Goal: Information Seeking & Learning: Learn about a topic

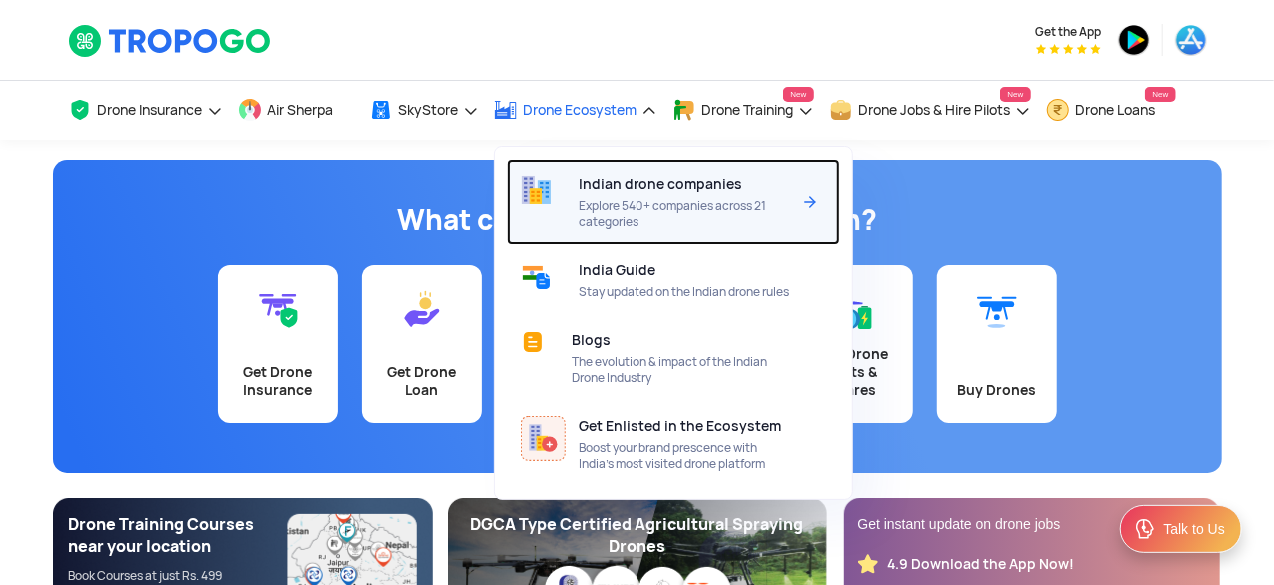
click at [640, 200] on span "Explore 540+ companies across 21 categories" at bounding box center [685, 214] width 211 height 32
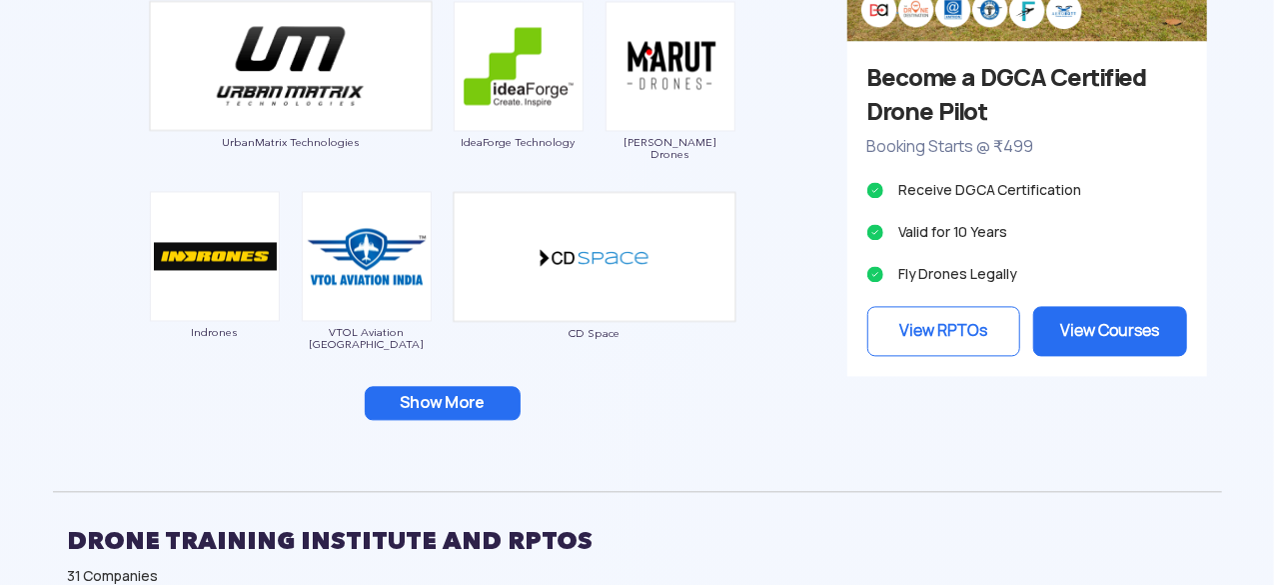
scroll to position [2023, 0]
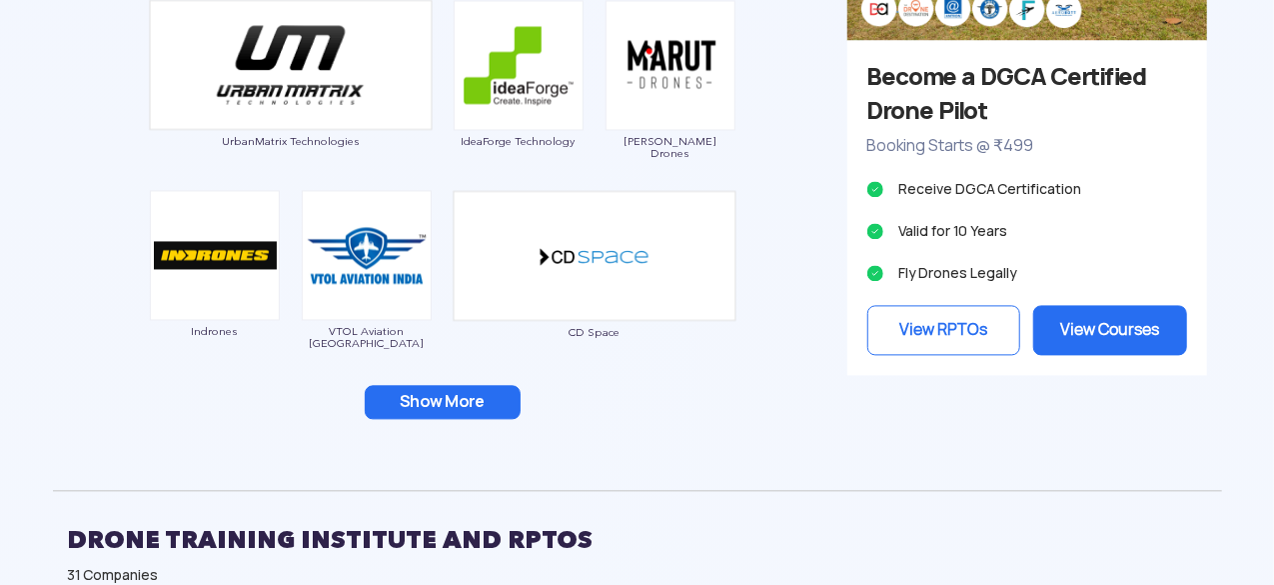
click at [470, 398] on button "Show More" at bounding box center [443, 402] width 156 height 34
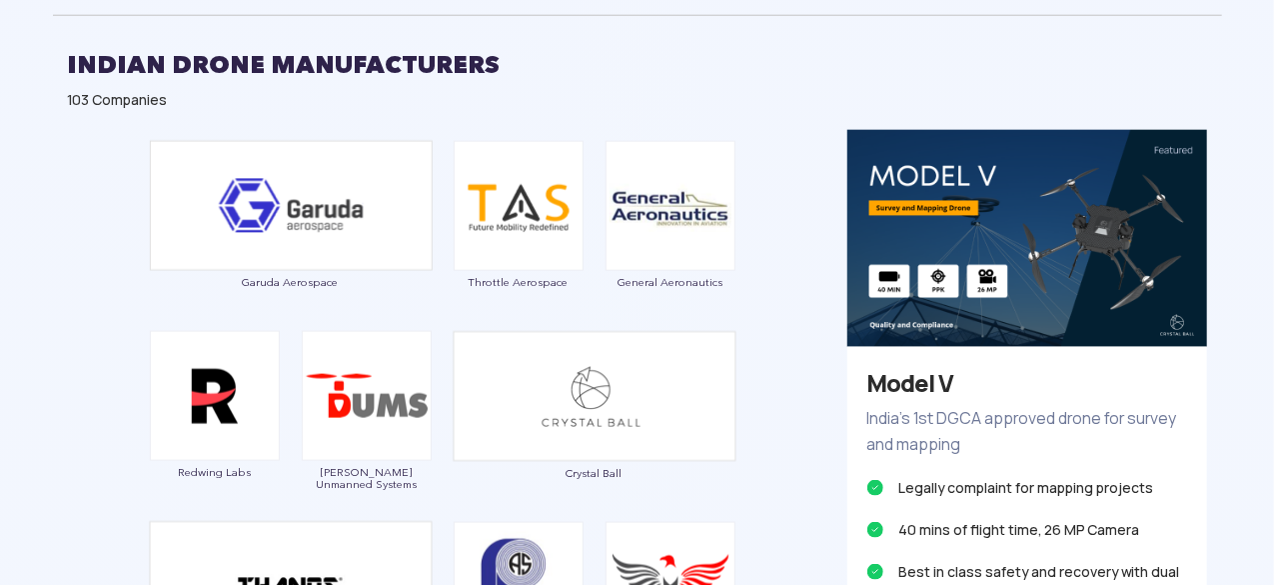
scroll to position [1183, 0]
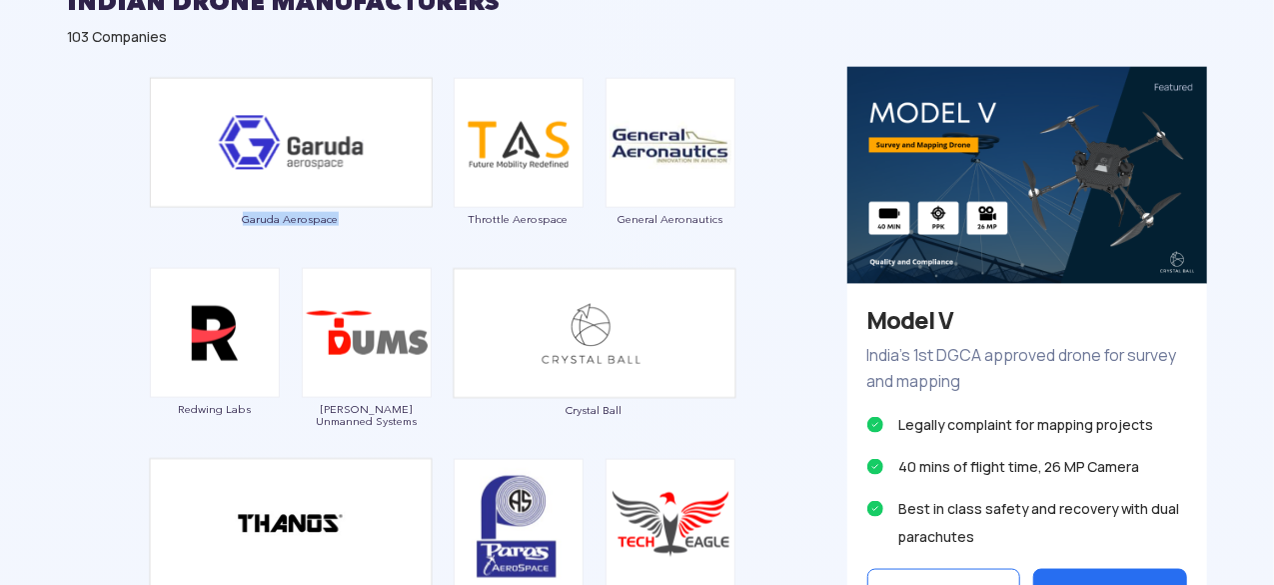
drag, startPoint x: 244, startPoint y: 207, endPoint x: 356, endPoint y: 218, distance: 112.5
click at [356, 218] on div "Garuda Aerospace" at bounding box center [291, 162] width 284 height 170
copy span "Garuda Aerospace"
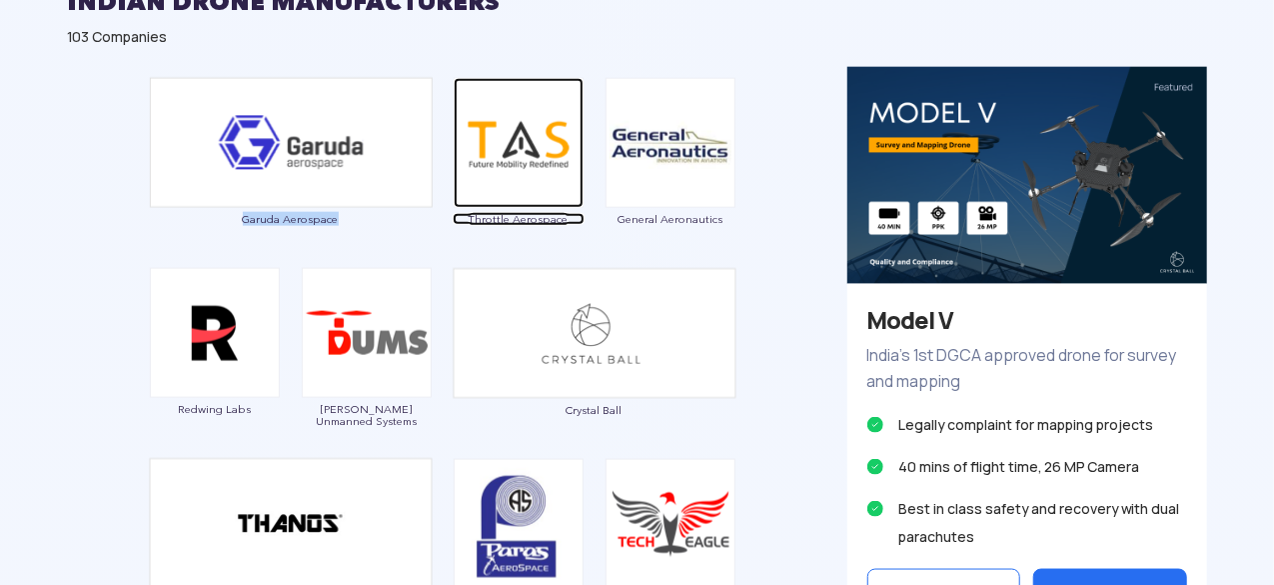
click at [474, 221] on span "Throttle Aerospace" at bounding box center [519, 219] width 132 height 12
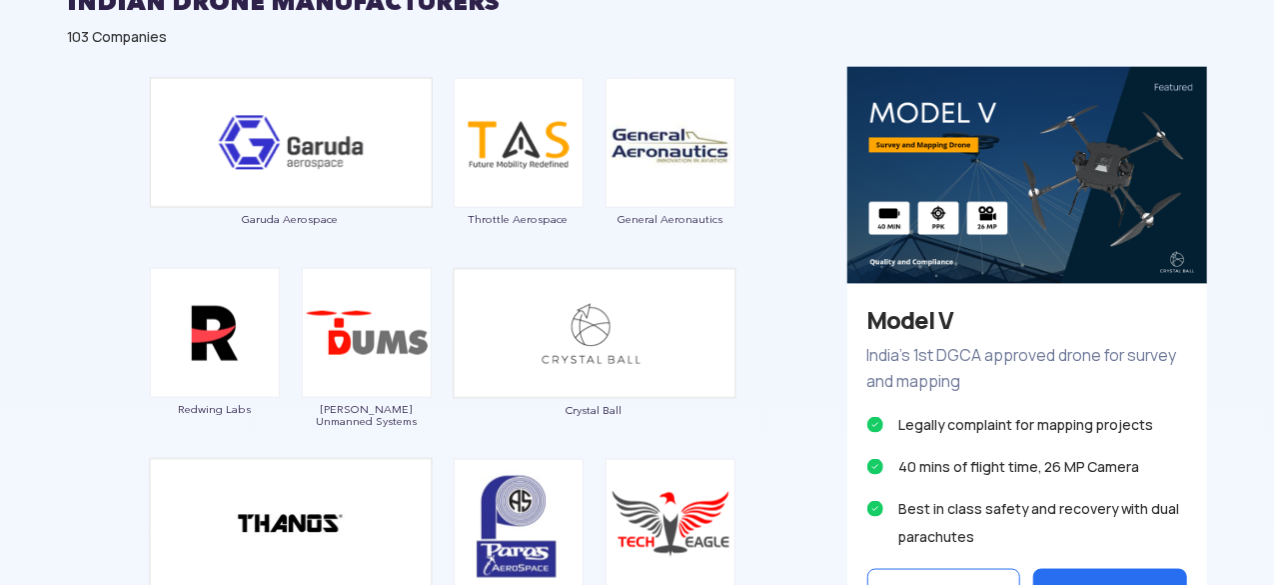
click at [459, 228] on div "Throttle Aerospace" at bounding box center [519, 163] width 132 height 170
drag, startPoint x: 573, startPoint y: 209, endPoint x: 476, endPoint y: 229, distance: 99.0
click at [476, 229] on div "Throttle Aerospace" at bounding box center [519, 163] width 132 height 170
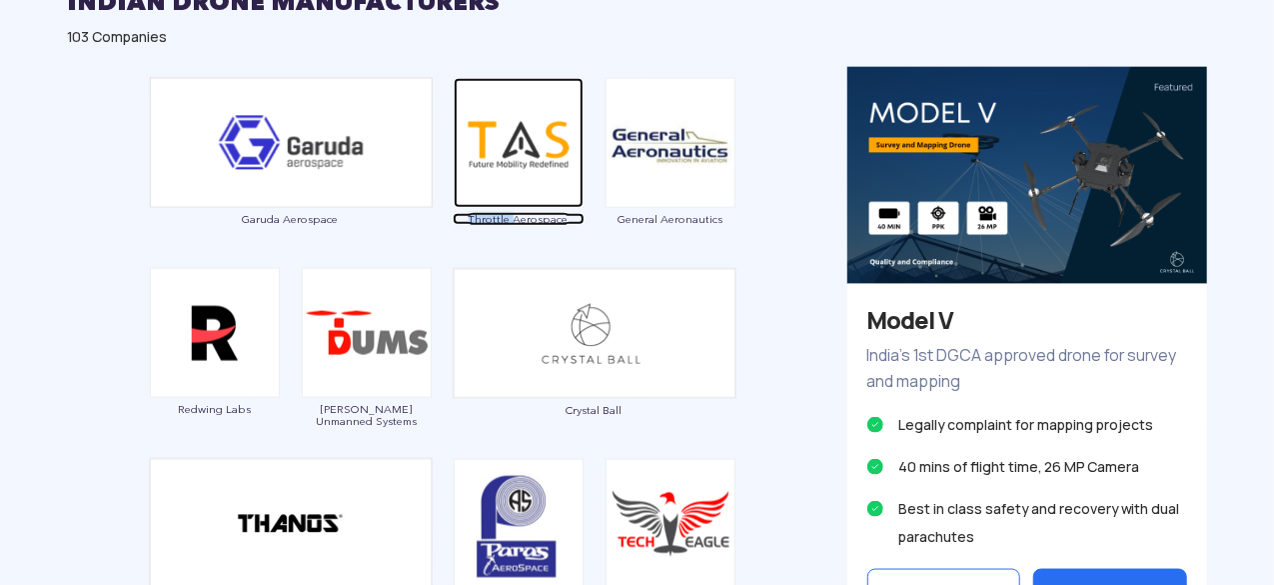
click at [579, 213] on span "Throttle Aerospace" at bounding box center [519, 219] width 132 height 12
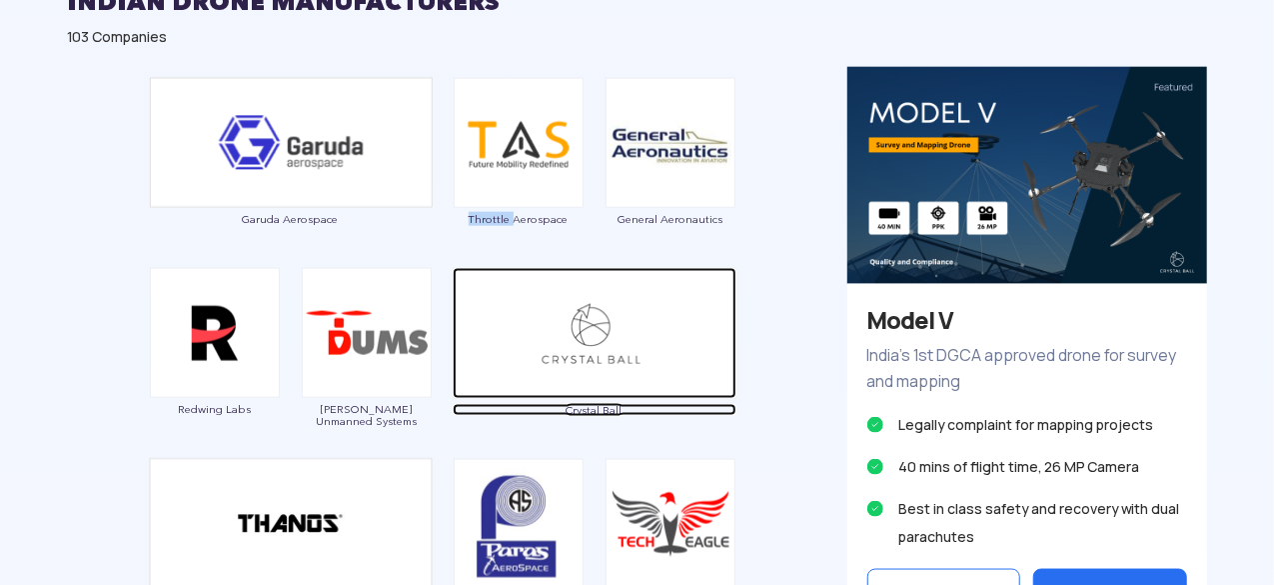
click at [536, 271] on img at bounding box center [595, 333] width 284 height 131
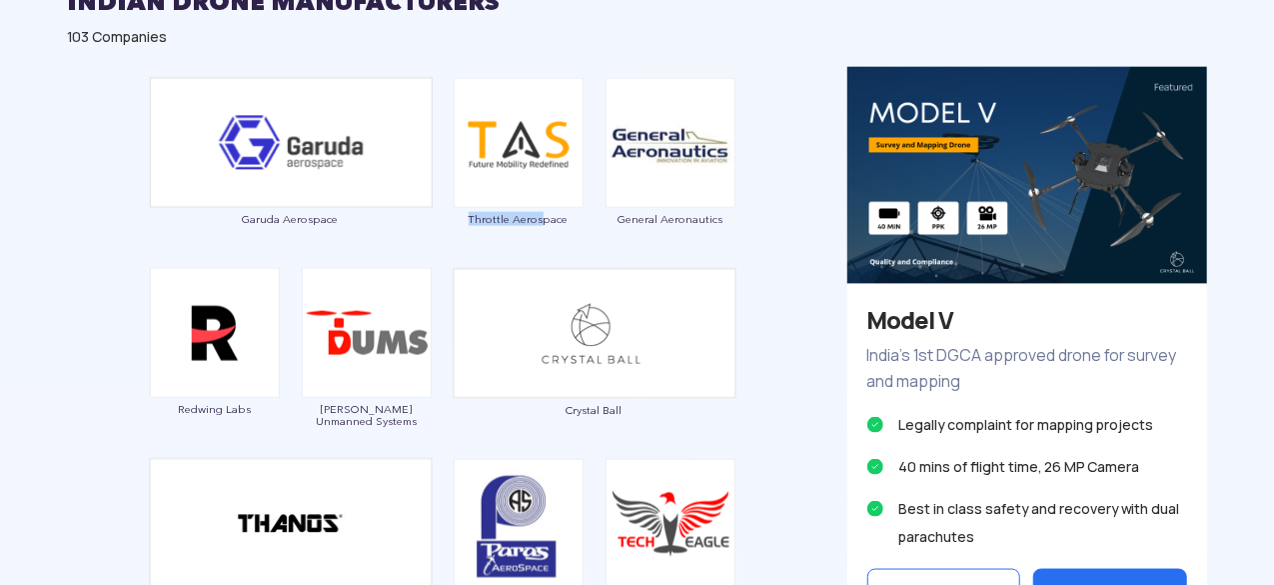
drag, startPoint x: 541, startPoint y: 207, endPoint x: 460, endPoint y: 230, distance: 84.2
click at [460, 230] on div "Throttle Aerospace" at bounding box center [519, 163] width 132 height 170
copy span "Throttle Aeros"
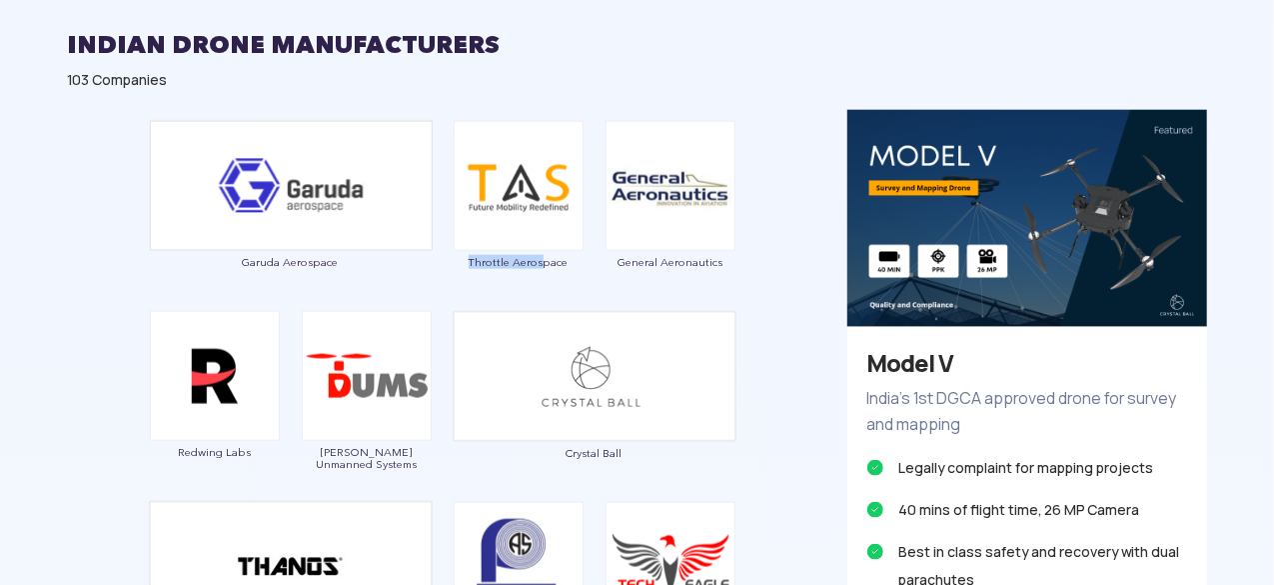
scroll to position [1139, 0]
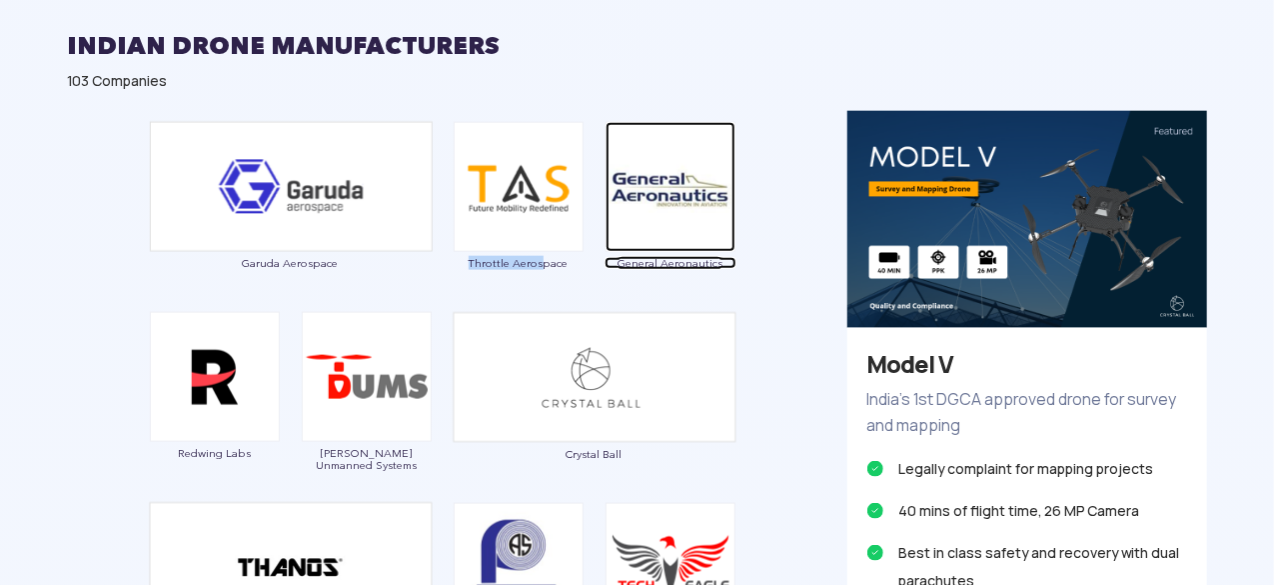
drag, startPoint x: 618, startPoint y: 254, endPoint x: 700, endPoint y: 265, distance: 82.7
click at [700, 265] on span "General Aeronautics" at bounding box center [671, 263] width 132 height 12
click at [723, 257] on span "General Aeronautics" at bounding box center [671, 263] width 132 height 12
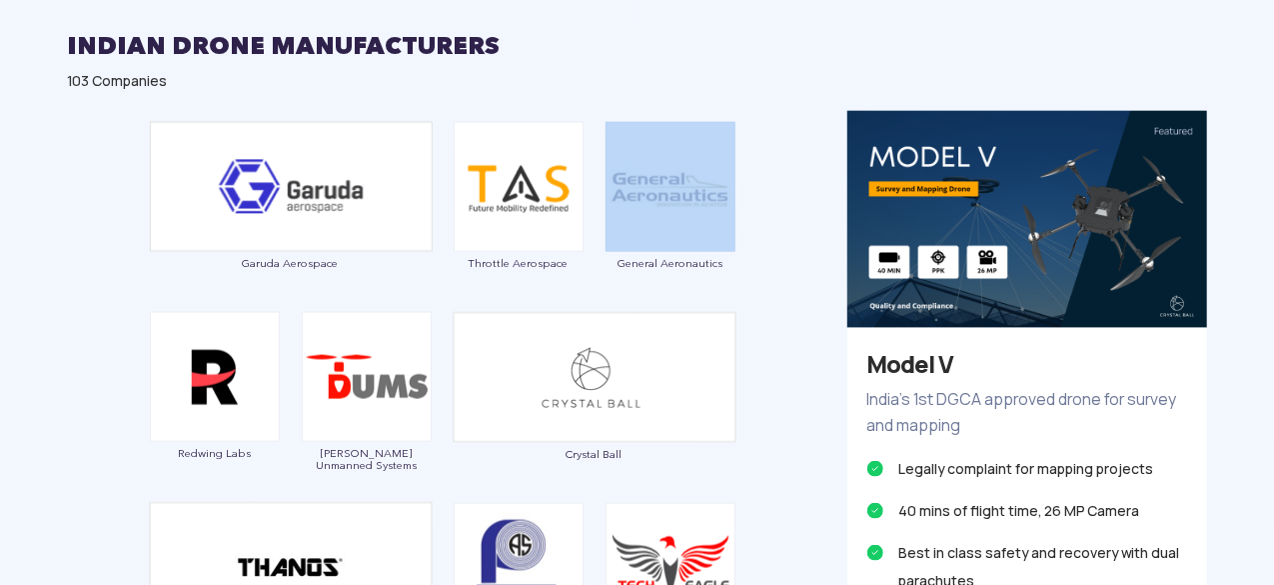
drag, startPoint x: 569, startPoint y: 275, endPoint x: 617, endPoint y: 257, distance: 51.2
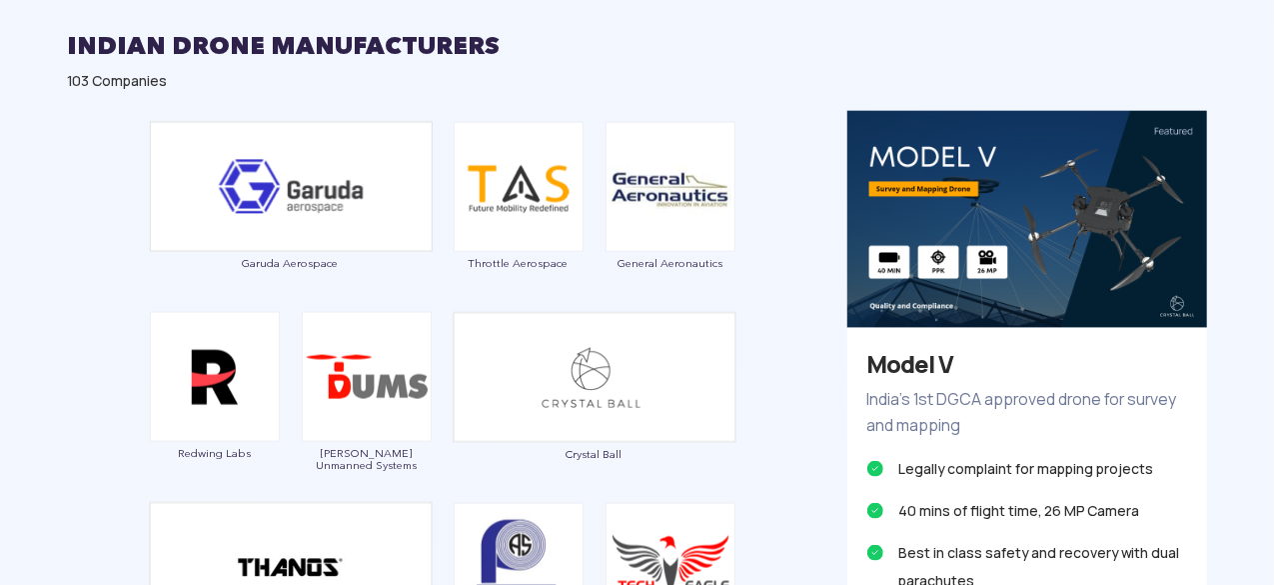
click at [696, 275] on div "General Aeronautics" at bounding box center [671, 207] width 132 height 170
drag, startPoint x: 624, startPoint y: 251, endPoint x: 734, endPoint y: 275, distance: 112.5
click at [734, 275] on div "General Aeronautics" at bounding box center [671, 207] width 132 height 170
copy span "eneral Aeronautics"
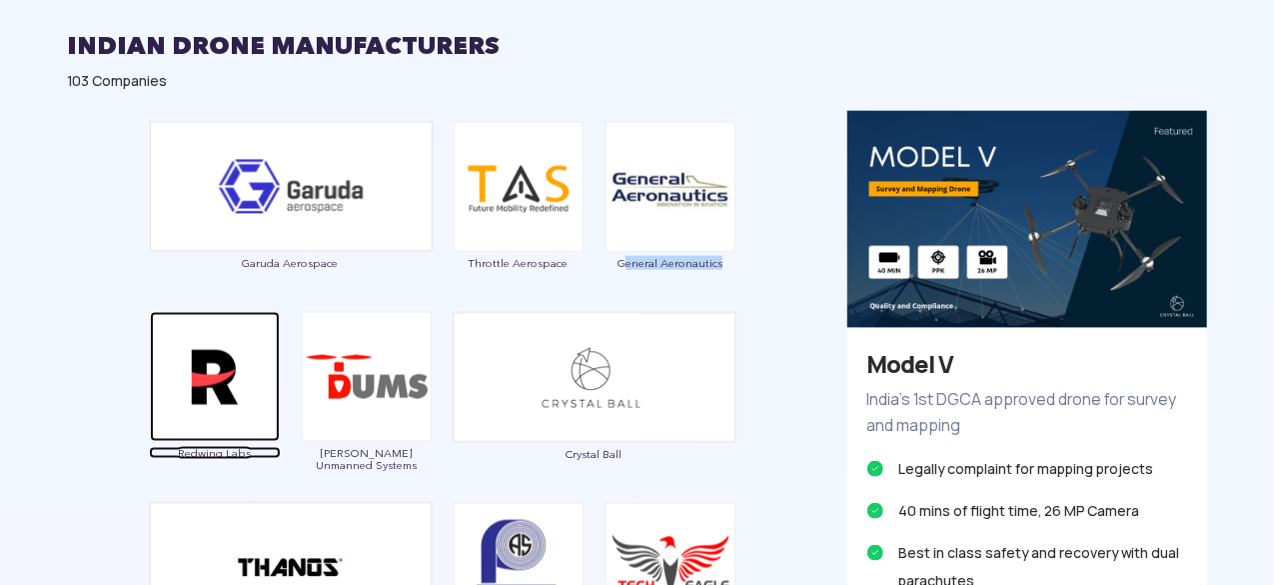
click at [183, 439] on img at bounding box center [215, 377] width 130 height 130
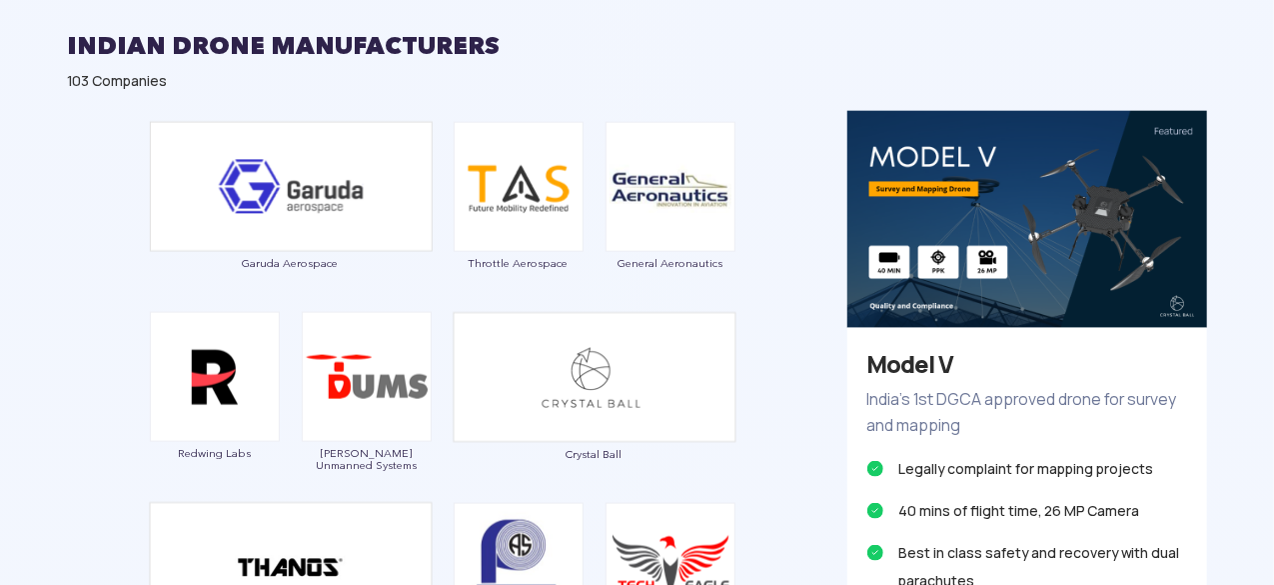
drag, startPoint x: 255, startPoint y: 442, endPoint x: 163, endPoint y: 456, distance: 93.0
click at [163, 456] on div "Redwing Labs" at bounding box center [215, 397] width 132 height 170
copy span "Redwing Labs"
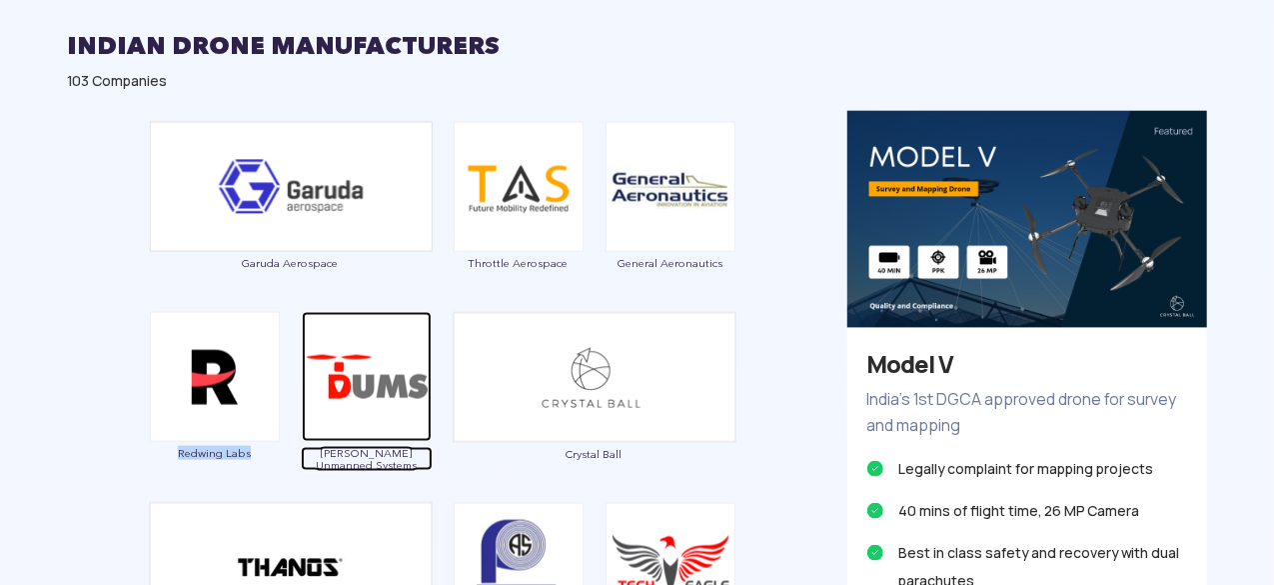
click at [407, 428] on img at bounding box center [367, 377] width 130 height 130
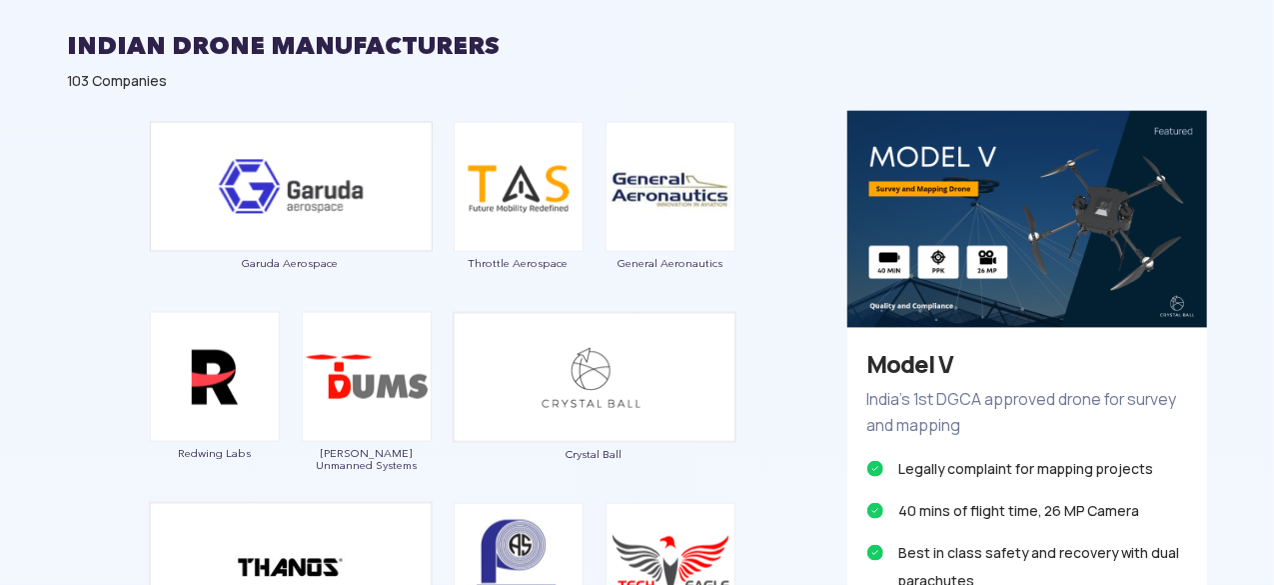
click at [459, 471] on div "Crystal Ball" at bounding box center [595, 397] width 284 height 170
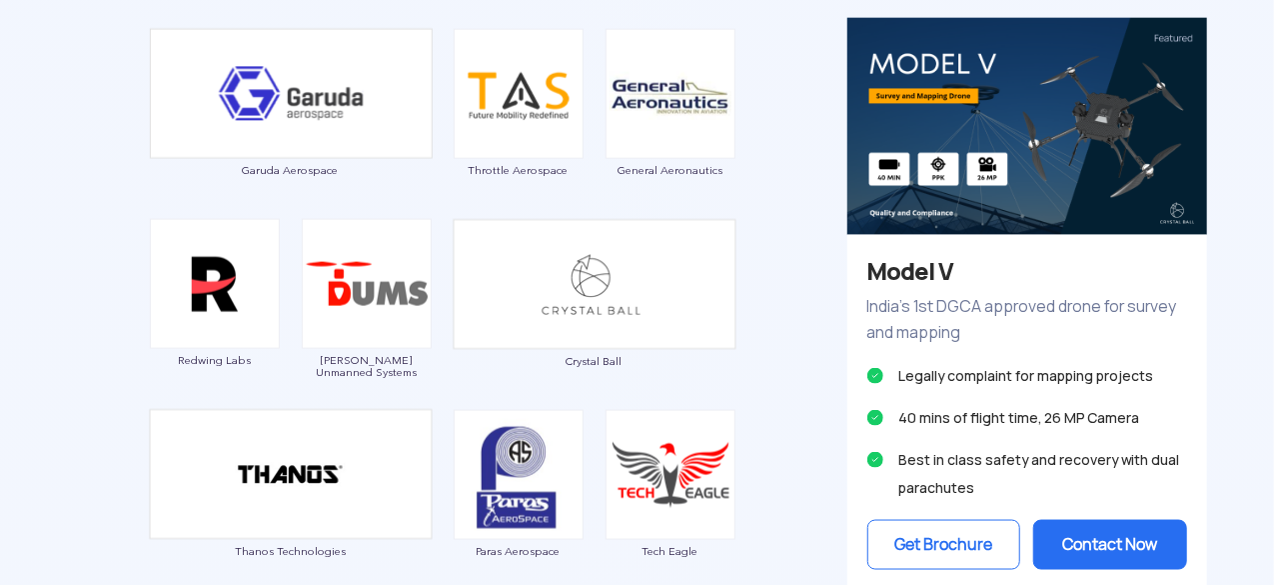
scroll to position [1233, 0]
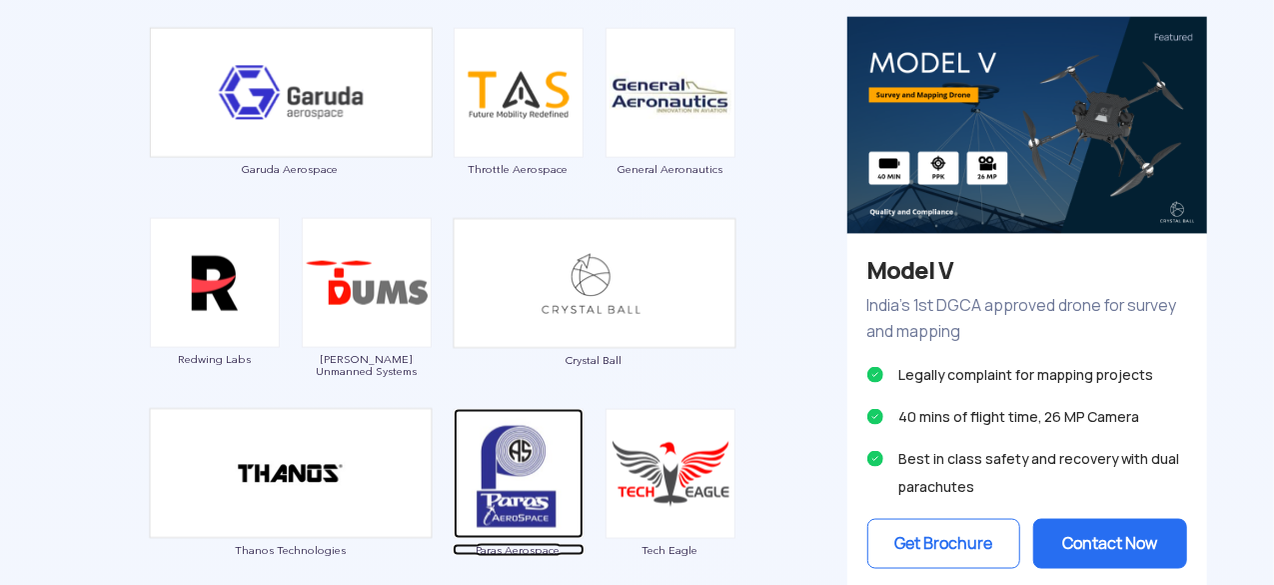
click at [459, 471] on img at bounding box center [519, 474] width 130 height 130
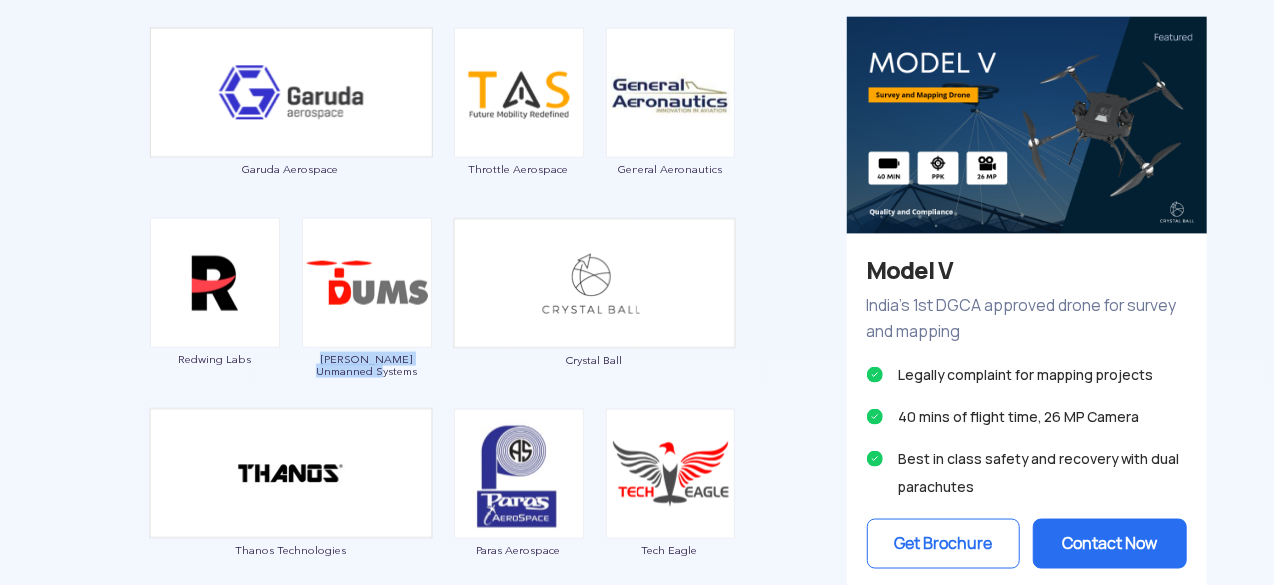
drag, startPoint x: 314, startPoint y: 350, endPoint x: 396, endPoint y: 376, distance: 86.0
click at [396, 376] on div "[PERSON_NAME] Unmanned Systems" at bounding box center [367, 303] width 132 height 170
copy span "[PERSON_NAME] Unmanned Systems"
drag, startPoint x: 562, startPoint y: 351, endPoint x: 640, endPoint y: 355, distance: 78.1
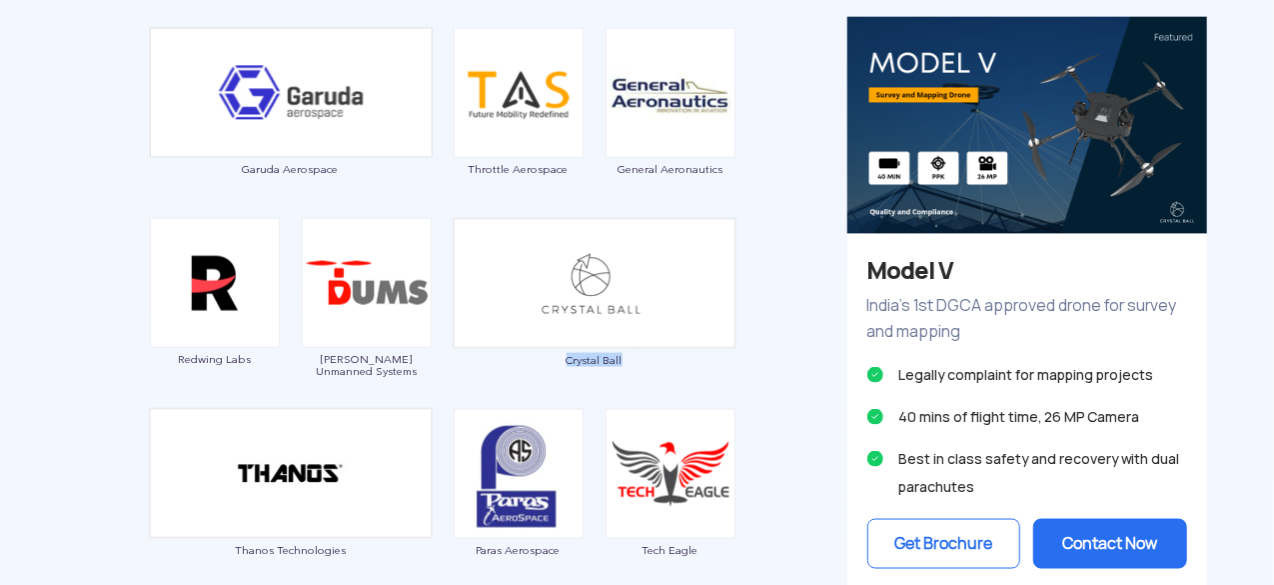
click at [640, 355] on div "Crystal Ball" at bounding box center [595, 303] width 284 height 170
copy span "Crystal Ball"
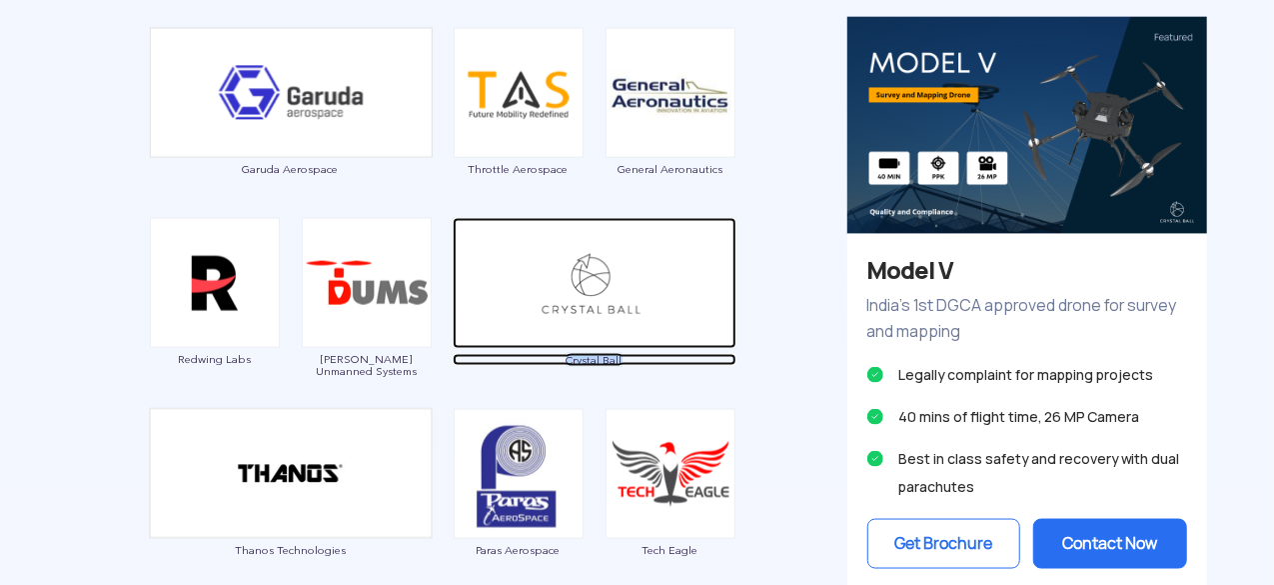
click at [646, 331] on img at bounding box center [595, 283] width 284 height 131
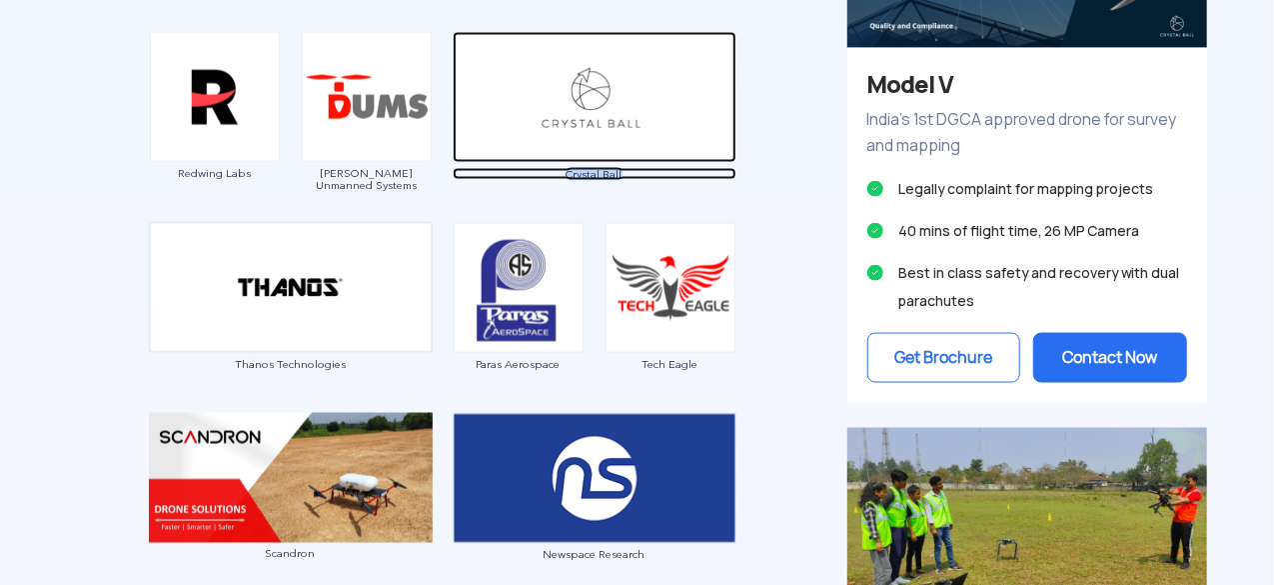
scroll to position [1439, 0]
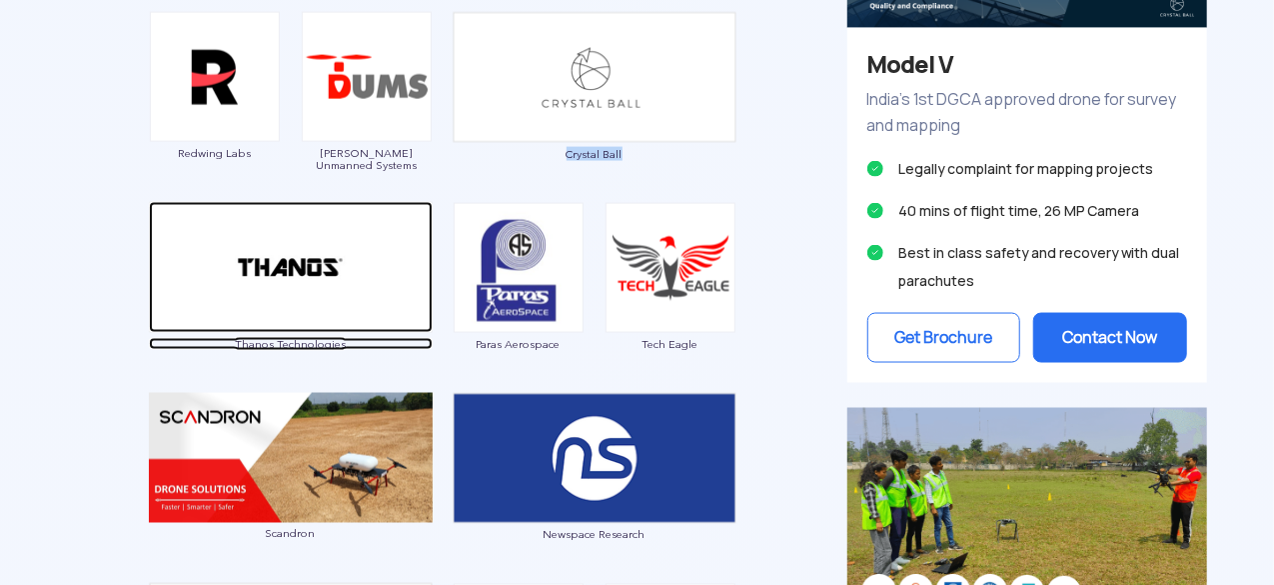
click at [317, 341] on span "Thanos Technologies" at bounding box center [291, 344] width 284 height 12
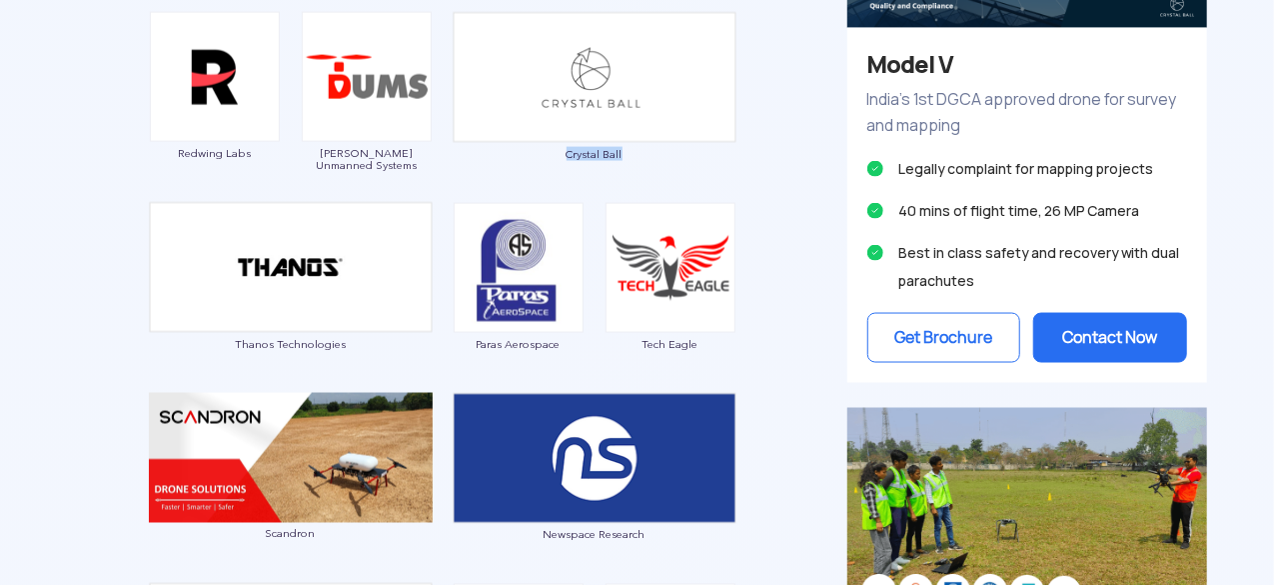
click at [531, 162] on div "Crystal Ball" at bounding box center [595, 97] width 284 height 170
drag, startPoint x: 224, startPoint y: 360, endPoint x: 369, endPoint y: 355, distance: 145.0
click at [369, 355] on div "Thanos Technologies" at bounding box center [291, 287] width 284 height 170
copy span "Thanos Technologies"
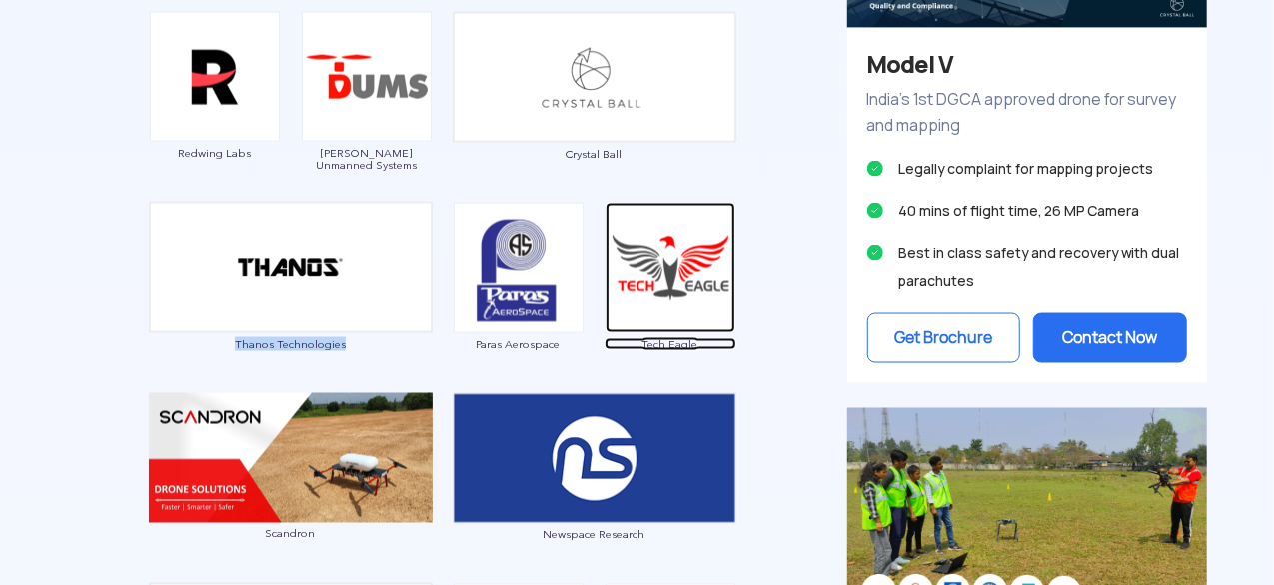
click at [623, 346] on span "Tech Eagle" at bounding box center [671, 344] width 132 height 12
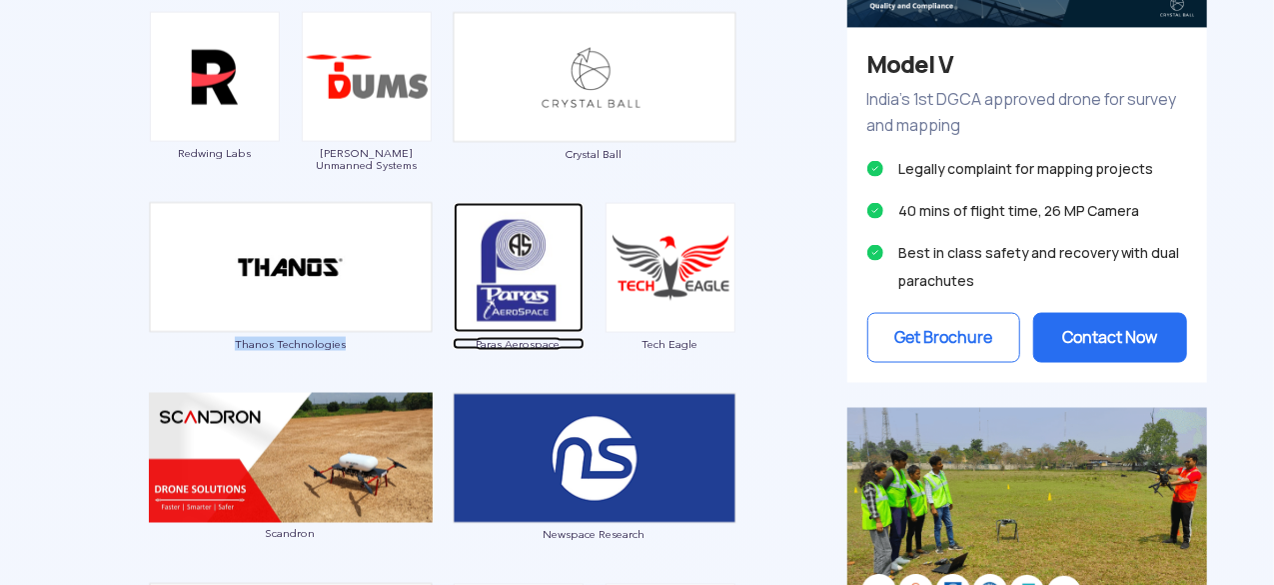
click at [534, 257] on img at bounding box center [519, 268] width 130 height 130
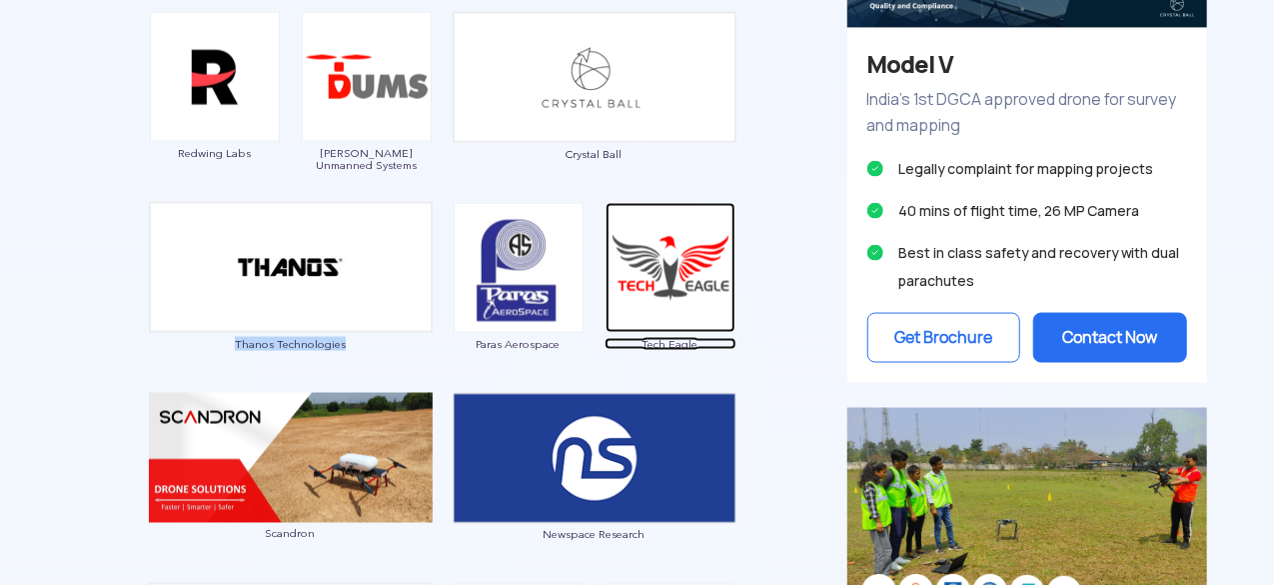
click at [666, 314] on img at bounding box center [671, 268] width 130 height 130
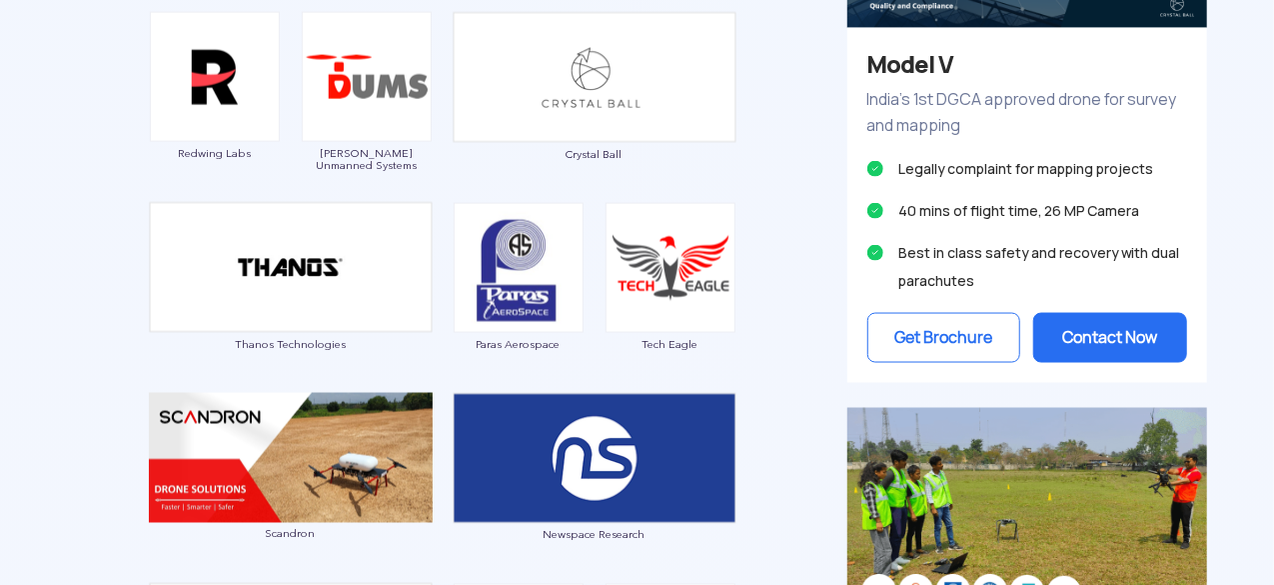
click at [473, 355] on div "Paras Aerospace" at bounding box center [519, 288] width 132 height 170
drag, startPoint x: 630, startPoint y: 334, endPoint x: 729, endPoint y: 352, distance: 100.6
click at [726, 355] on div "Tech Eagle" at bounding box center [671, 288] width 132 height 170
copy span "Tech Eagle"
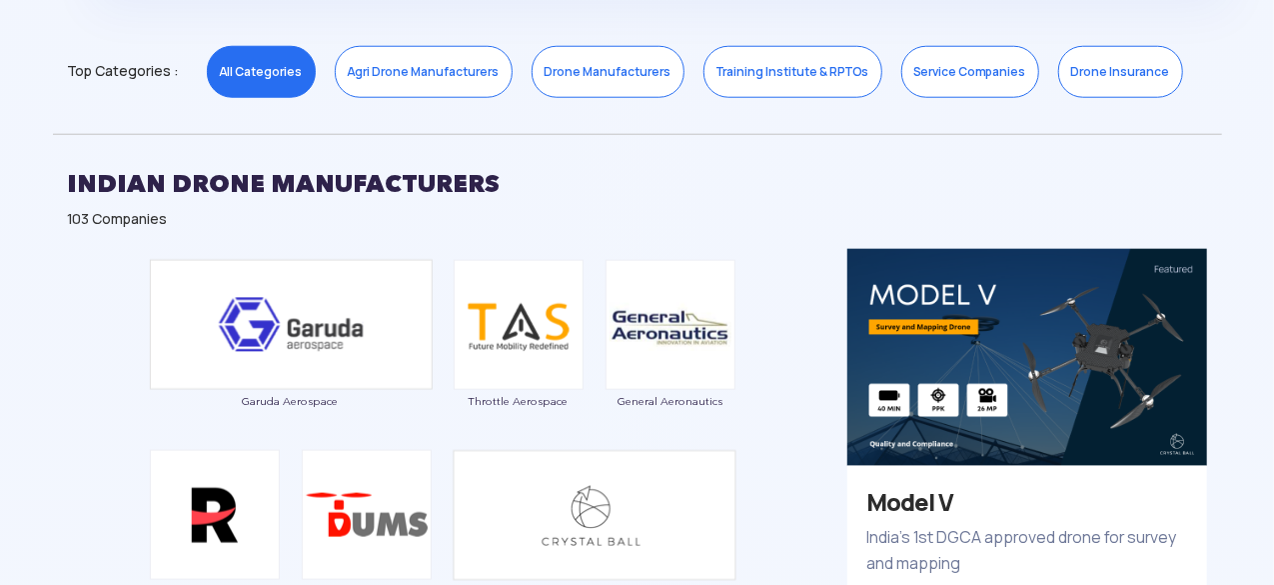
scroll to position [1043, 0]
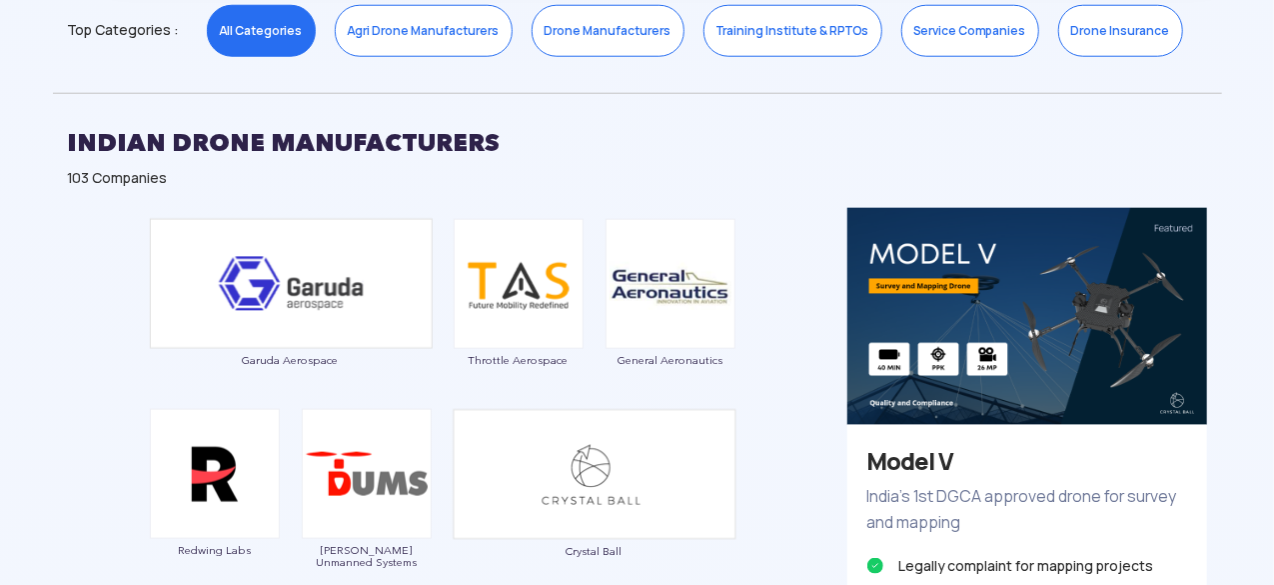
click at [528, 349] on div "Throttle Aerospace" at bounding box center [519, 304] width 132 height 170
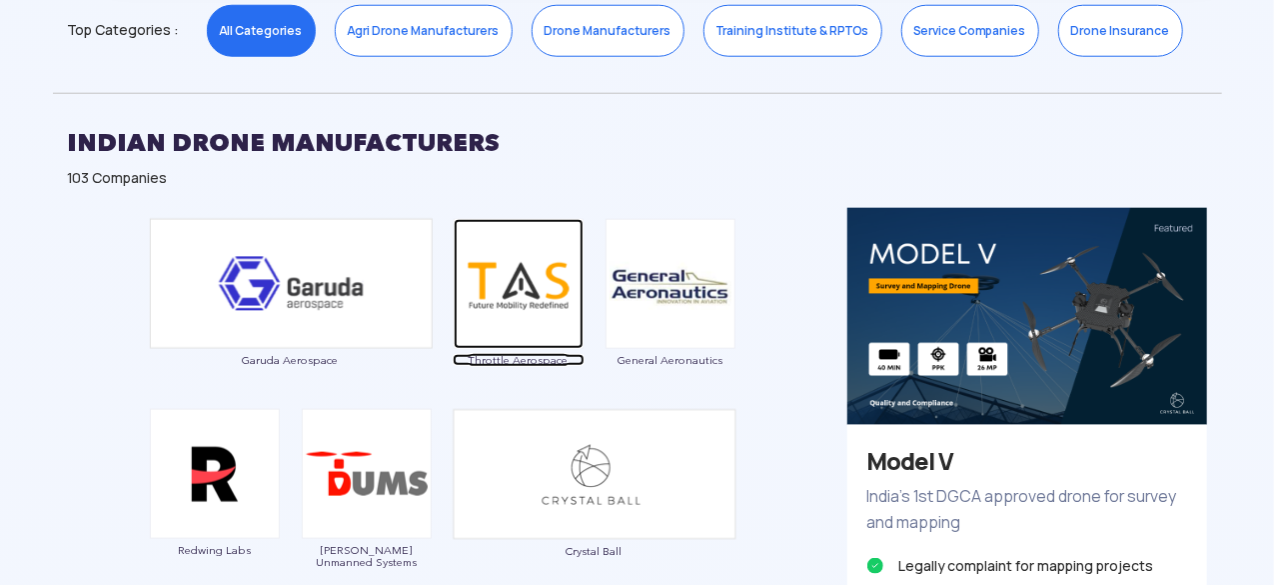
drag, startPoint x: 473, startPoint y: 350, endPoint x: 518, endPoint y: 352, distance: 45.0
click at [518, 354] on span "Throttle Aerospace" at bounding box center [519, 360] width 132 height 12
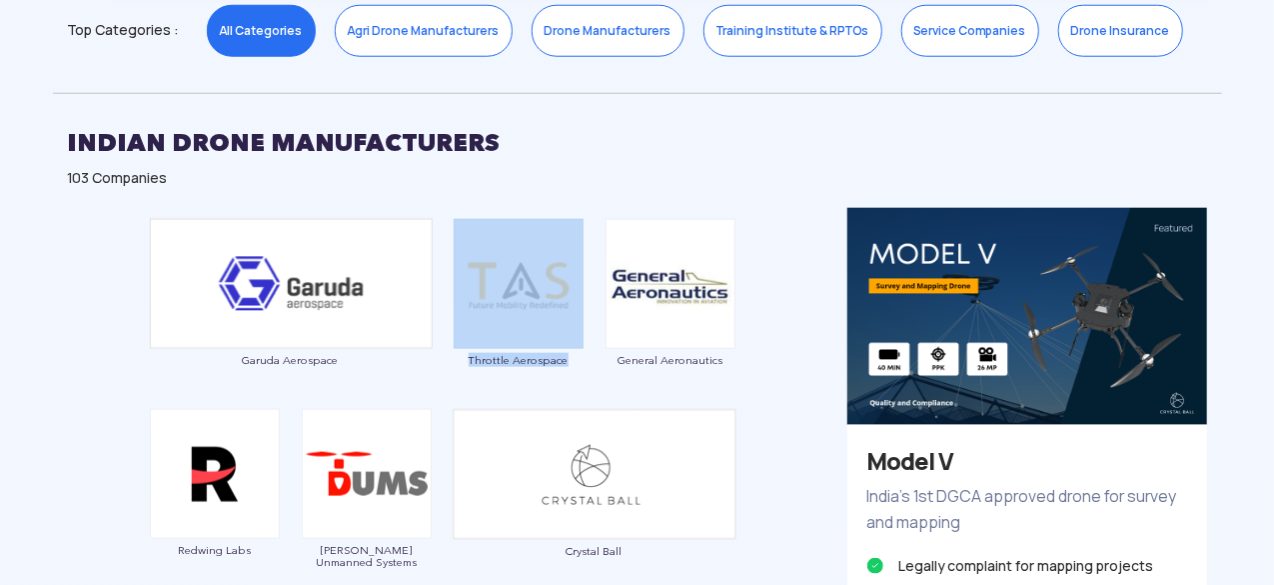
drag, startPoint x: 450, startPoint y: 358, endPoint x: 580, endPoint y: 361, distance: 130.0
copy link "Throttle Aerospace"
click at [527, 381] on div "Throttle Aerospace" at bounding box center [519, 304] width 132 height 170
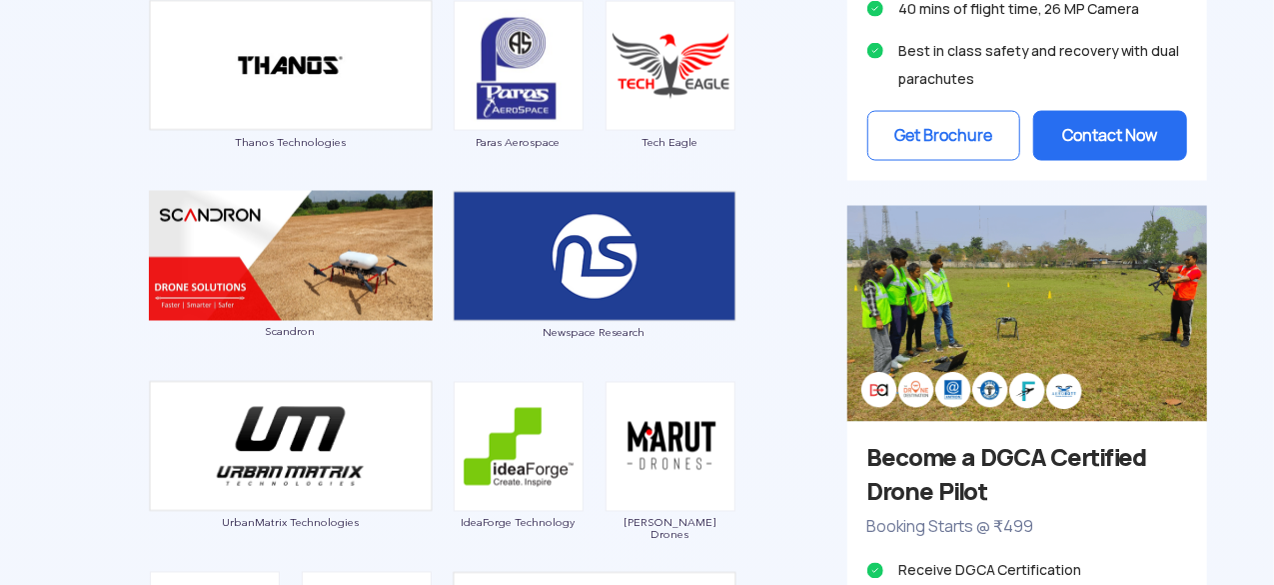
scroll to position [1642, 0]
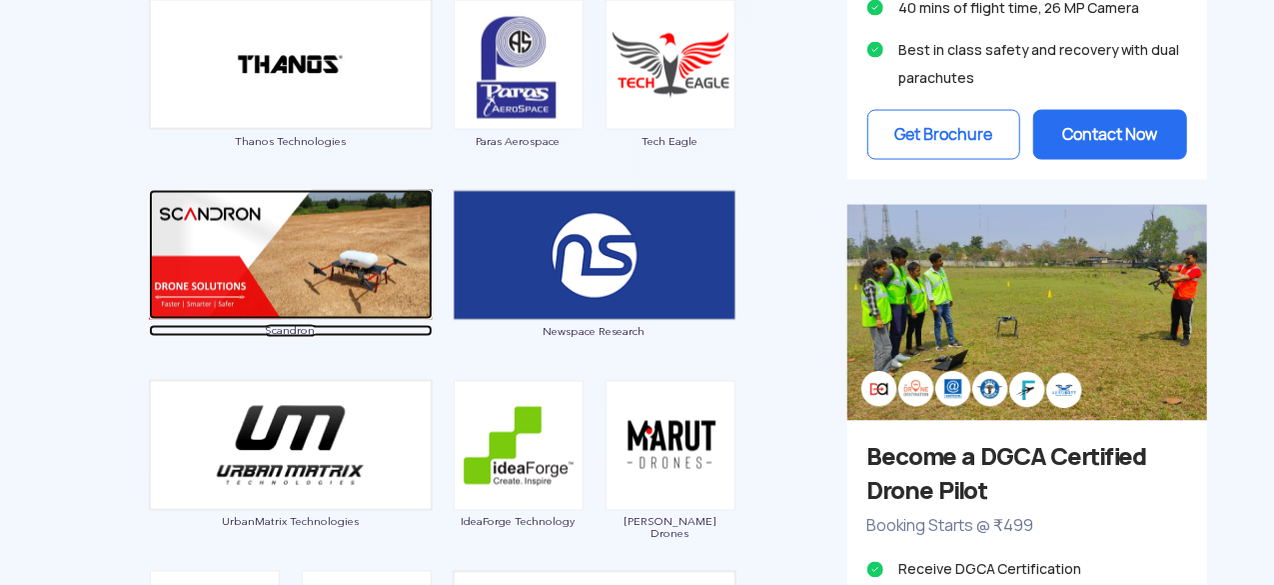
click at [353, 290] on img at bounding box center [291, 255] width 284 height 130
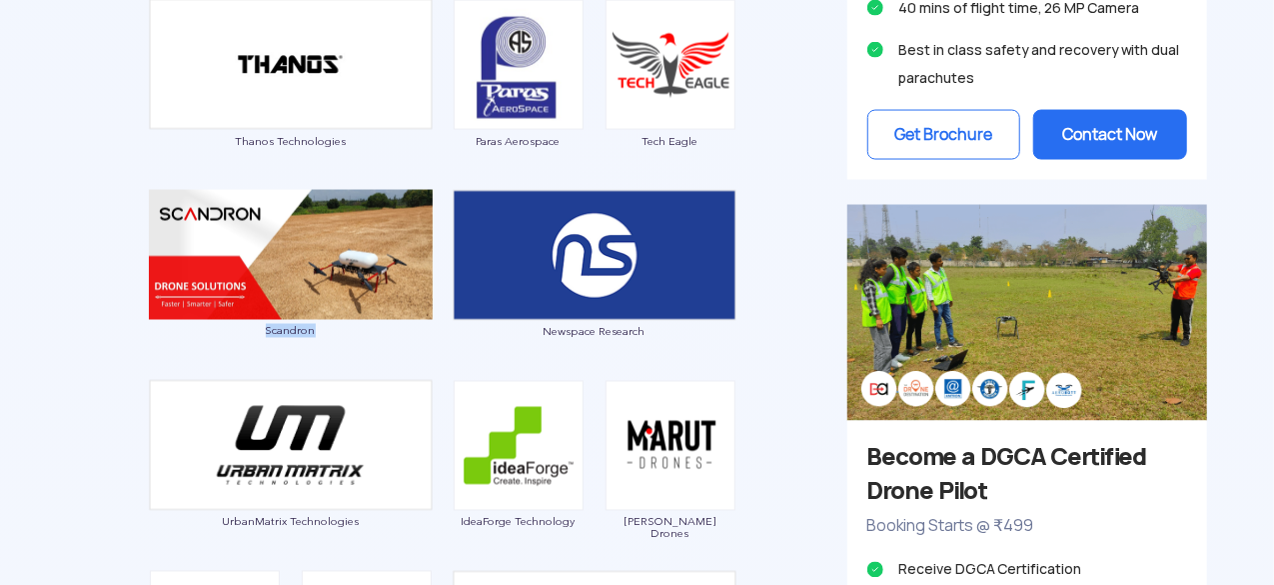
drag, startPoint x: 250, startPoint y: 337, endPoint x: 327, endPoint y: 336, distance: 77.0
click at [327, 336] on div "Scandron" at bounding box center [291, 275] width 284 height 170
copy span "Scandron"
click at [630, 319] on div "Newspace Research" at bounding box center [595, 275] width 284 height 170
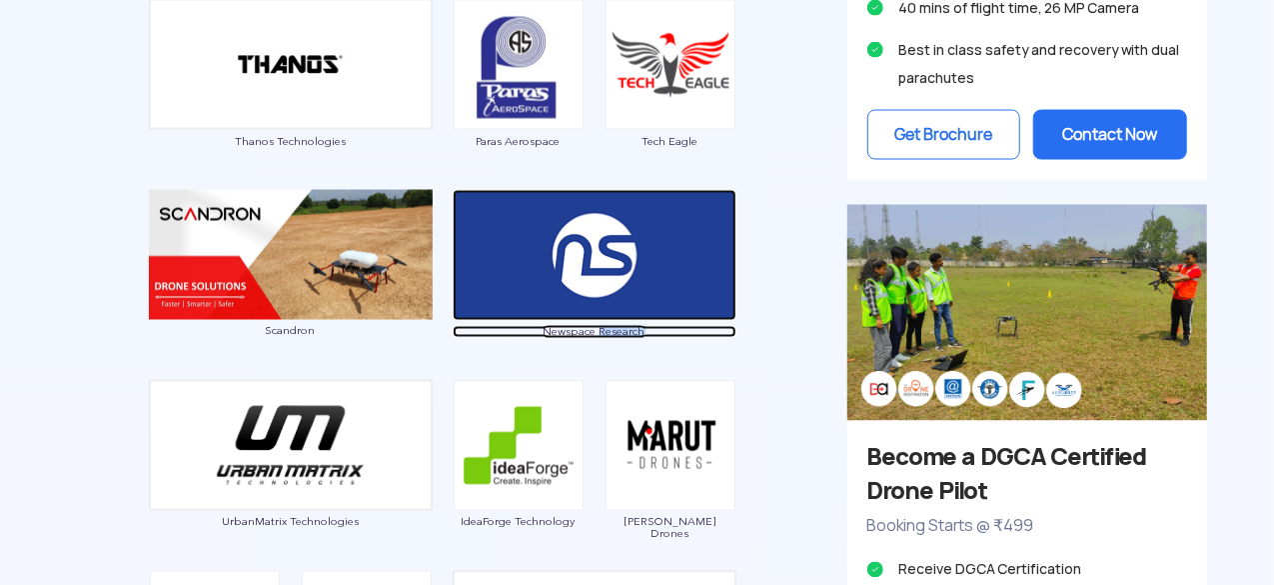
click at [633, 237] on img at bounding box center [595, 255] width 284 height 131
click at [468, 317] on img at bounding box center [595, 255] width 284 height 131
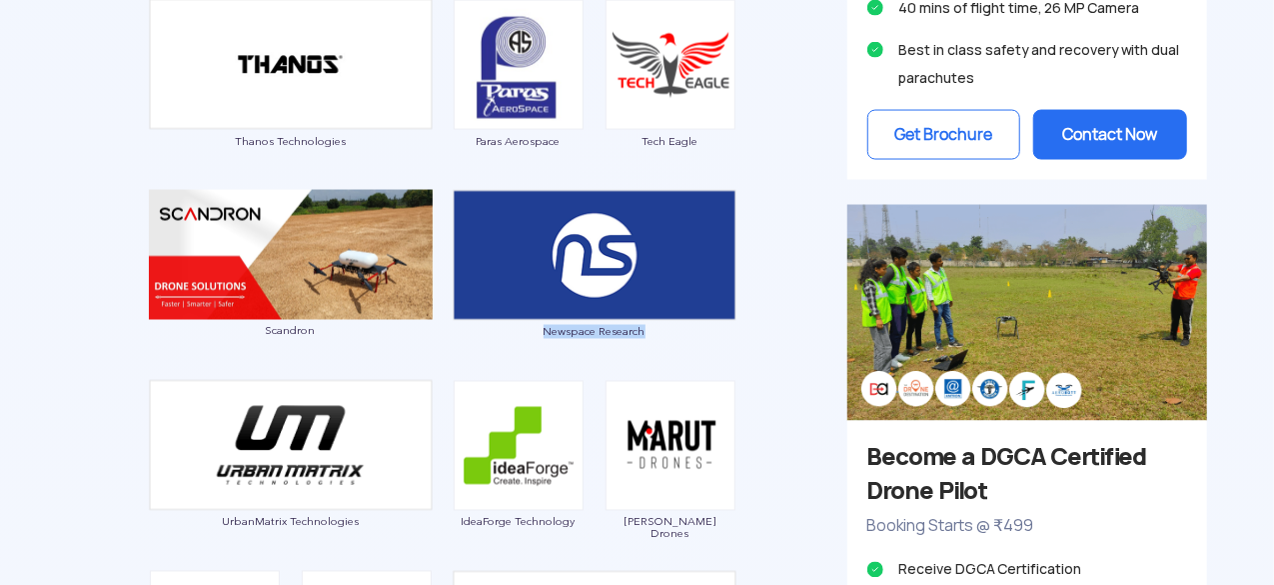
drag, startPoint x: 529, startPoint y: 339, endPoint x: 658, endPoint y: 336, distance: 129.0
click at [658, 336] on div "Newspace Research" at bounding box center [595, 275] width 284 height 170
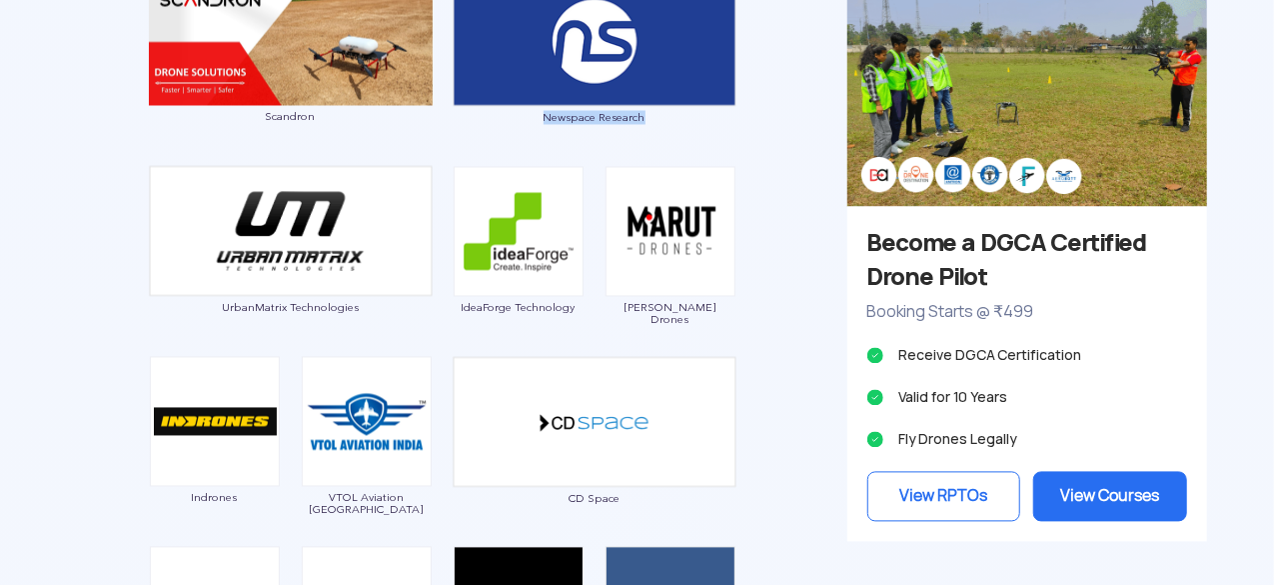
scroll to position [1859, 0]
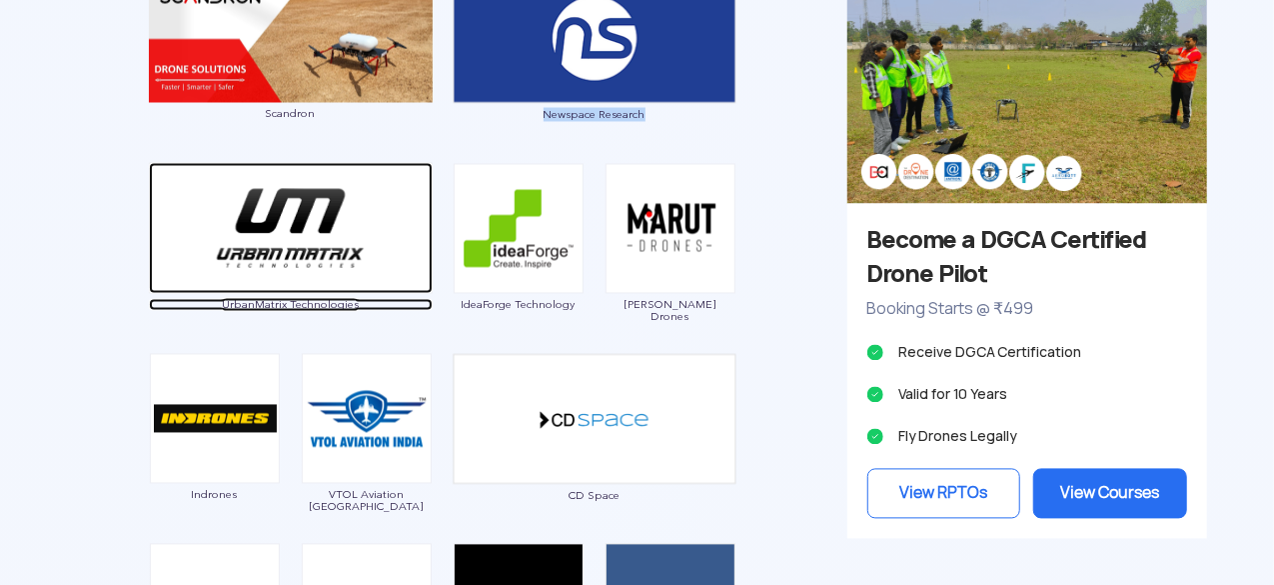
click at [322, 306] on span "UrbanMatrix Technologies" at bounding box center [291, 305] width 284 height 12
drag, startPoint x: 395, startPoint y: 297, endPoint x: 542, endPoint y: 137, distance: 217.2
click at [542, 137] on div "Garuda Aerospace Throttle Aerospace General Aeronautics Redwing Labs [PERSON_NA…" at bounding box center [443, 194] width 780 height 1606
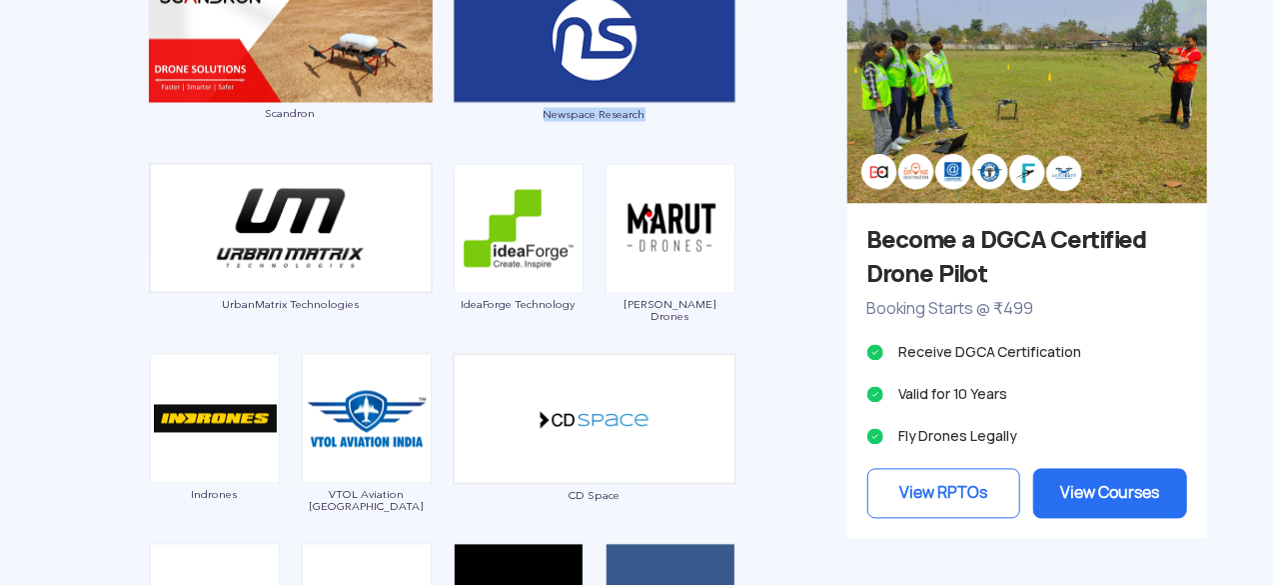
click at [542, 137] on div "Newspace Research" at bounding box center [595, 58] width 284 height 170
drag, startPoint x: 218, startPoint y: 310, endPoint x: 374, endPoint y: 314, distance: 156.0
click at [374, 314] on div "UrbanMatrix Technologies" at bounding box center [291, 248] width 284 height 170
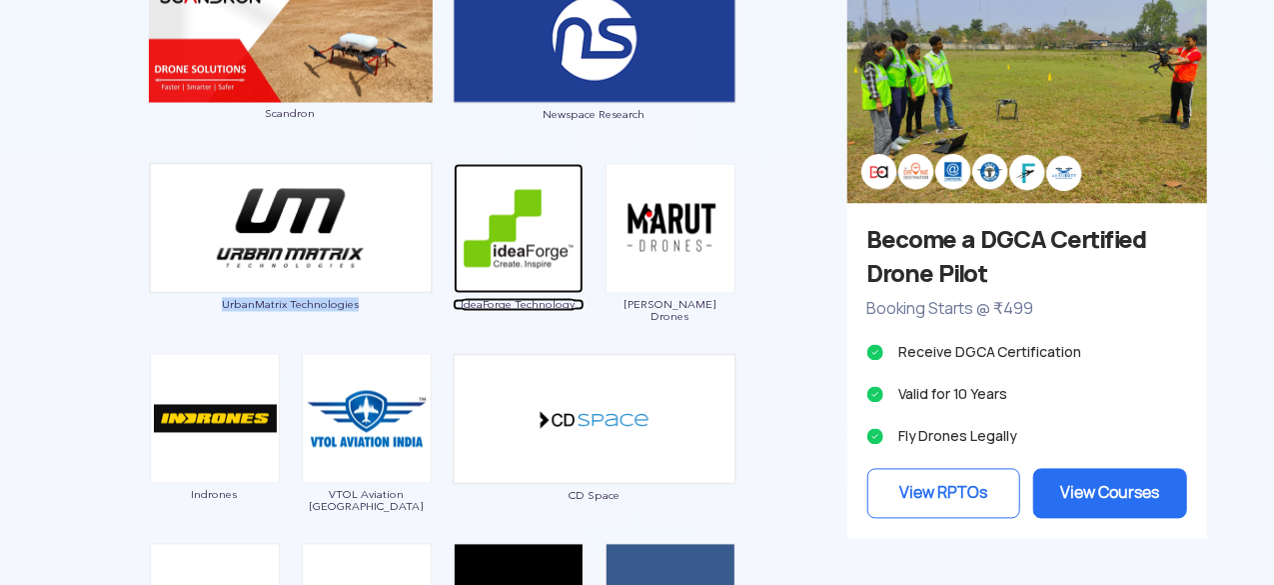
click at [550, 304] on span "IdeaForge Technology" at bounding box center [519, 305] width 132 height 12
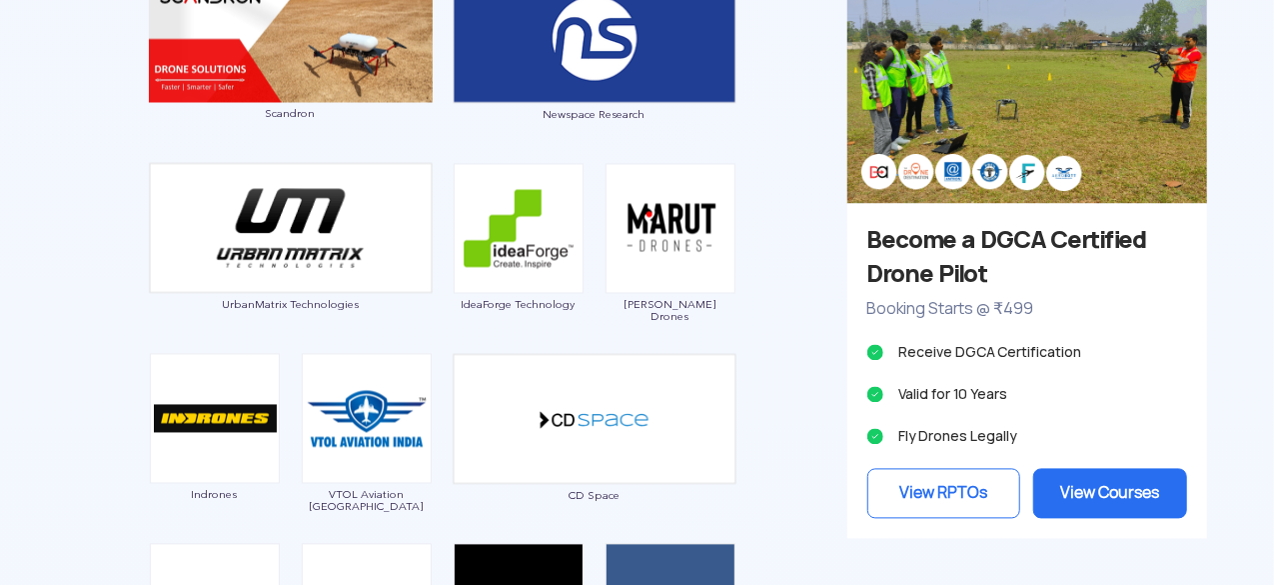
click at [472, 319] on div "IdeaForge Technology" at bounding box center [519, 249] width 132 height 170
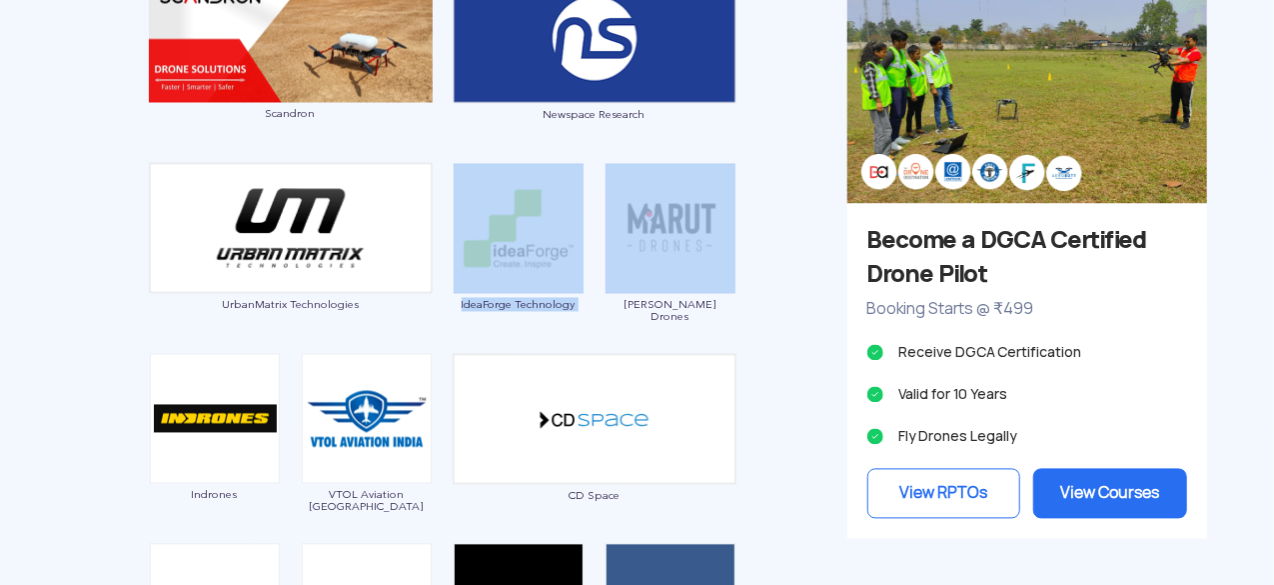
drag, startPoint x: 618, startPoint y: 312, endPoint x: 427, endPoint y: 305, distance: 191.0
click at [427, 305] on div "Garuda Aerospace Throttle Aerospace General Aeronautics Redwing Labs [PERSON_NA…" at bounding box center [443, 194] width 780 height 1606
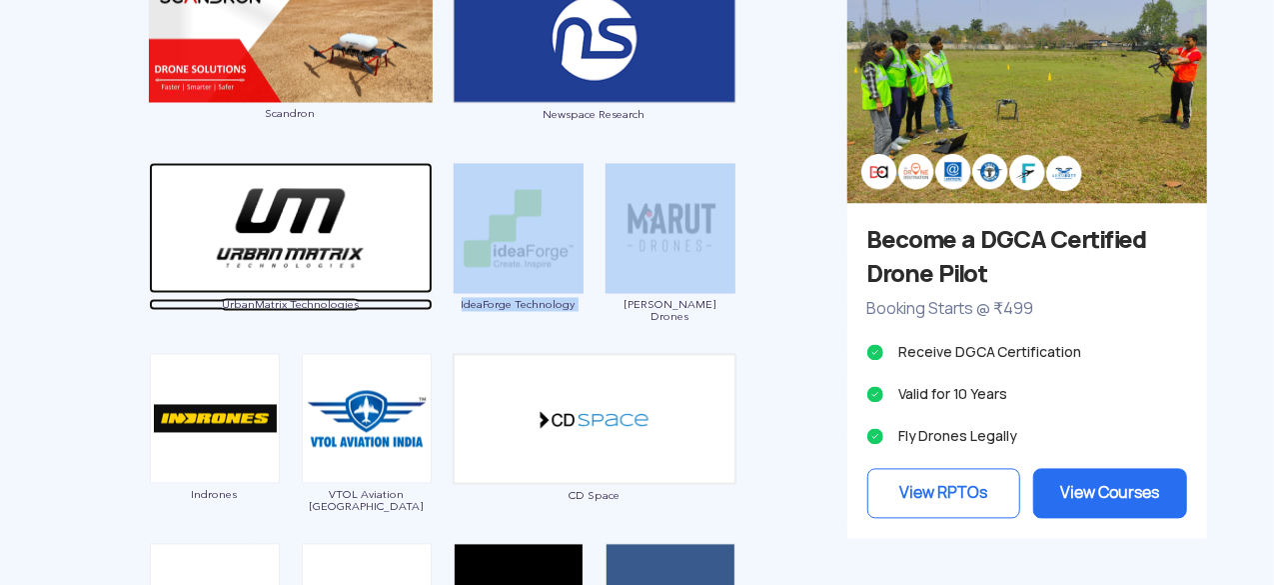
click at [427, 305] on span "UrbanMatrix Technologies" at bounding box center [291, 305] width 284 height 12
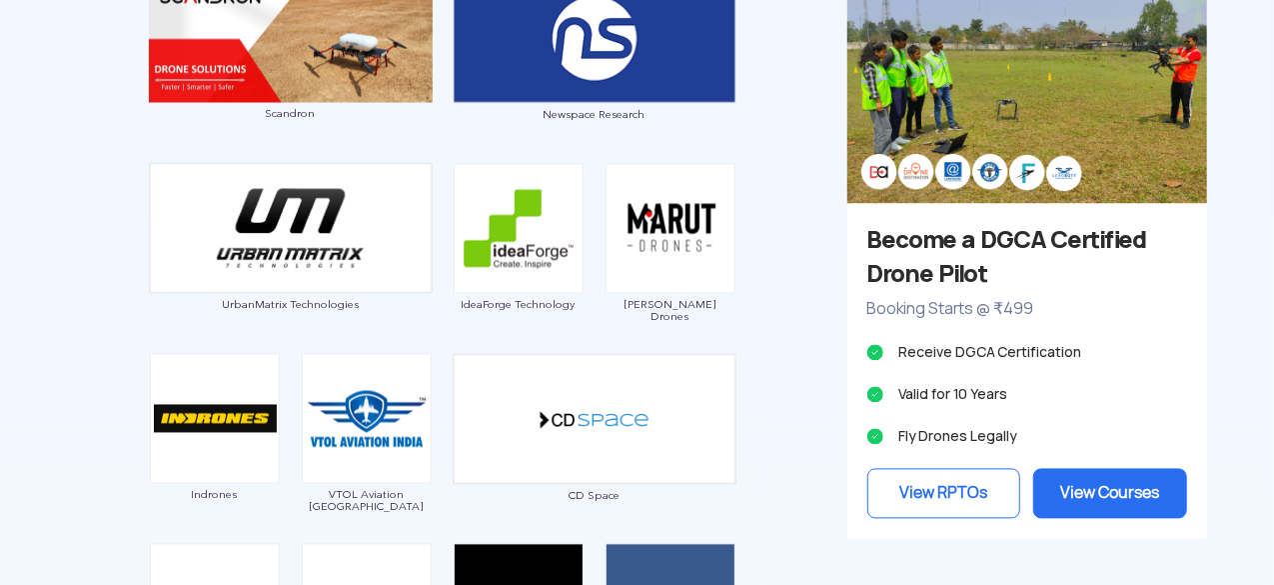
click at [789, 222] on div "Garuda Aerospace Throttle Aerospace General Aeronautics Redwing Labs [PERSON_NA…" at bounding box center [443, 194] width 780 height 1606
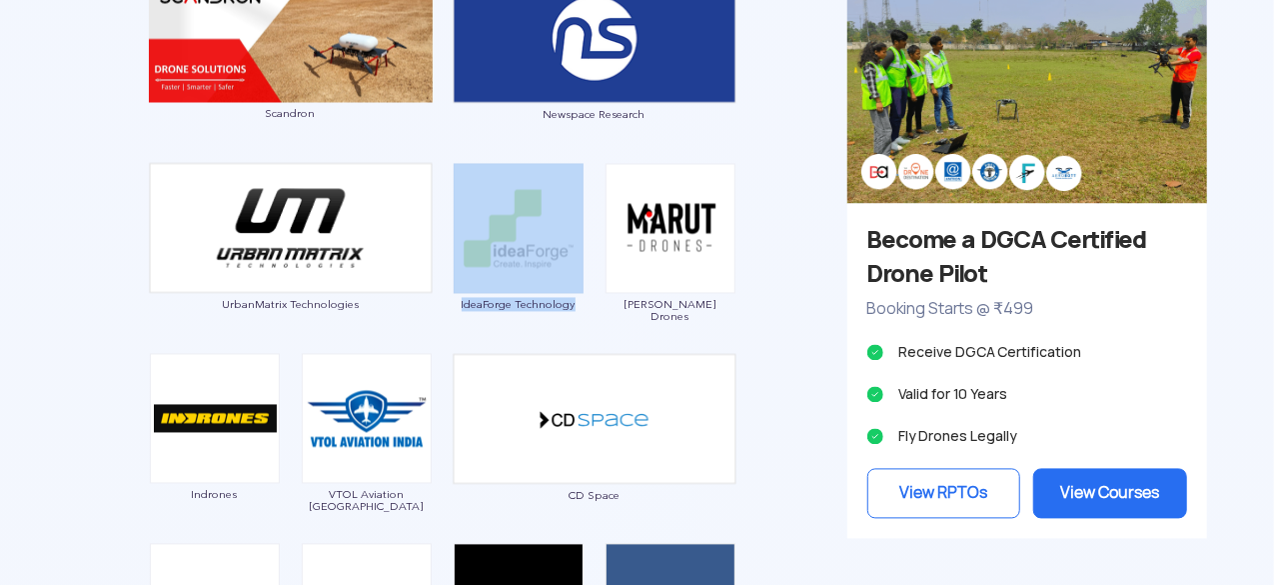
drag, startPoint x: 591, startPoint y: 293, endPoint x: 407, endPoint y: 308, distance: 184.5
click at [407, 308] on div "Garuda Aerospace Throttle Aerospace General Aeronautics Redwing Labs [PERSON_NA…" at bounding box center [443, 194] width 780 height 1606
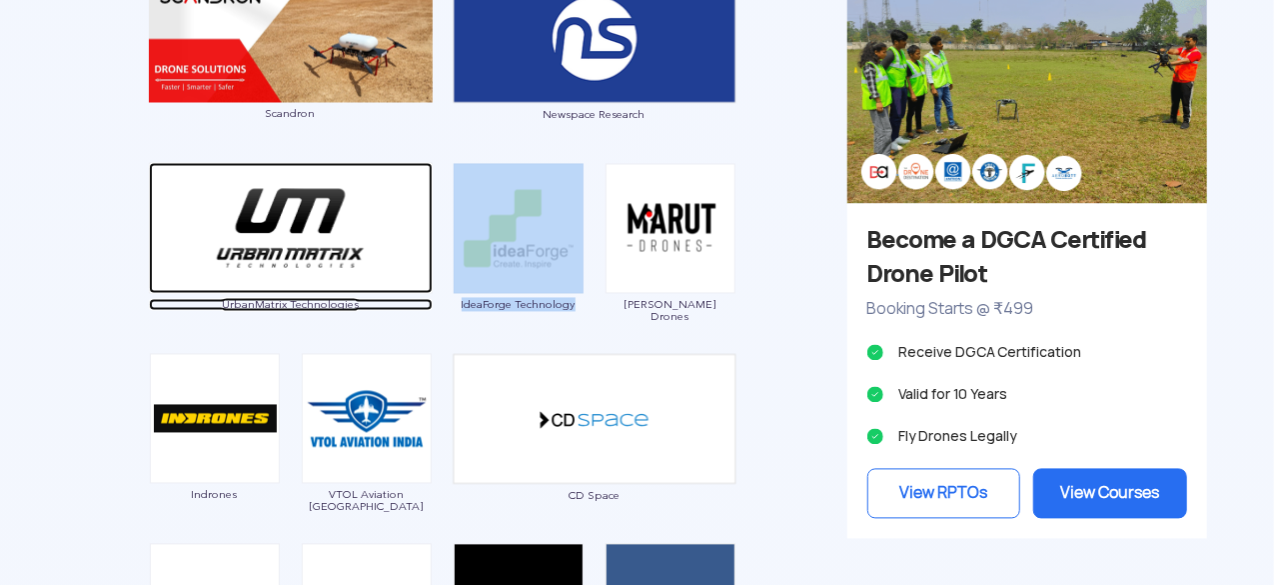
click at [415, 299] on span "UrbanMatrix Technologies" at bounding box center [291, 305] width 284 height 12
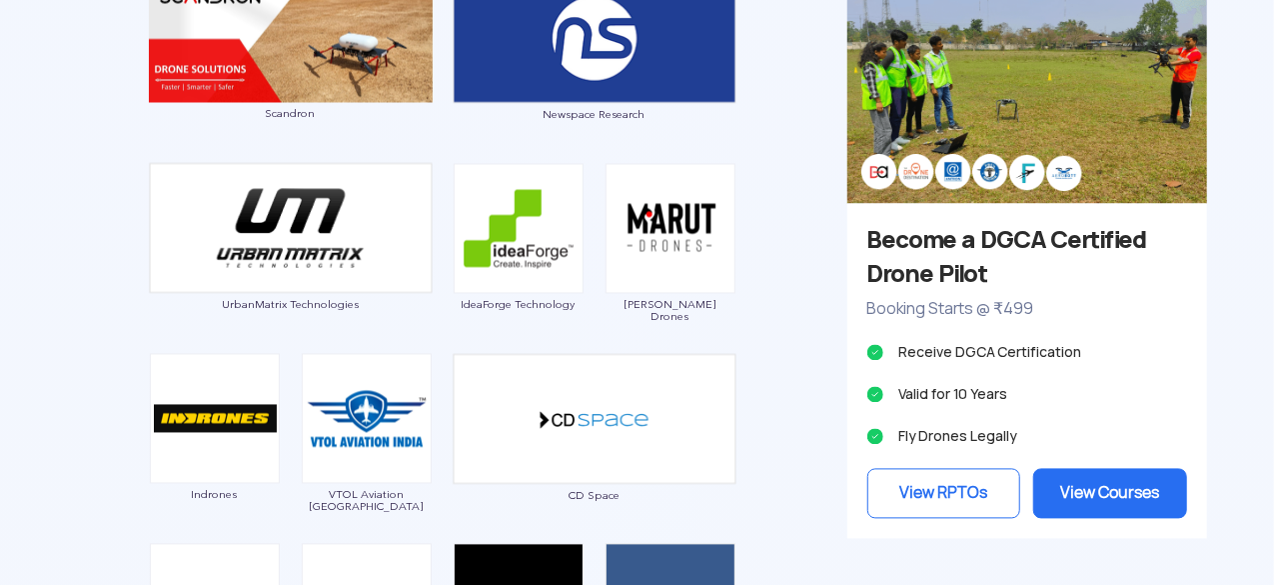
click at [758, 506] on div "Garuda Aerospace Throttle Aerospace General Aeronautics Redwing Labs [PERSON_NA…" at bounding box center [443, 194] width 780 height 1606
click at [514, 311] on div "IdeaForge Technology" at bounding box center [519, 249] width 132 height 170
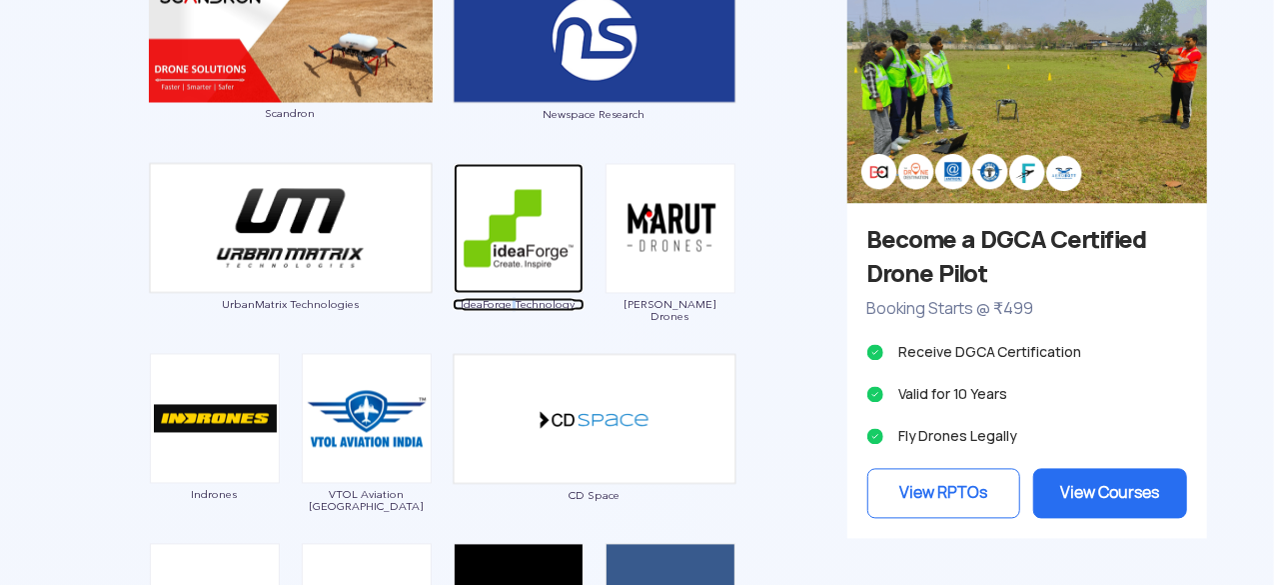
click at [528, 301] on span "IdeaForge Technology" at bounding box center [519, 305] width 132 height 12
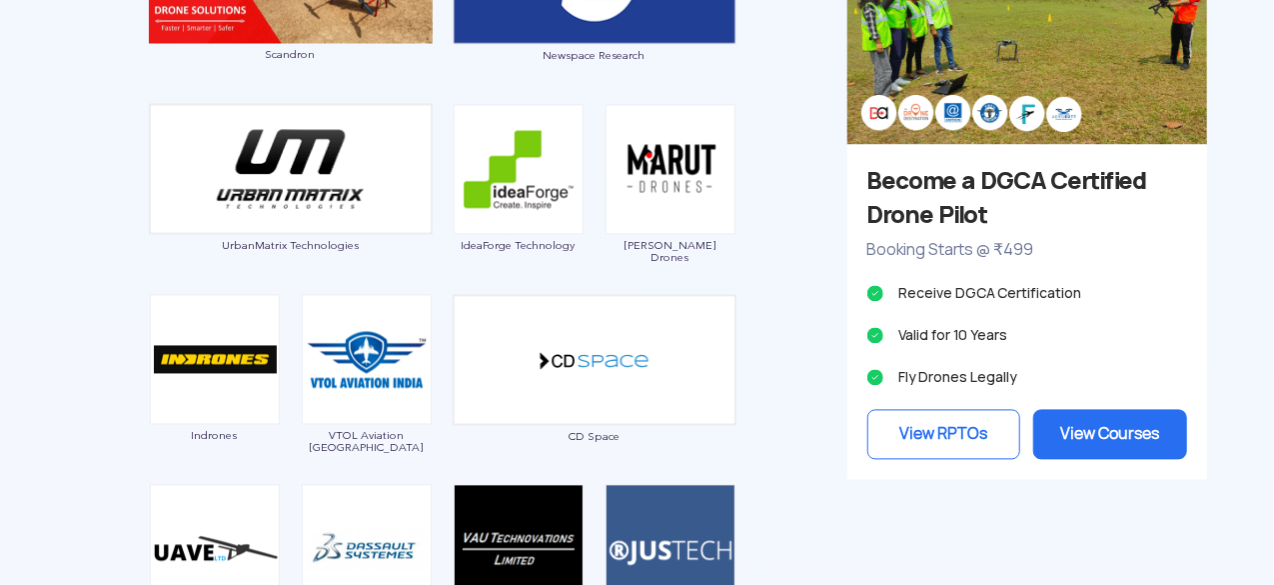
click at [651, 241] on span "[PERSON_NAME] Drones" at bounding box center [671, 251] width 132 height 24
drag, startPoint x: 633, startPoint y: 245, endPoint x: 711, endPoint y: 251, distance: 78.2
click at [711, 251] on div "[PERSON_NAME] Drones" at bounding box center [671, 189] width 132 height 170
click at [679, 191] on img at bounding box center [671, 169] width 130 height 130
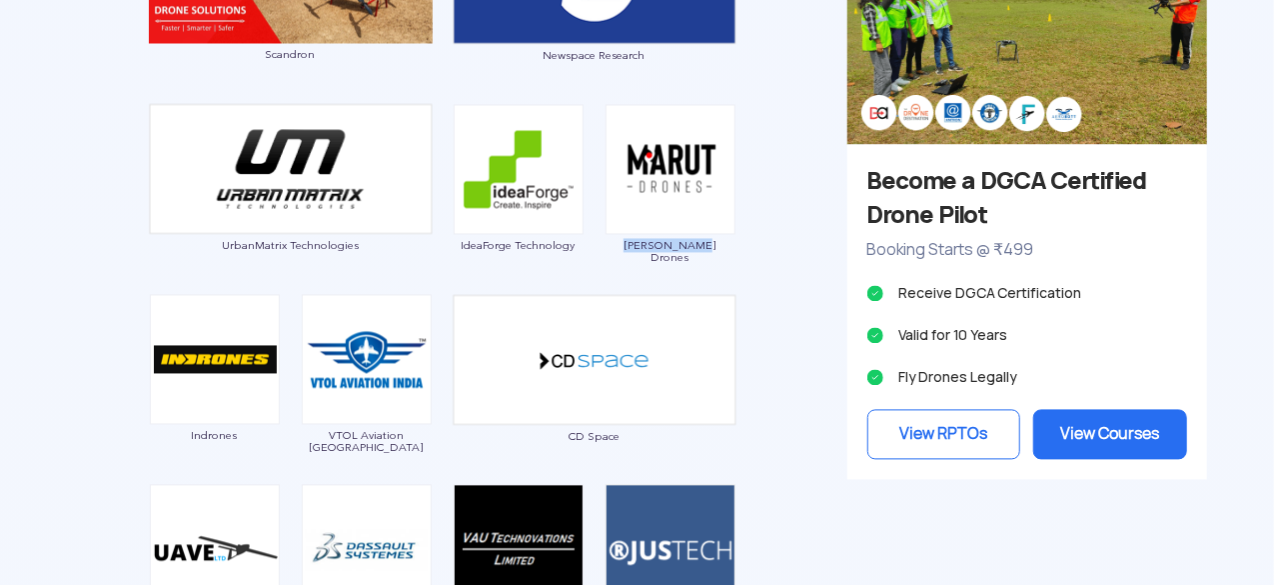
click at [701, 239] on span "[PERSON_NAME] Drones" at bounding box center [671, 251] width 132 height 24
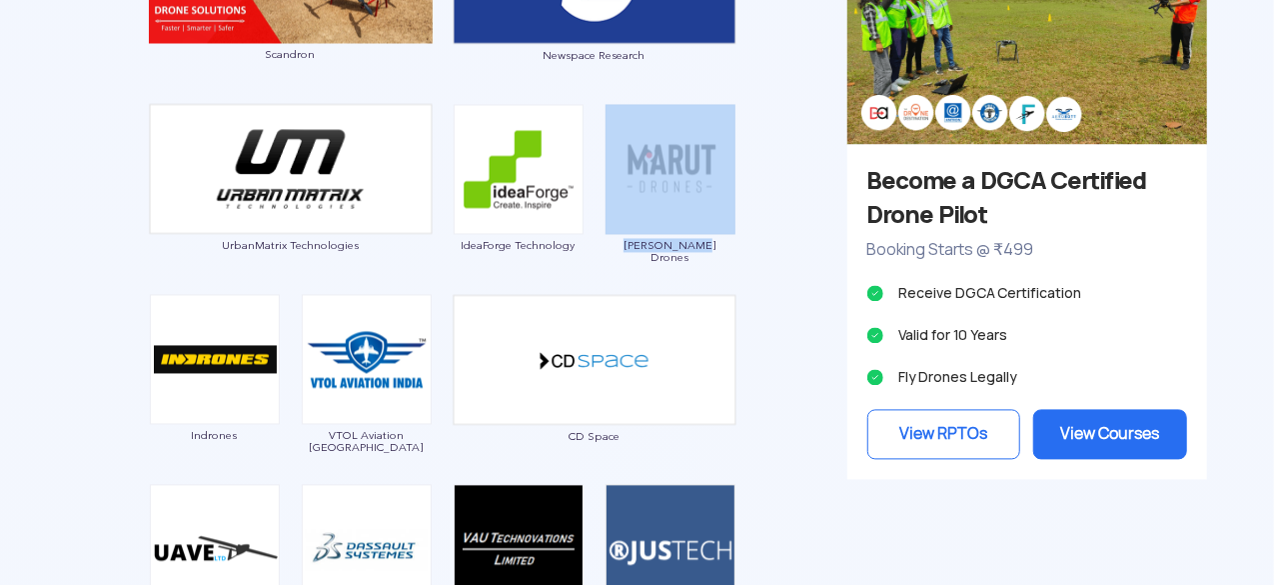
drag, startPoint x: 701, startPoint y: 239, endPoint x: 644, endPoint y: 154, distance: 102.3
click at [644, 159] on link "[PERSON_NAME] Drones" at bounding box center [671, 211] width 132 height 104
click at [644, 154] on img at bounding box center [671, 169] width 130 height 130
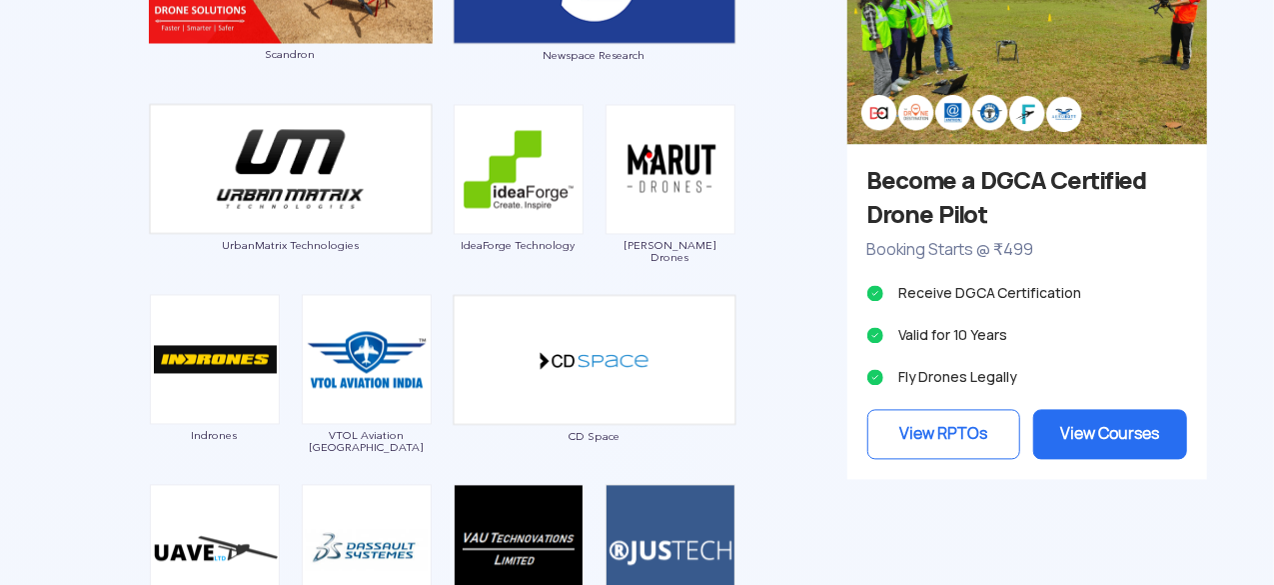
click at [794, 331] on div "Garuda Aerospace Throttle Aerospace General Aeronautics Redwing Labs [PERSON_NA…" at bounding box center [443, 134] width 780 height 1606
click at [680, 216] on img at bounding box center [671, 169] width 130 height 130
drag, startPoint x: 632, startPoint y: 246, endPoint x: 710, endPoint y: 241, distance: 78.1
click at [710, 241] on span "[PERSON_NAME] Drones" at bounding box center [671, 251] width 132 height 24
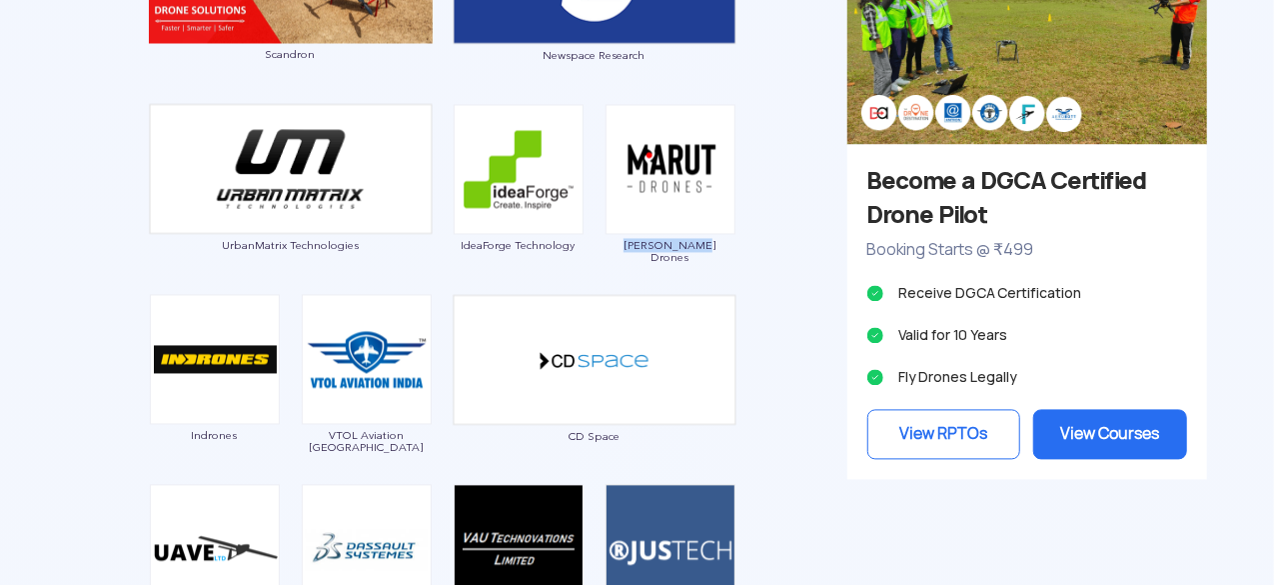
click at [632, 235] on div "[PERSON_NAME] Drones" at bounding box center [671, 189] width 132 height 170
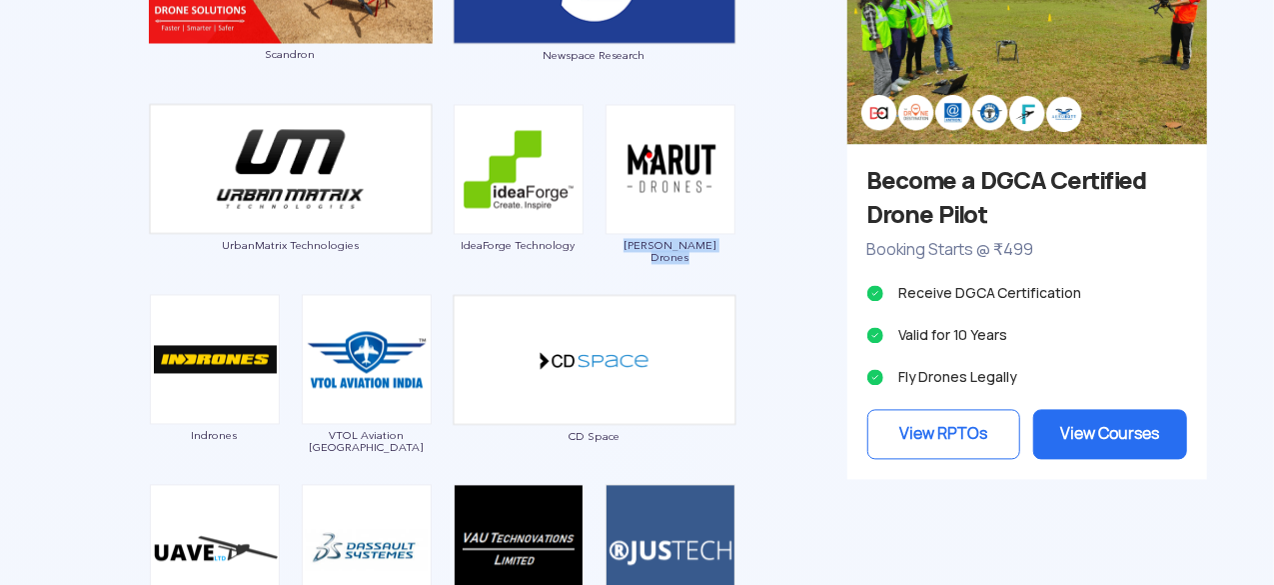
click at [632, 235] on div "[PERSON_NAME] Drones" at bounding box center [671, 189] width 132 height 170
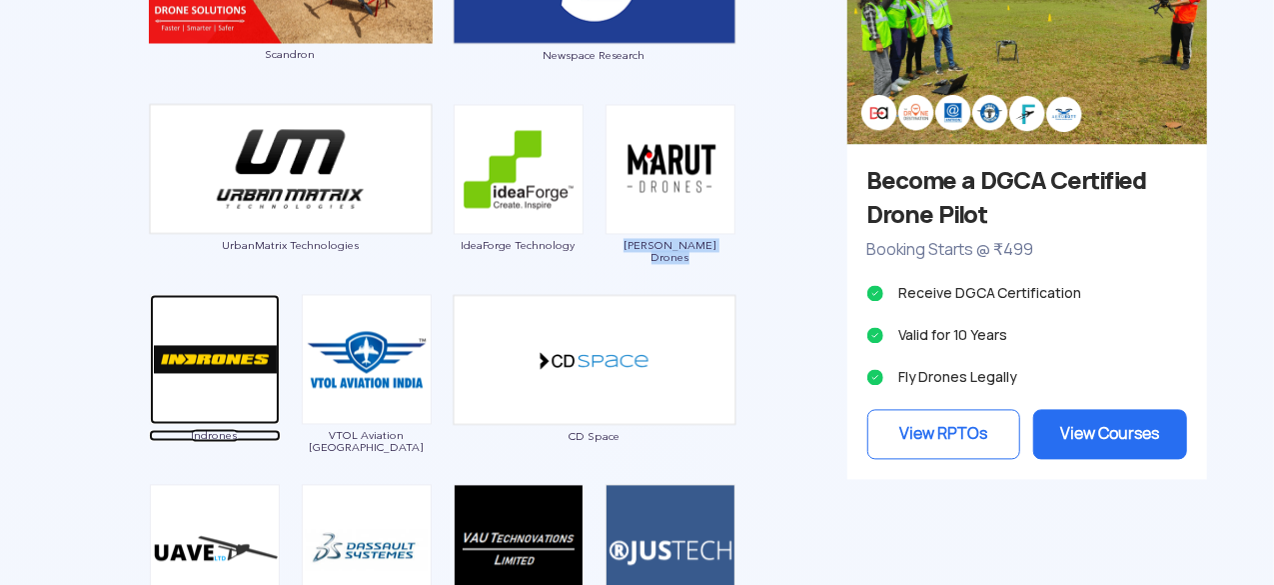
click at [199, 436] on span "Indrones" at bounding box center [215, 435] width 132 height 12
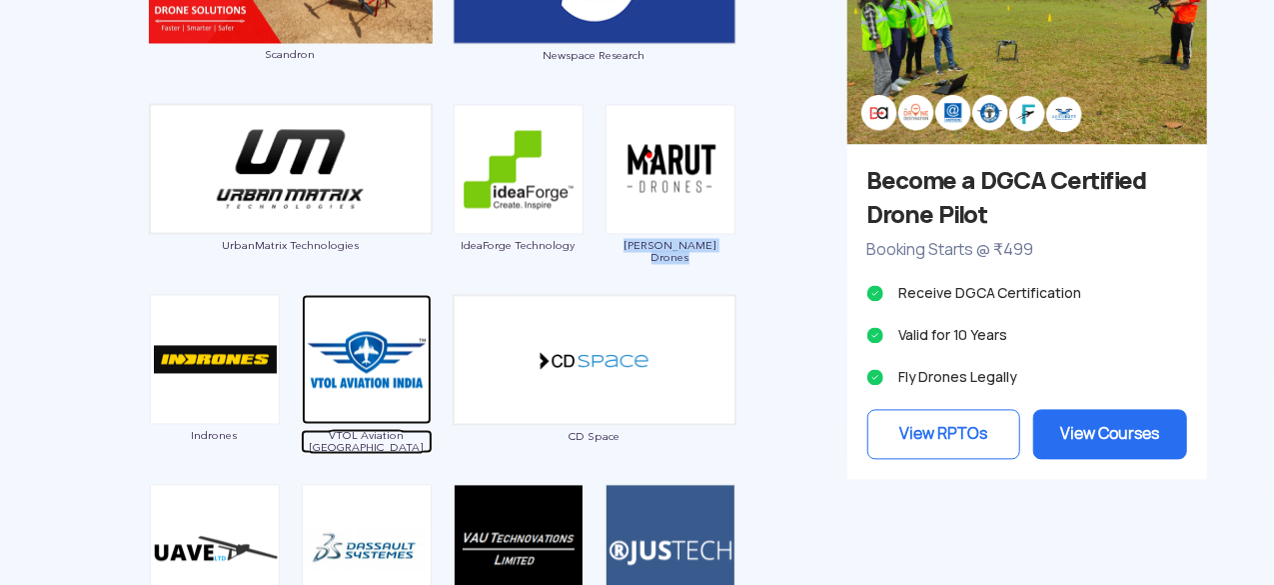
click at [360, 436] on span "VTOL Aviation [GEOGRAPHIC_DATA]" at bounding box center [367, 441] width 132 height 24
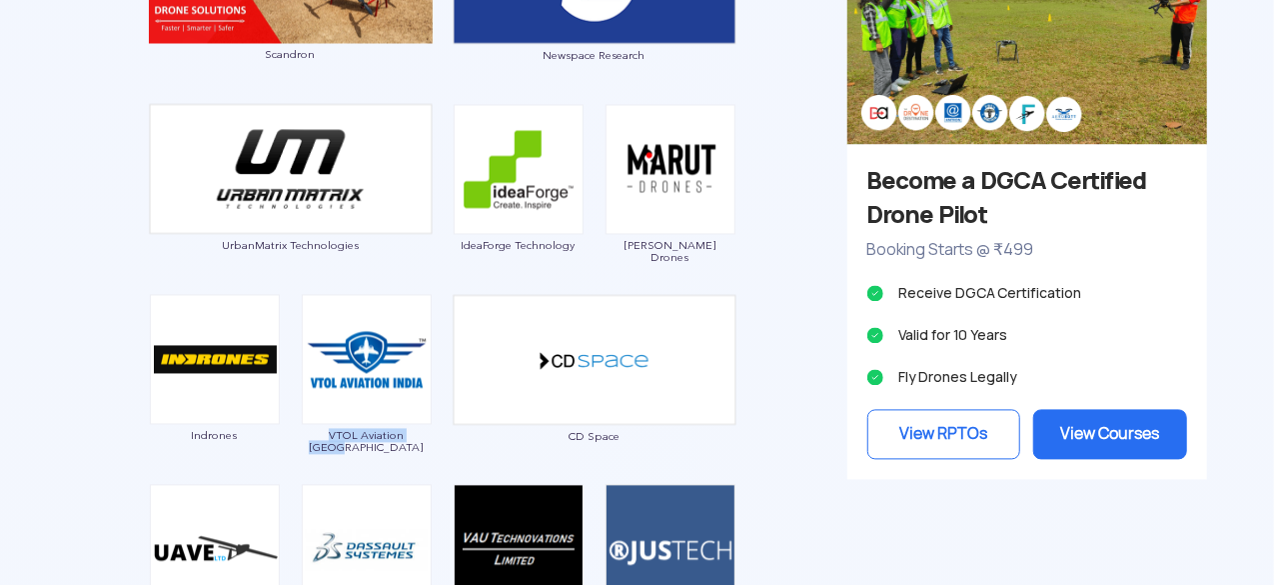
drag, startPoint x: 316, startPoint y: 427, endPoint x: 432, endPoint y: 433, distance: 116.1
click at [432, 433] on div "VTOL Aviation [GEOGRAPHIC_DATA]" at bounding box center [367, 379] width 132 height 170
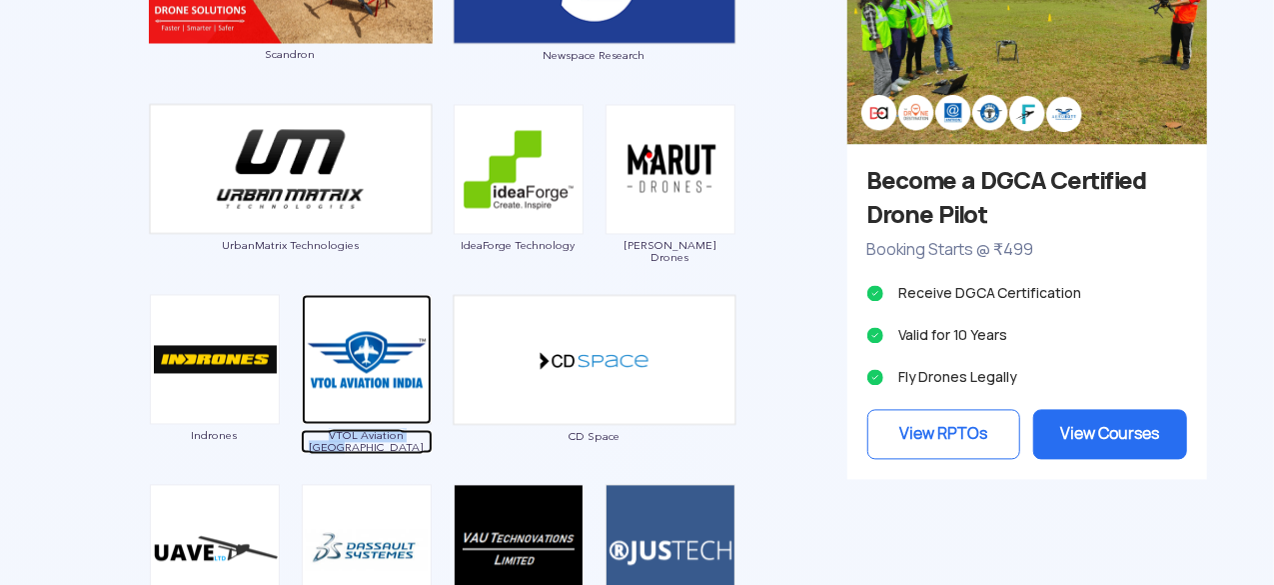
click at [432, 433] on span "VTOL Aviation [GEOGRAPHIC_DATA]" at bounding box center [367, 441] width 132 height 24
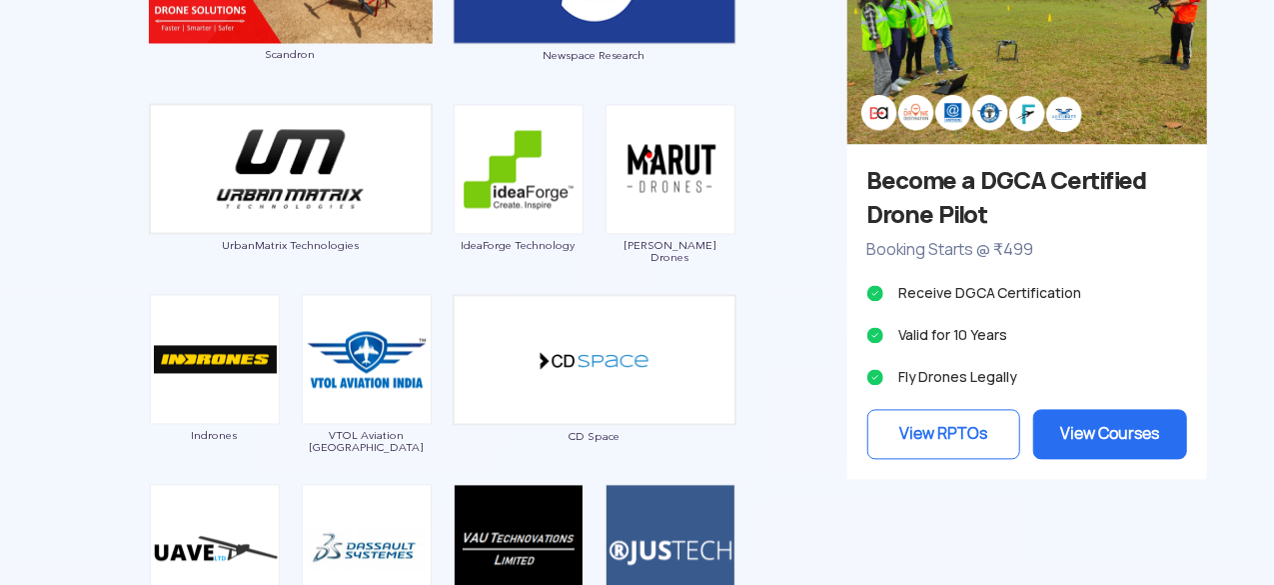
click at [757, 429] on div "Garuda Aerospace Throttle Aerospace General Aeronautics Redwing Labs [PERSON_NA…" at bounding box center [443, 134] width 780 height 1606
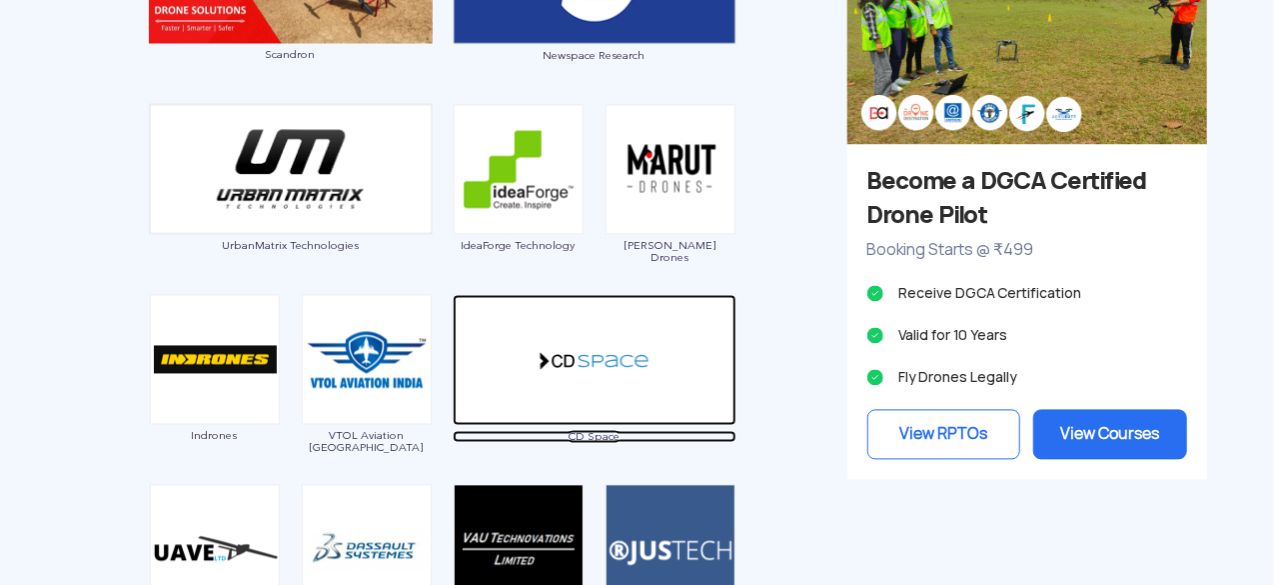
click at [641, 415] on img at bounding box center [595, 359] width 284 height 131
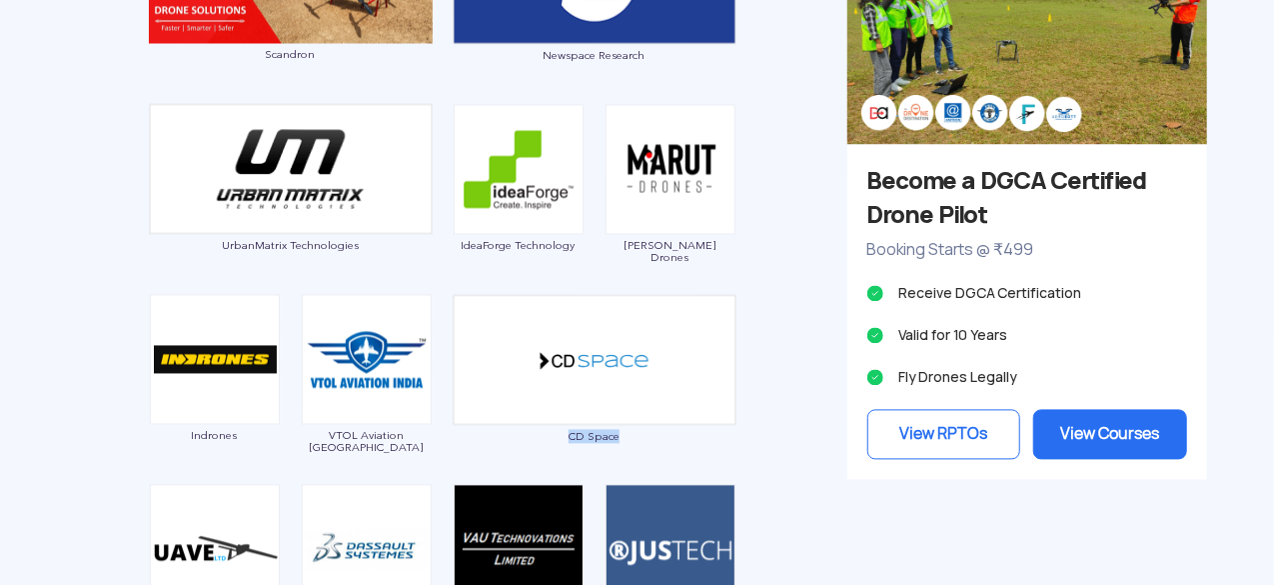
drag, startPoint x: 564, startPoint y: 441, endPoint x: 657, endPoint y: 445, distance: 93.0
click at [657, 445] on div "CD Space" at bounding box center [595, 379] width 284 height 170
click at [780, 361] on div "Garuda Aerospace Throttle Aerospace General Aeronautics Redwing Labs [PERSON_NA…" at bounding box center [443, 134] width 780 height 1606
click at [620, 425] on div "CD Space" at bounding box center [595, 379] width 284 height 170
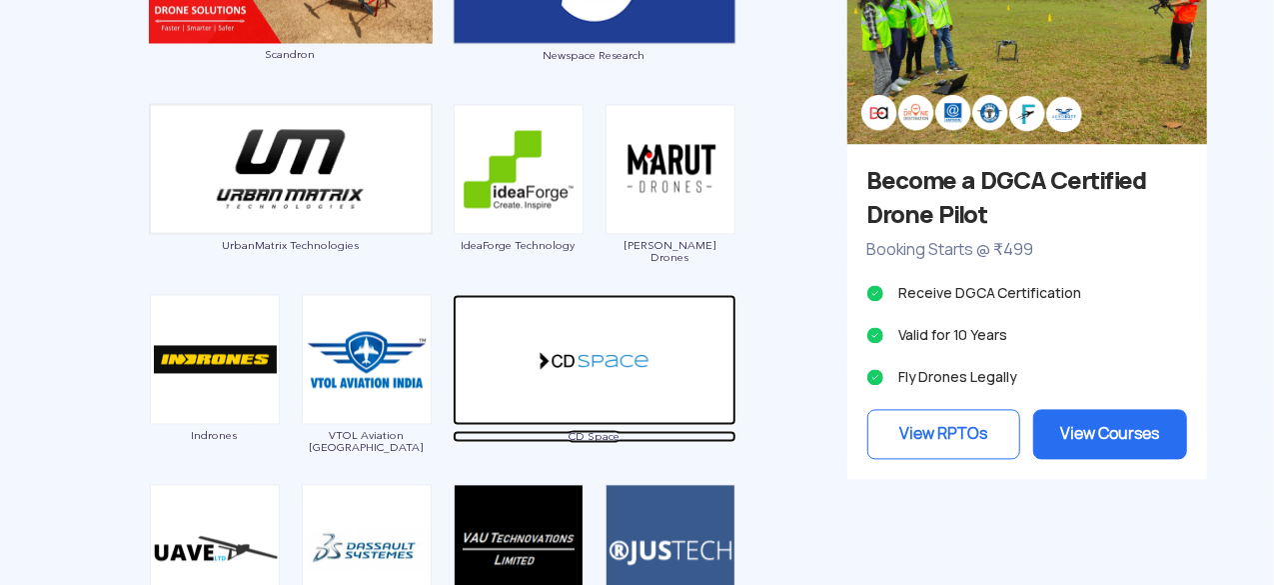
click at [595, 431] on span "CD Space" at bounding box center [595, 436] width 284 height 12
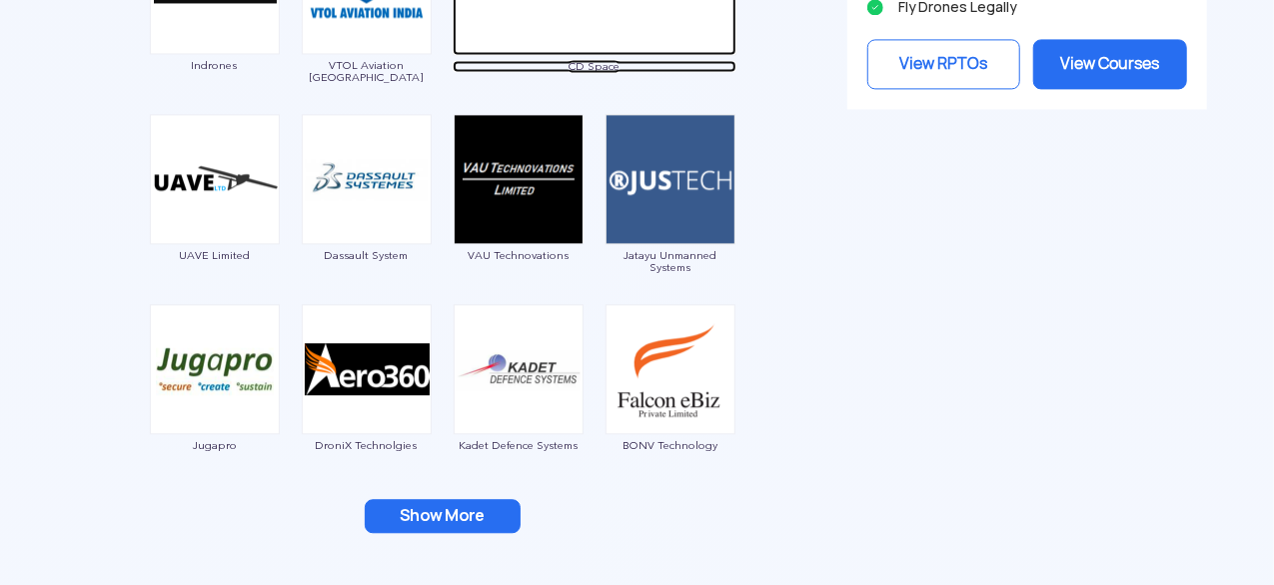
scroll to position [2319, 0]
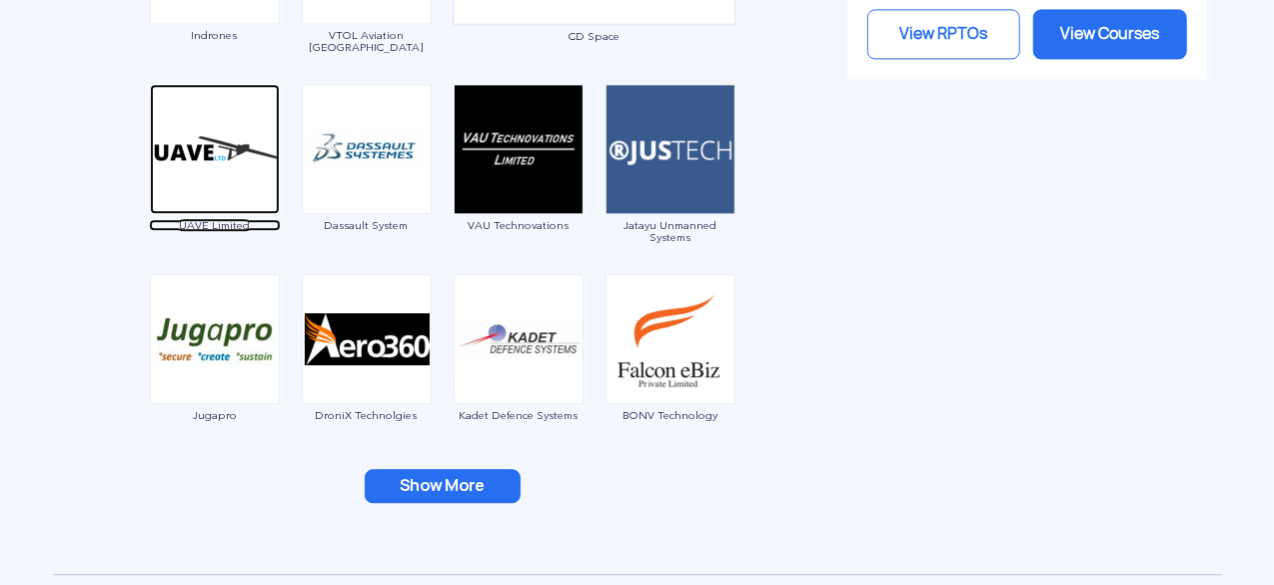
click at [202, 224] on span "UAVE Limited" at bounding box center [215, 225] width 132 height 12
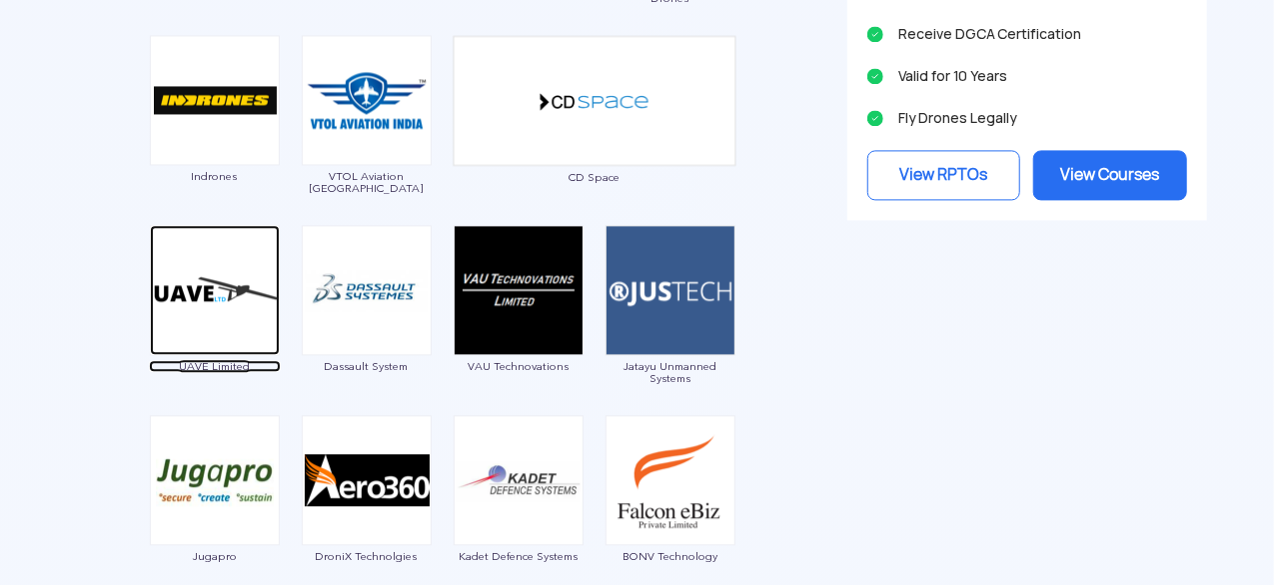
scroll to position [2219, 0]
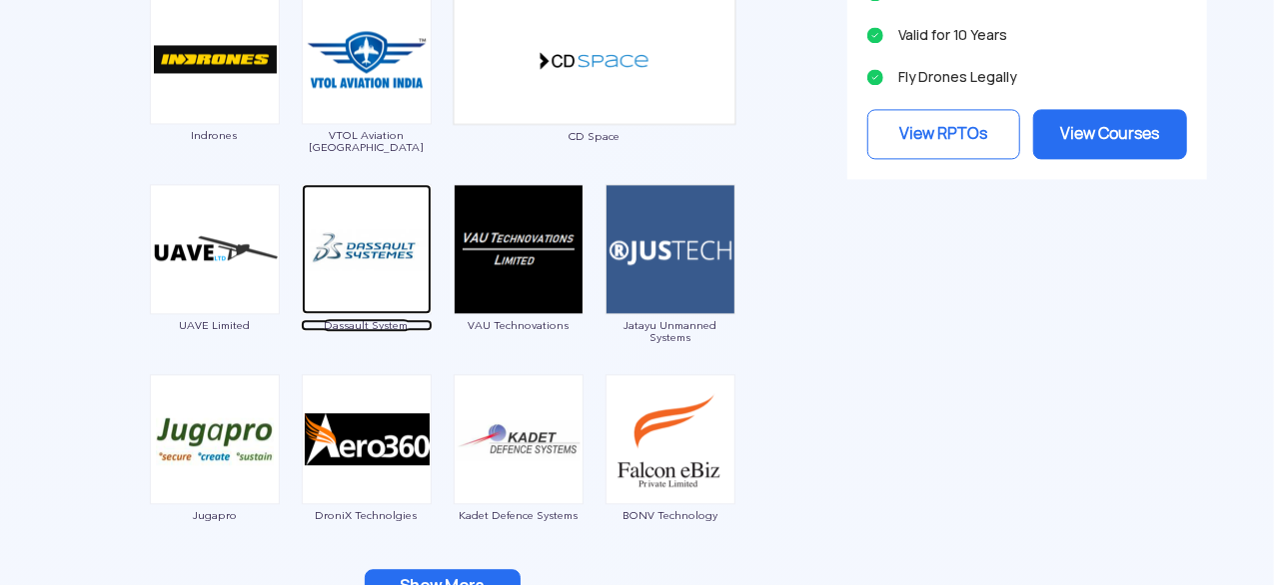
click at [390, 319] on span "Dassault System" at bounding box center [367, 325] width 132 height 12
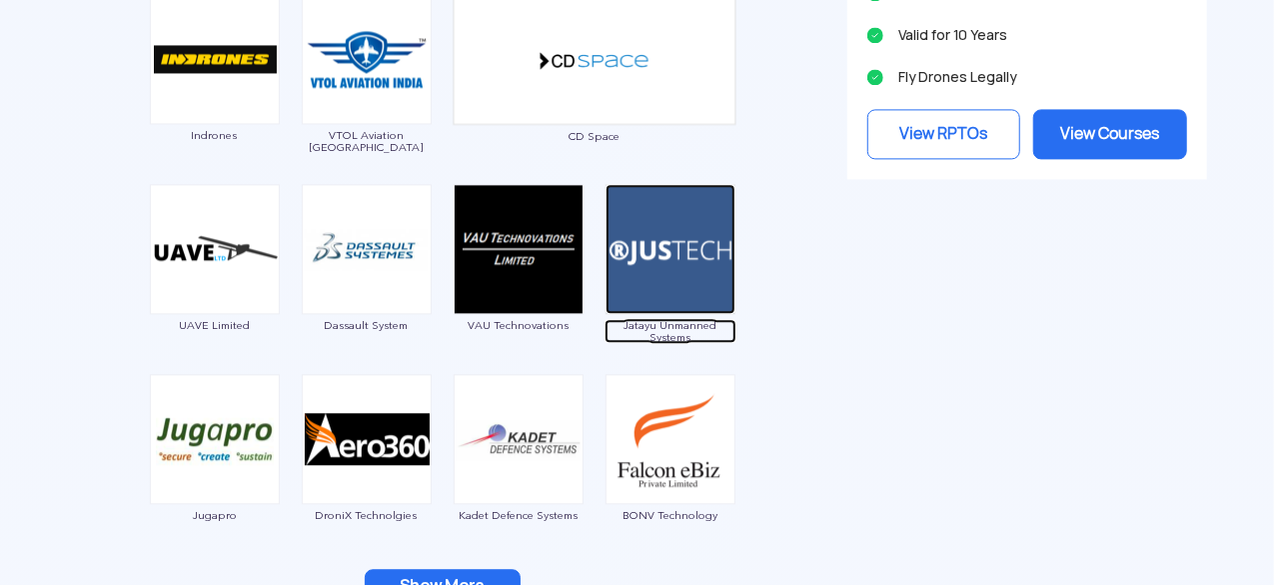
click at [654, 324] on span "Jatayu Unmanned Systems" at bounding box center [671, 331] width 132 height 24
click at [636, 319] on span "Jatayu Unmanned Systems" at bounding box center [671, 331] width 132 height 24
drag, startPoint x: 626, startPoint y: 316, endPoint x: 704, endPoint y: 343, distance: 82.5
click at [704, 343] on div "Jatayu Unmanned Systems" at bounding box center [671, 269] width 132 height 170
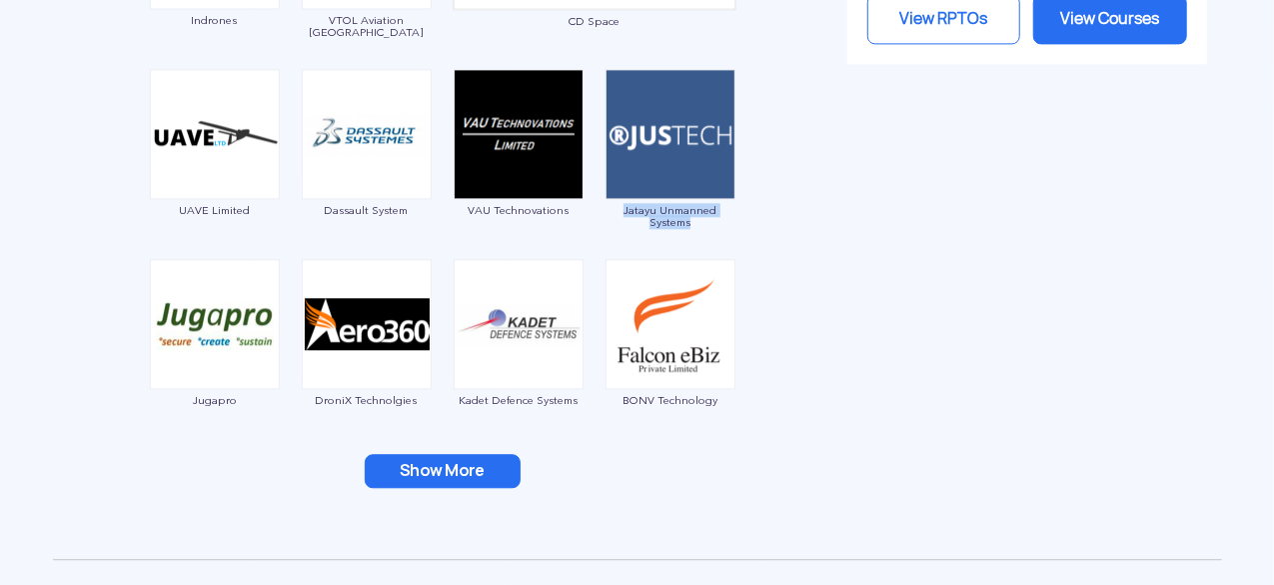
scroll to position [2335, 0]
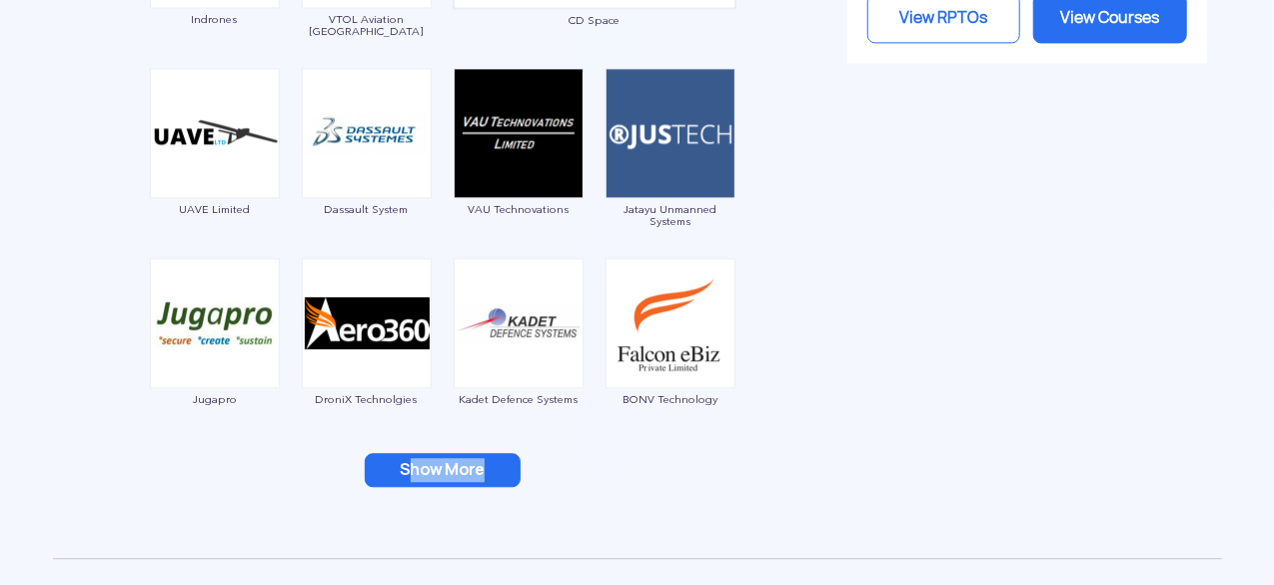
drag, startPoint x: 757, startPoint y: 458, endPoint x: 400, endPoint y: 467, distance: 356.9
click at [400, 467] on div "Show More" at bounding box center [443, 470] width 750 height 34
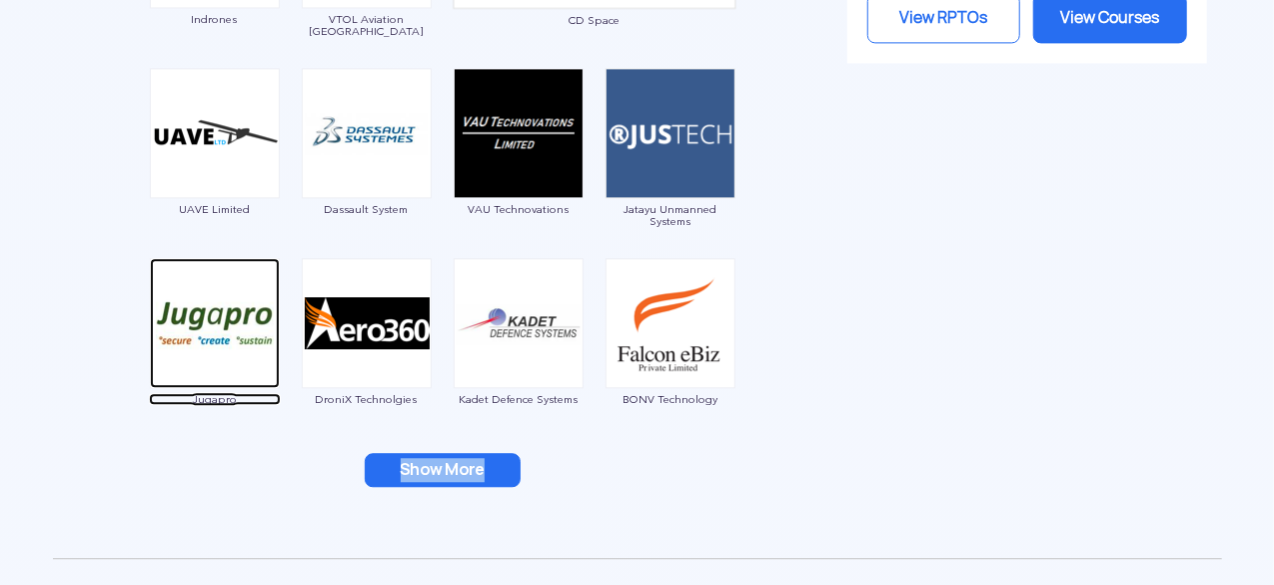
click at [216, 399] on span "Jugapro" at bounding box center [215, 399] width 132 height 12
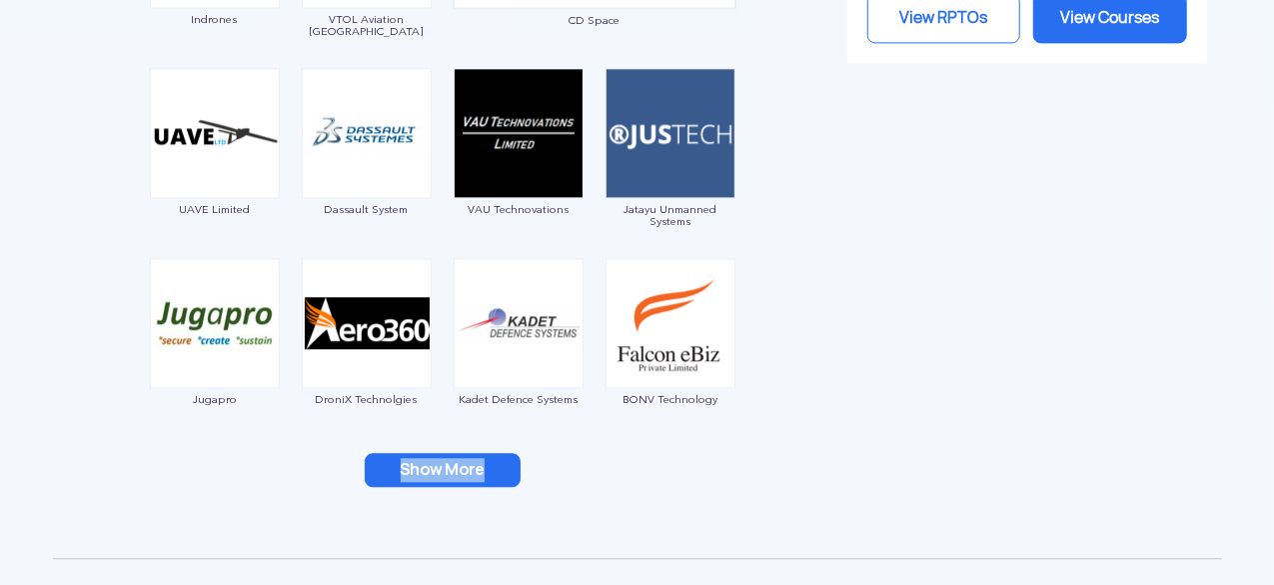
click at [500, 469] on button "Show More" at bounding box center [443, 470] width 156 height 34
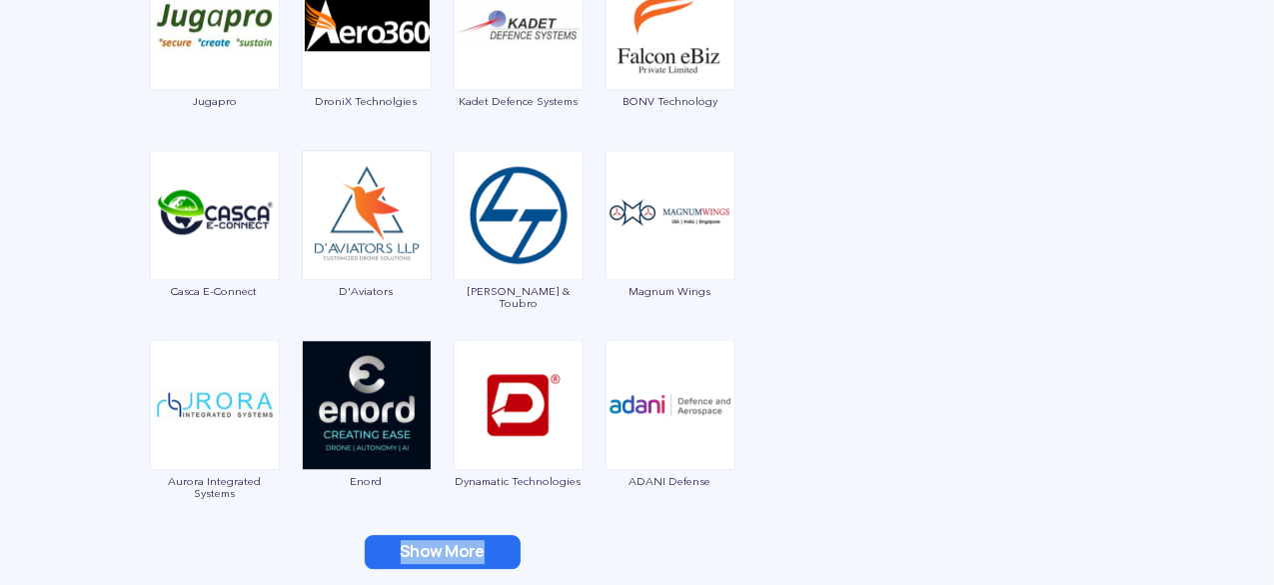
scroll to position [2691, 0]
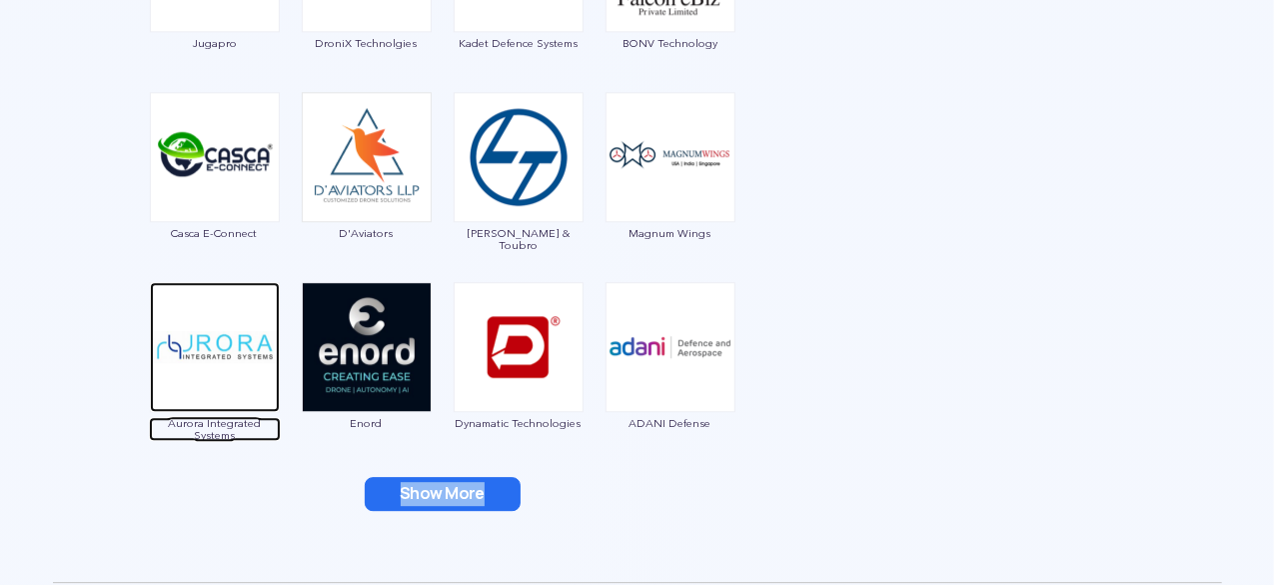
click at [229, 417] on span "Aurora Integrated Systems" at bounding box center [215, 429] width 132 height 24
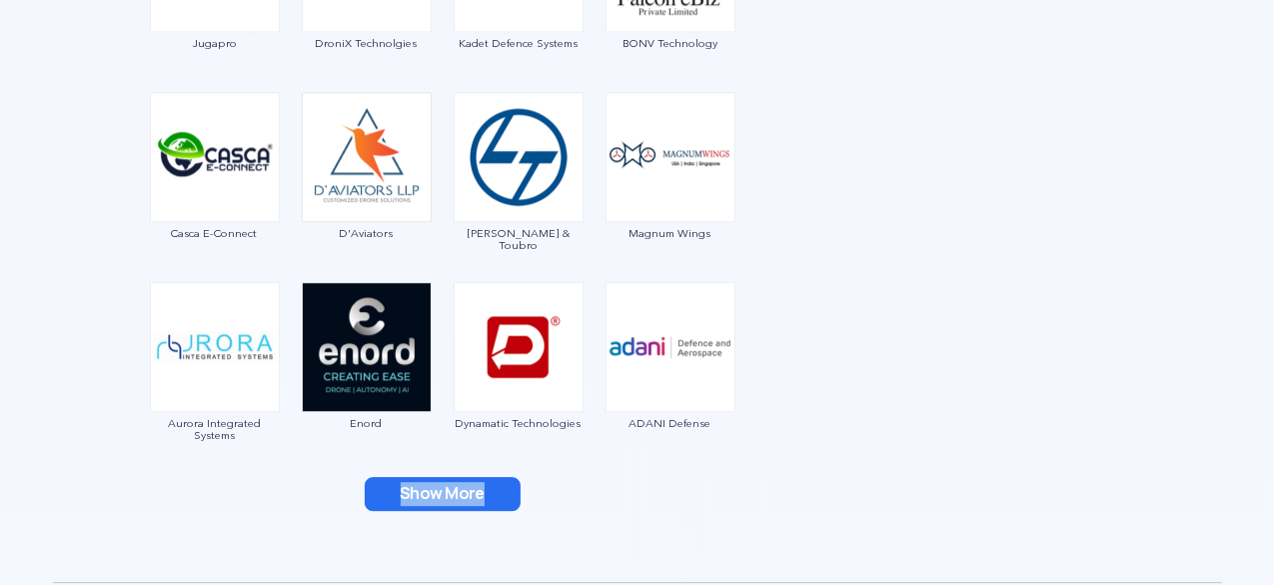
click at [462, 489] on button "Show More" at bounding box center [443, 494] width 156 height 34
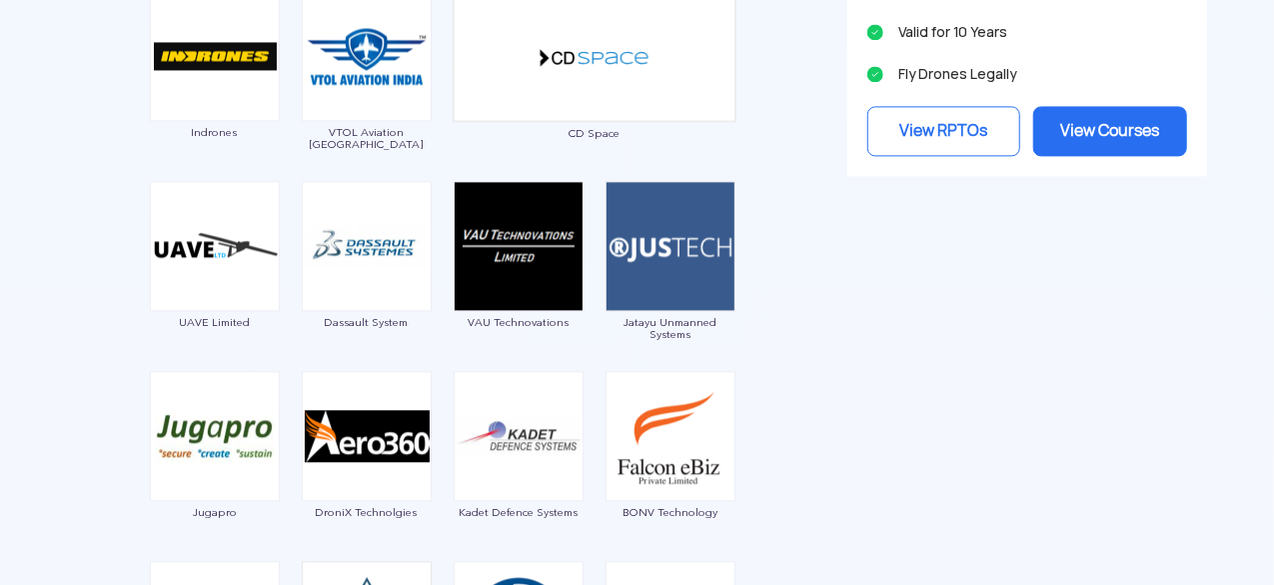
scroll to position [2288, 0]
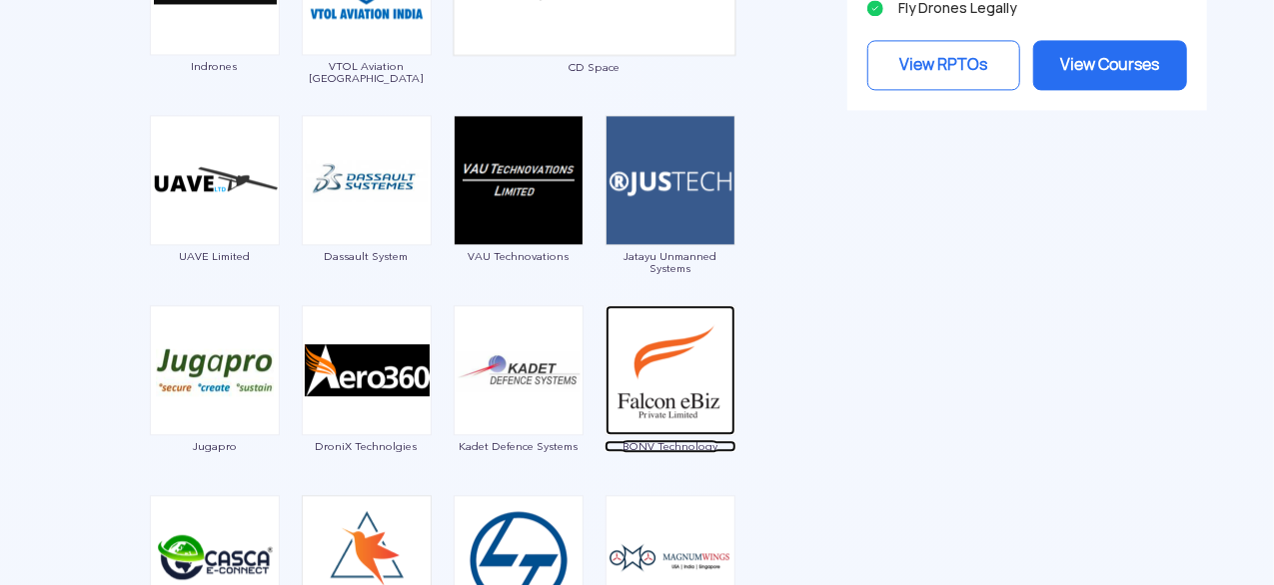
click at [633, 446] on span "BONV Technology" at bounding box center [671, 446] width 132 height 12
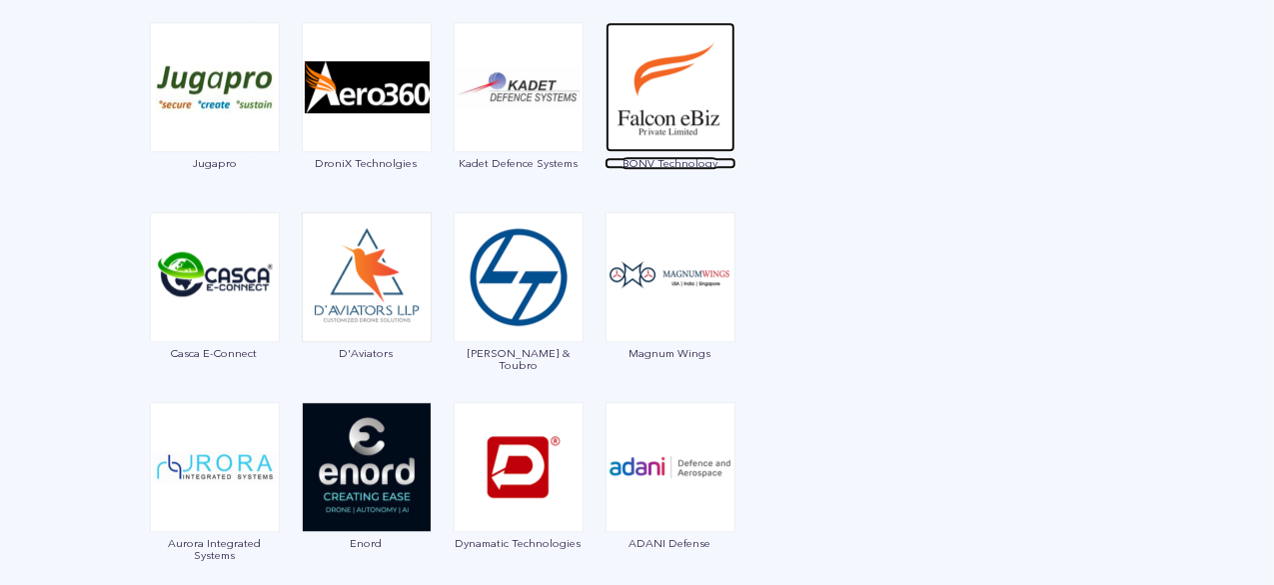
scroll to position [2621, 0]
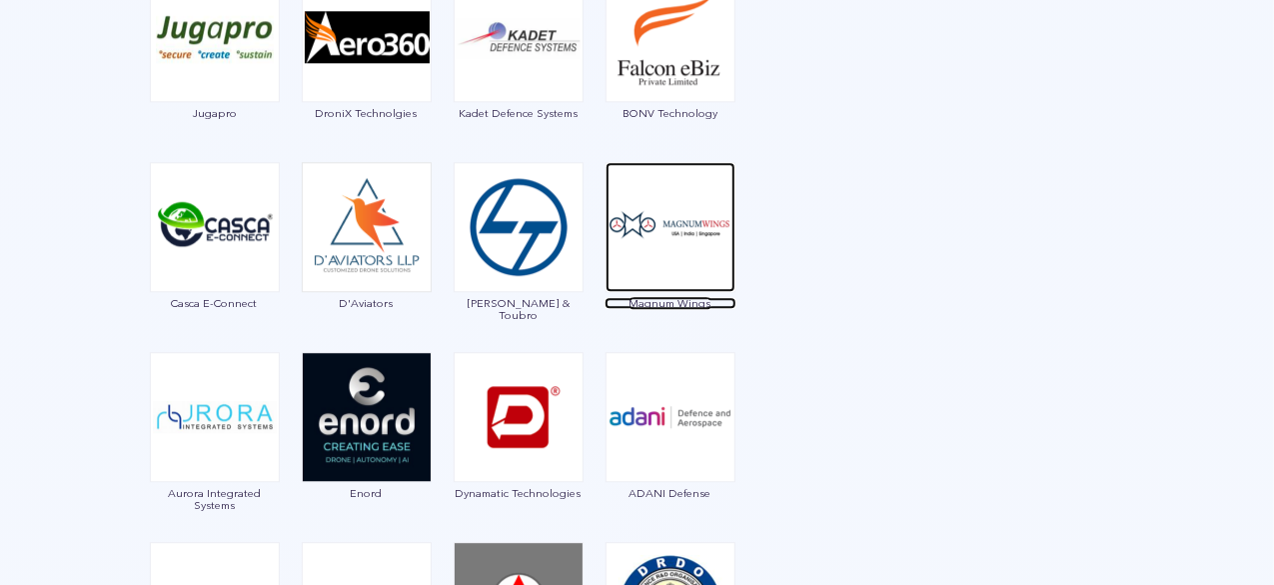
click at [666, 301] on span "Magnum Wings" at bounding box center [671, 303] width 132 height 12
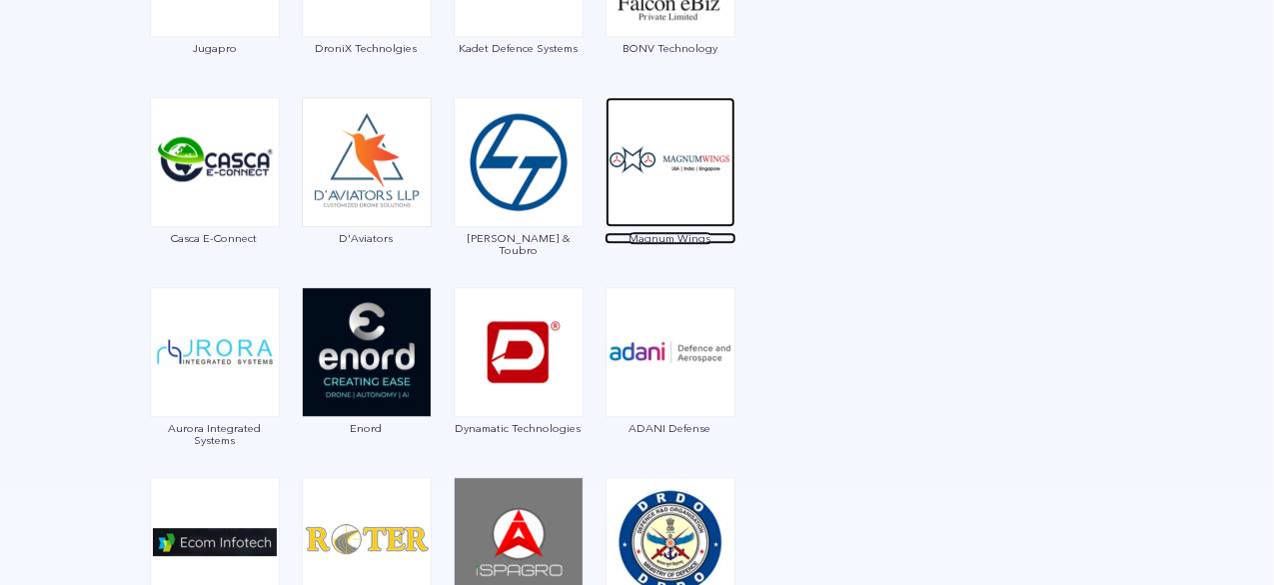
scroll to position [2695, 0]
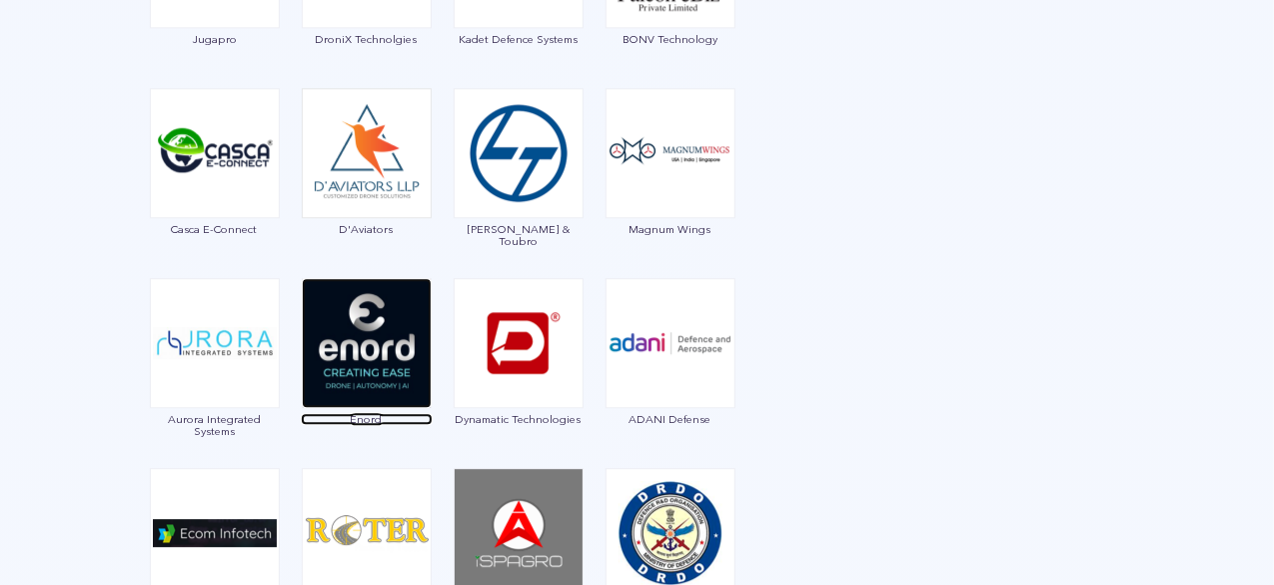
click at [362, 421] on span "Enord" at bounding box center [367, 419] width 132 height 12
click at [375, 414] on span "Enord" at bounding box center [367, 419] width 132 height 12
drag, startPoint x: 340, startPoint y: 433, endPoint x: 410, endPoint y: 422, distance: 70.8
click at [410, 422] on div "Enord" at bounding box center [367, 363] width 132 height 170
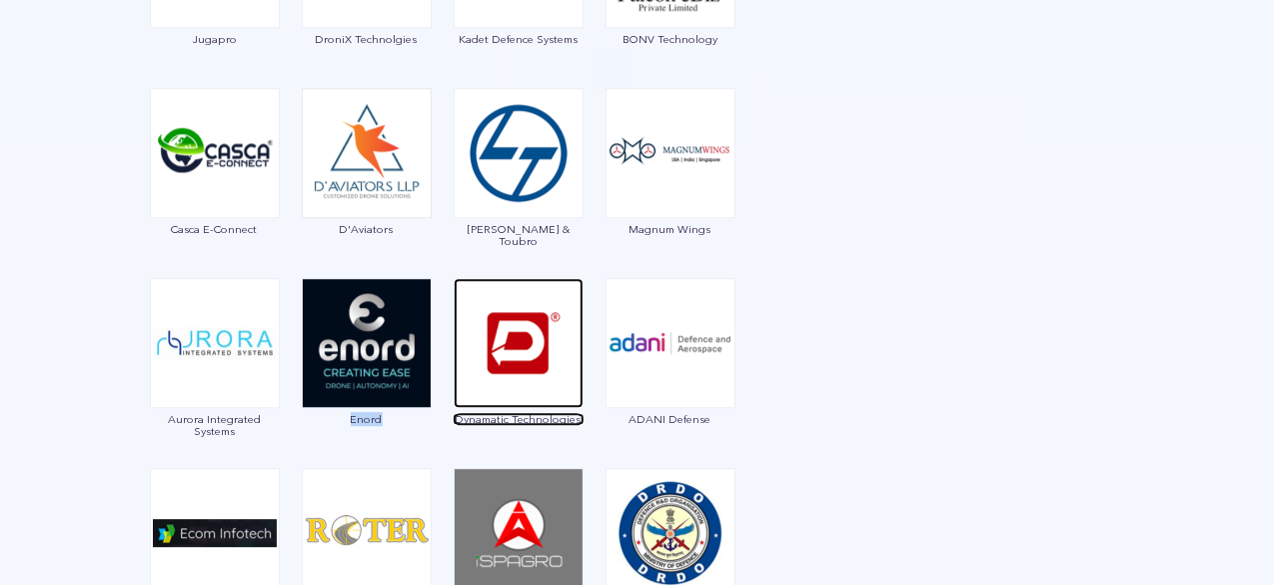
click at [508, 421] on span "Dynamatic Technologies" at bounding box center [519, 419] width 132 height 12
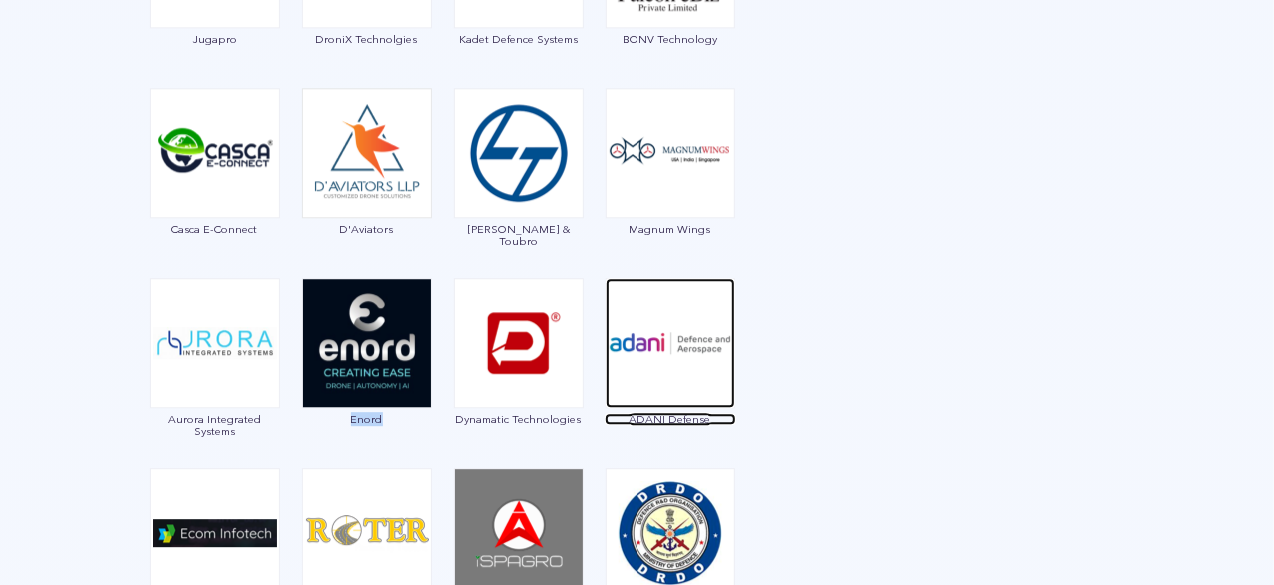
click at [711, 415] on span "ADANI Defense" at bounding box center [671, 419] width 132 height 12
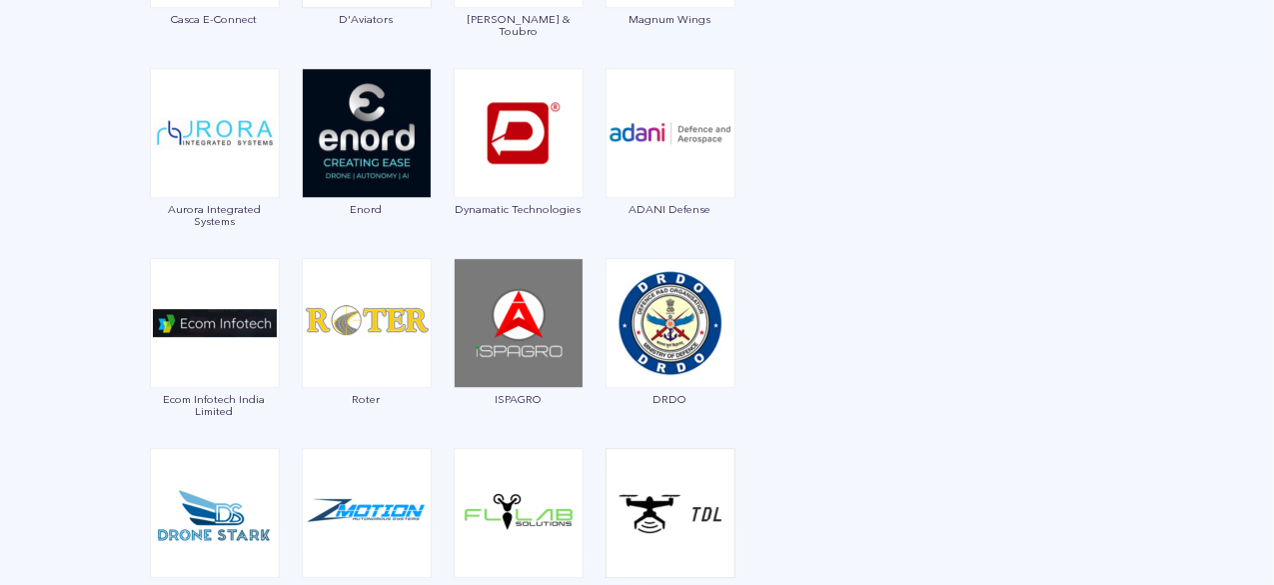
scroll to position [2957, 0]
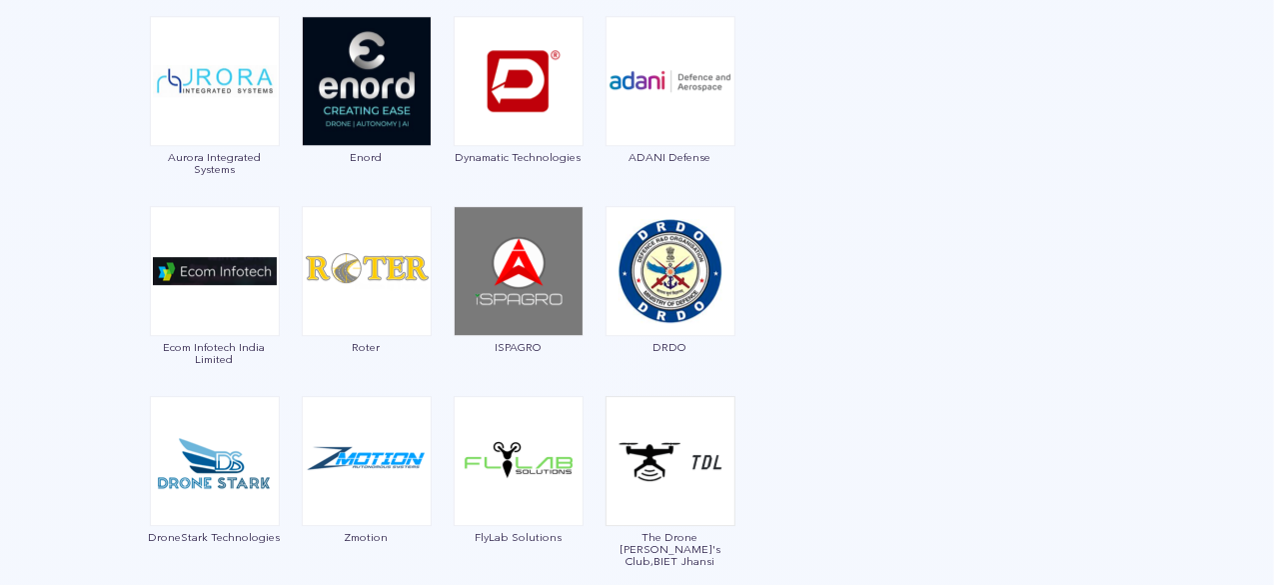
click at [356, 343] on span "Roter" at bounding box center [367, 347] width 132 height 12
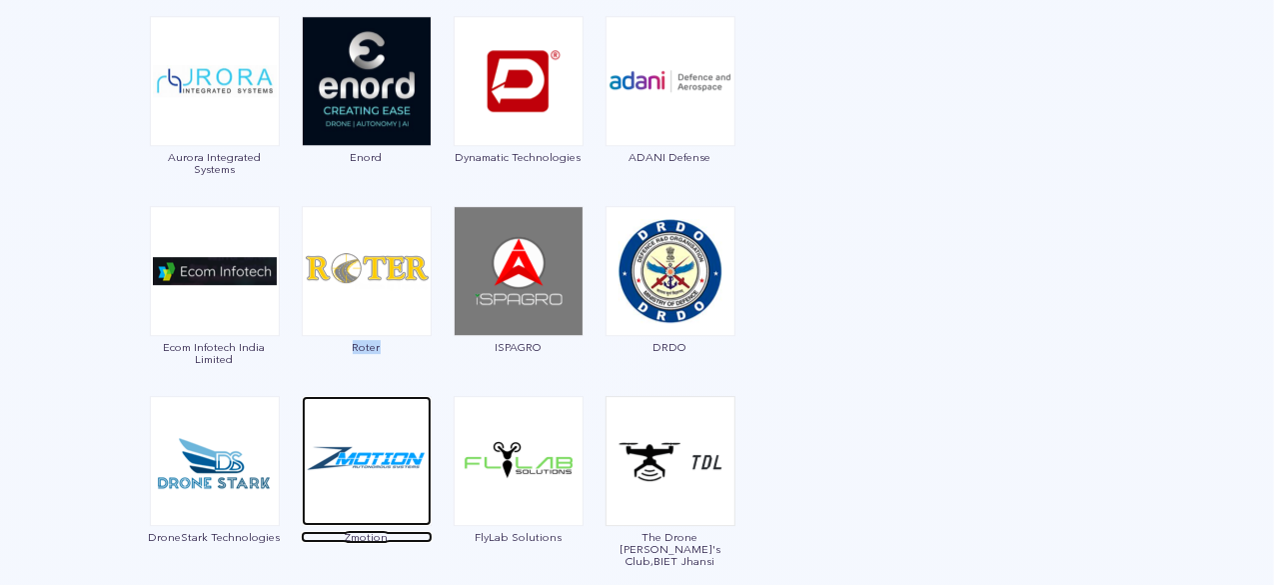
click at [386, 398] on img at bounding box center [367, 461] width 130 height 130
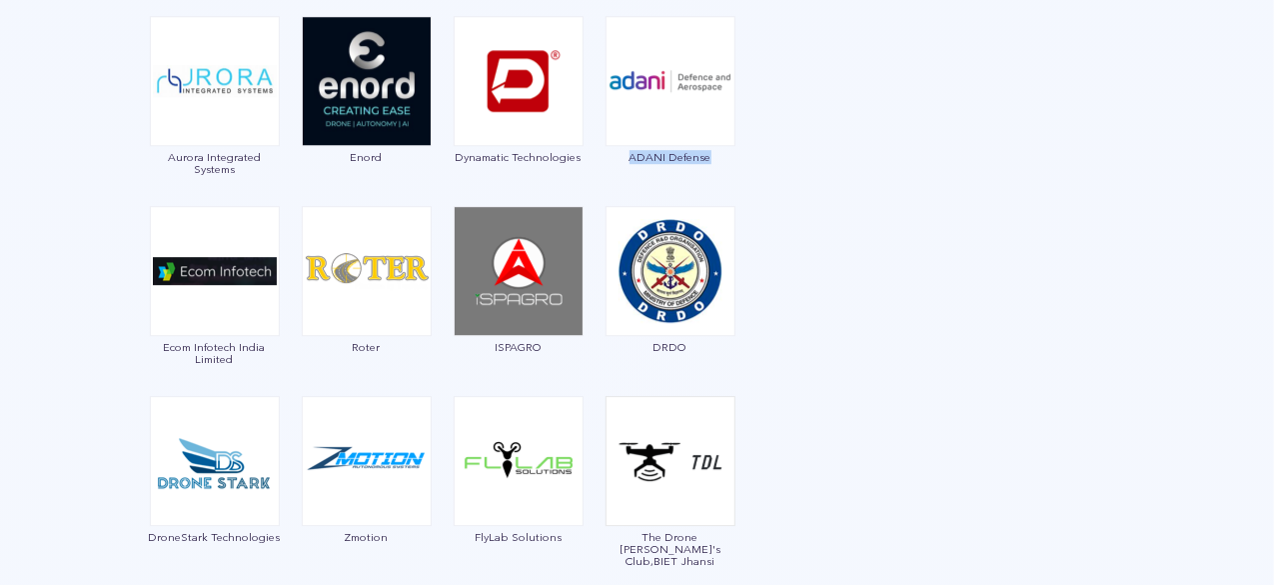
drag, startPoint x: 610, startPoint y: 173, endPoint x: 754, endPoint y: 158, distance: 144.7
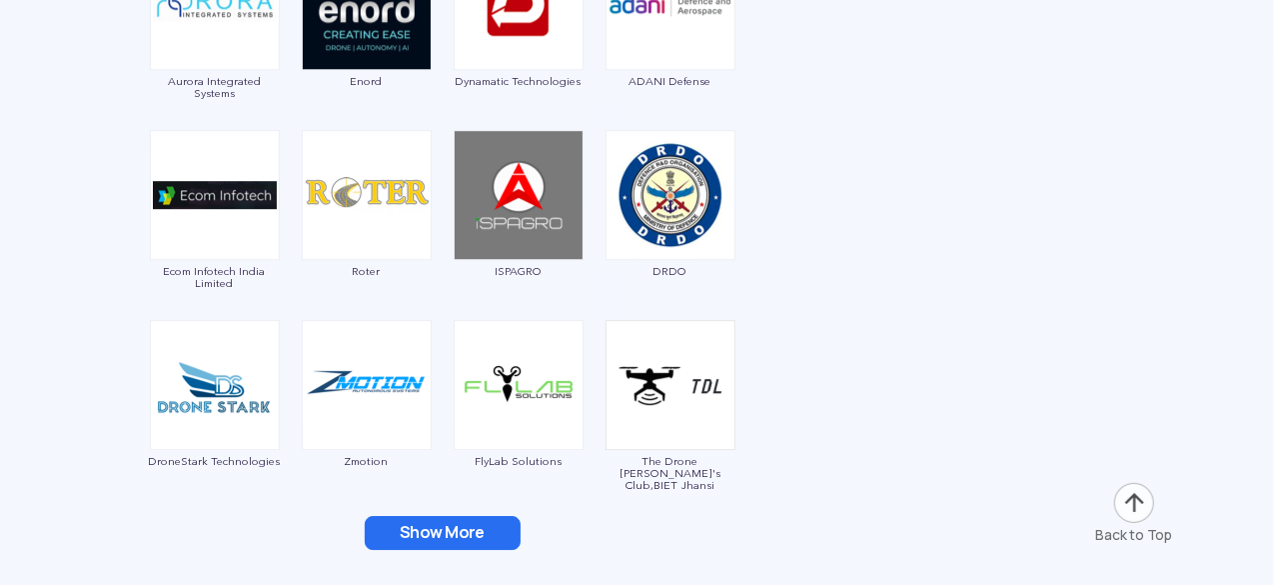
click at [497, 259] on div "ISPAGRO" at bounding box center [519, 215] width 132 height 170
click at [460, 169] on img at bounding box center [519, 195] width 130 height 130
click at [478, 177] on img at bounding box center [519, 195] width 130 height 130
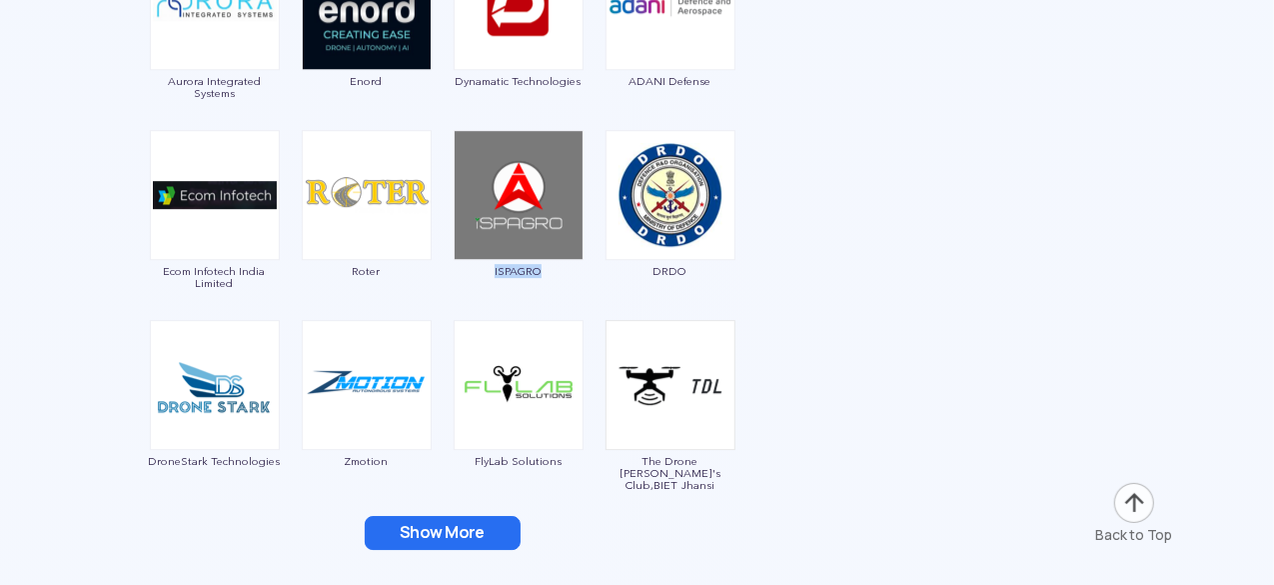
click at [478, 177] on img at bounding box center [519, 195] width 130 height 130
drag, startPoint x: 478, startPoint y: 177, endPoint x: 356, endPoint y: 265, distance: 150.4
click at [356, 265] on span "Roter" at bounding box center [367, 271] width 132 height 12
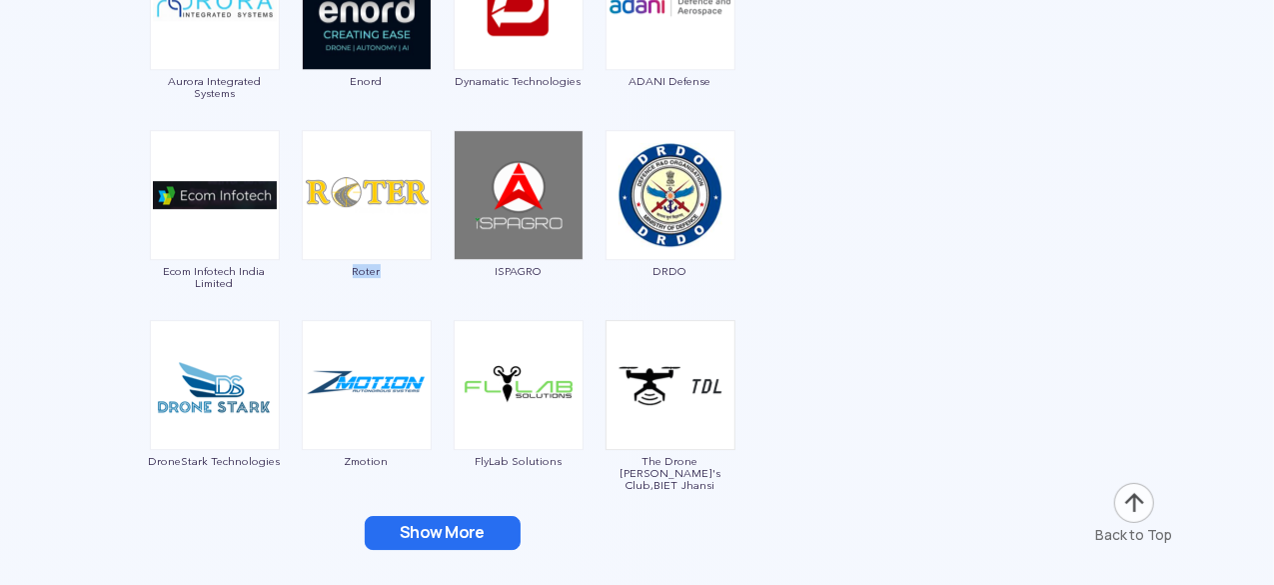
click at [356, 265] on span "Roter" at bounding box center [367, 271] width 132 height 12
click at [372, 225] on img at bounding box center [367, 195] width 130 height 130
drag, startPoint x: 372, startPoint y: 225, endPoint x: 726, endPoint y: 246, distance: 354.5
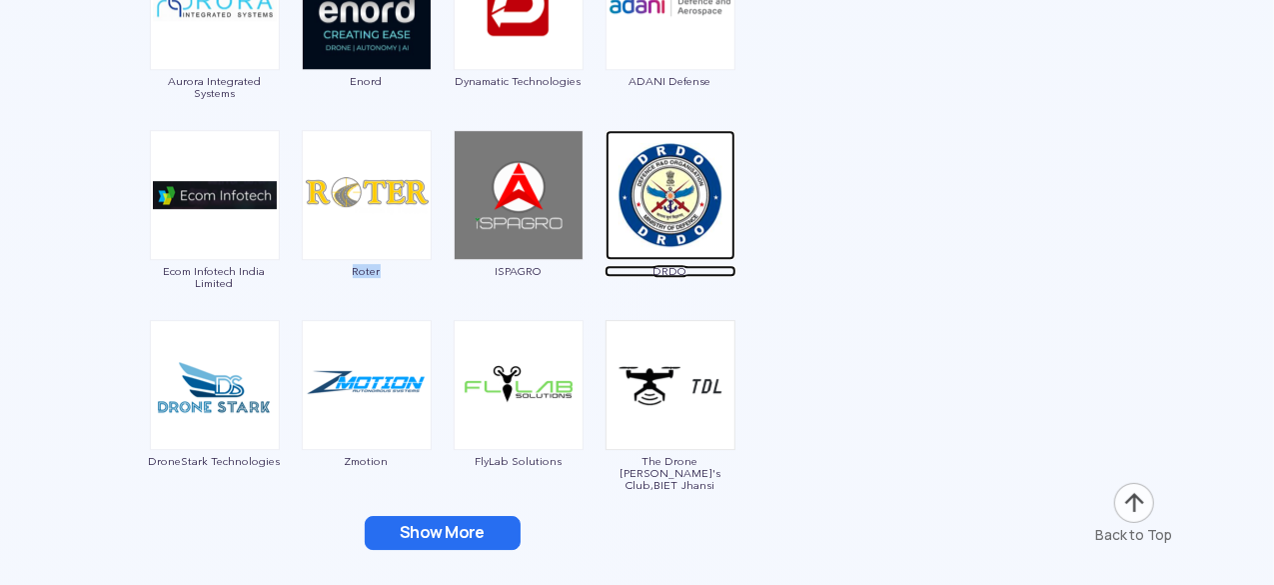
click at [726, 246] on img at bounding box center [671, 195] width 130 height 130
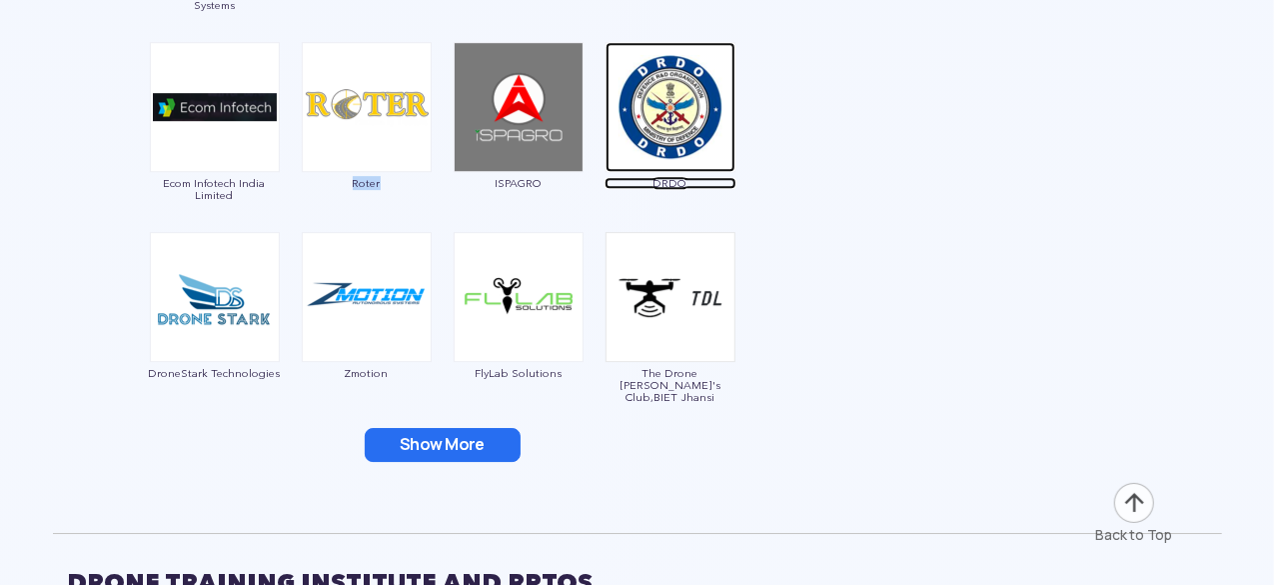
scroll to position [3130, 0]
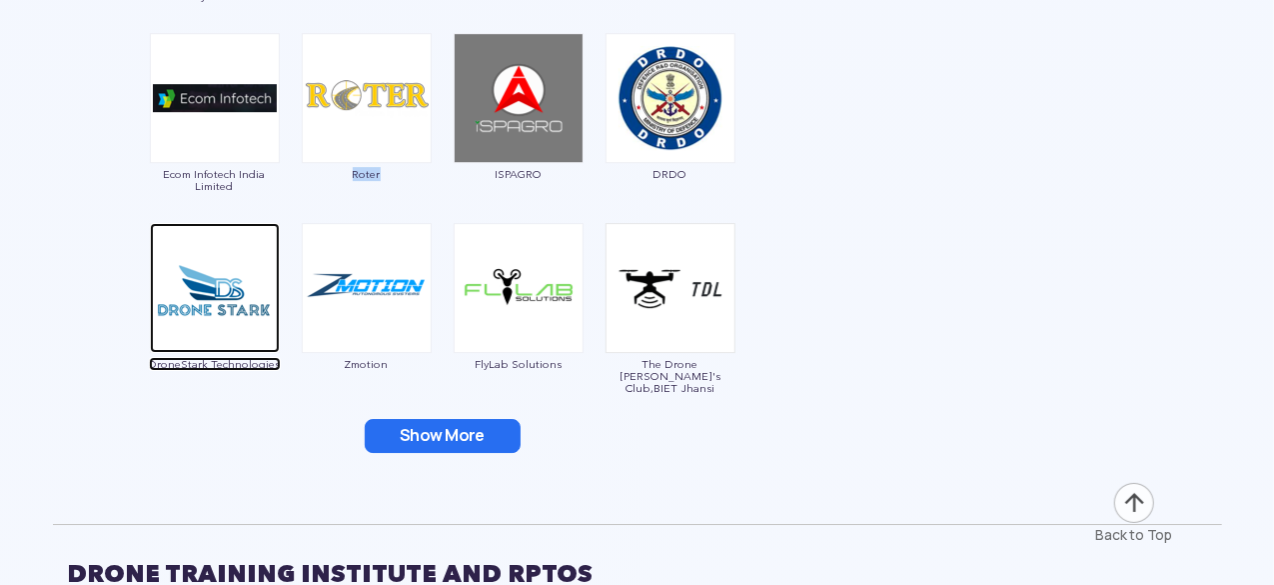
click at [210, 363] on span "DroneStark Technologies" at bounding box center [215, 364] width 132 height 12
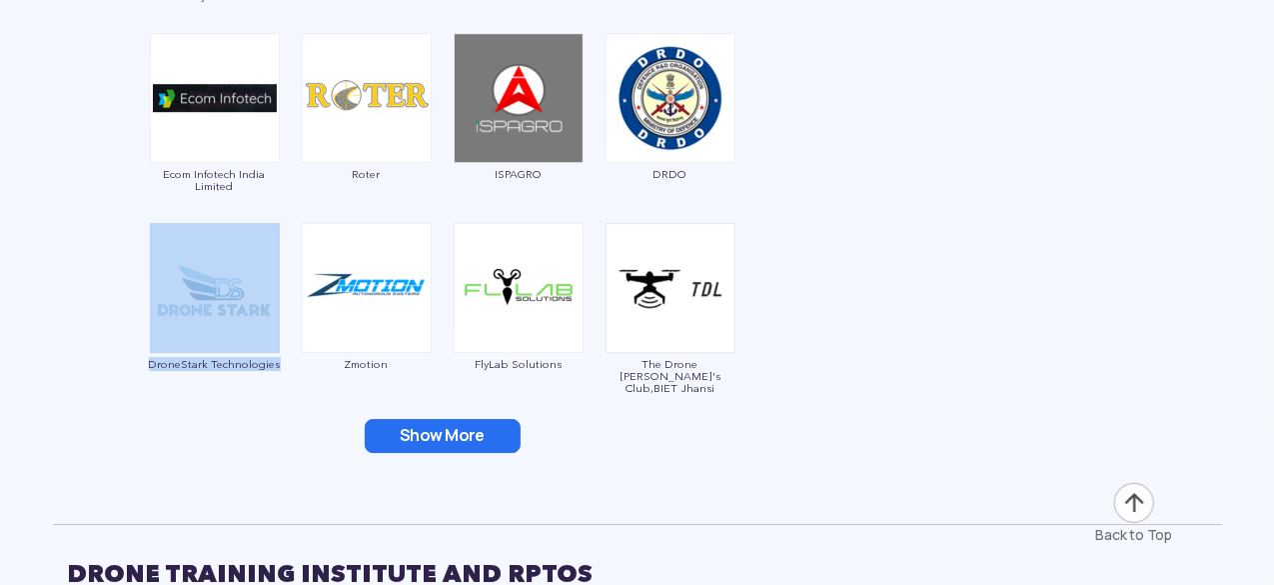
drag, startPoint x: 138, startPoint y: 365, endPoint x: 289, endPoint y: 374, distance: 151.2
drag, startPoint x: 104, startPoint y: 369, endPoint x: 277, endPoint y: 383, distance: 173.5
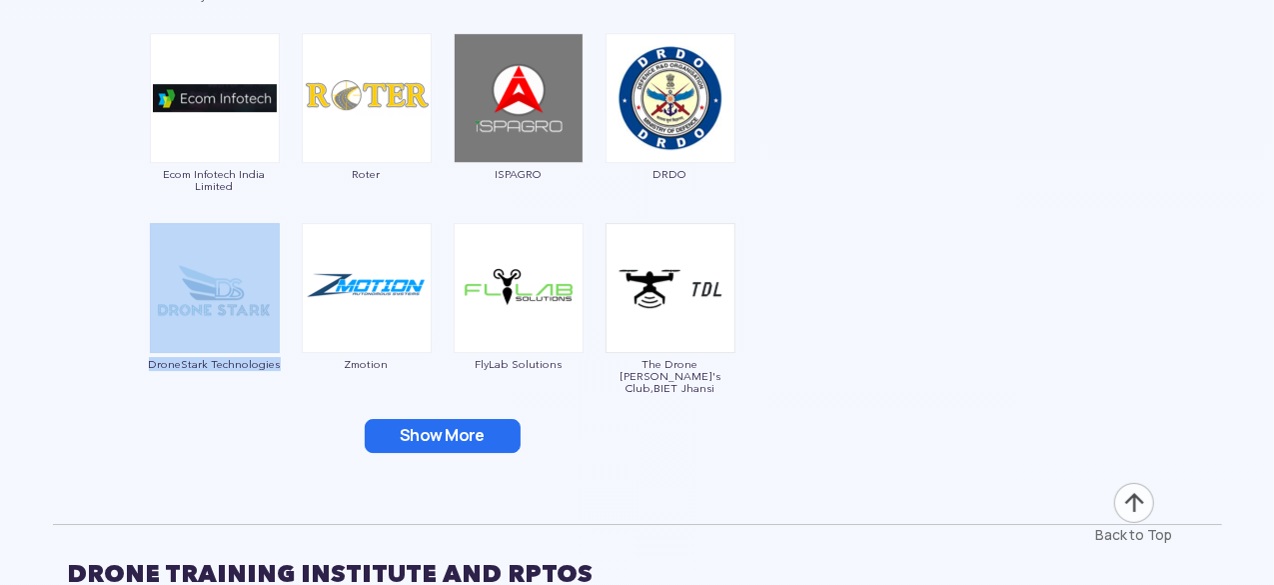
drag, startPoint x: 139, startPoint y: 351, endPoint x: 264, endPoint y: 393, distance: 131.8
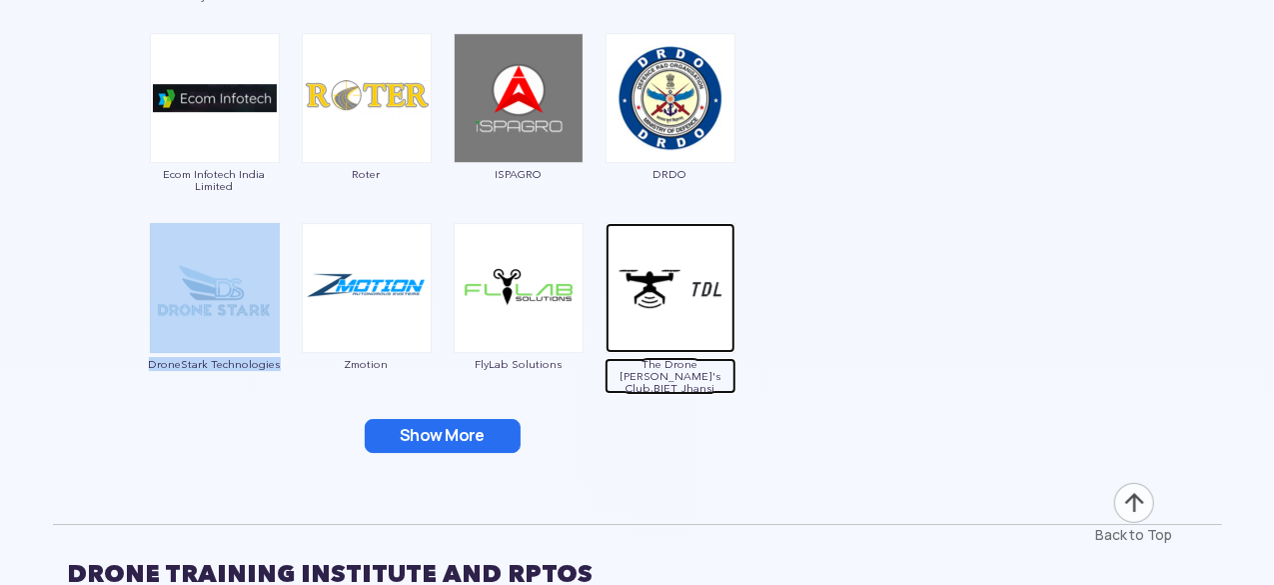
click at [690, 358] on span "The Drone [PERSON_NAME]'s Club,BIET Jhansi" at bounding box center [671, 376] width 132 height 36
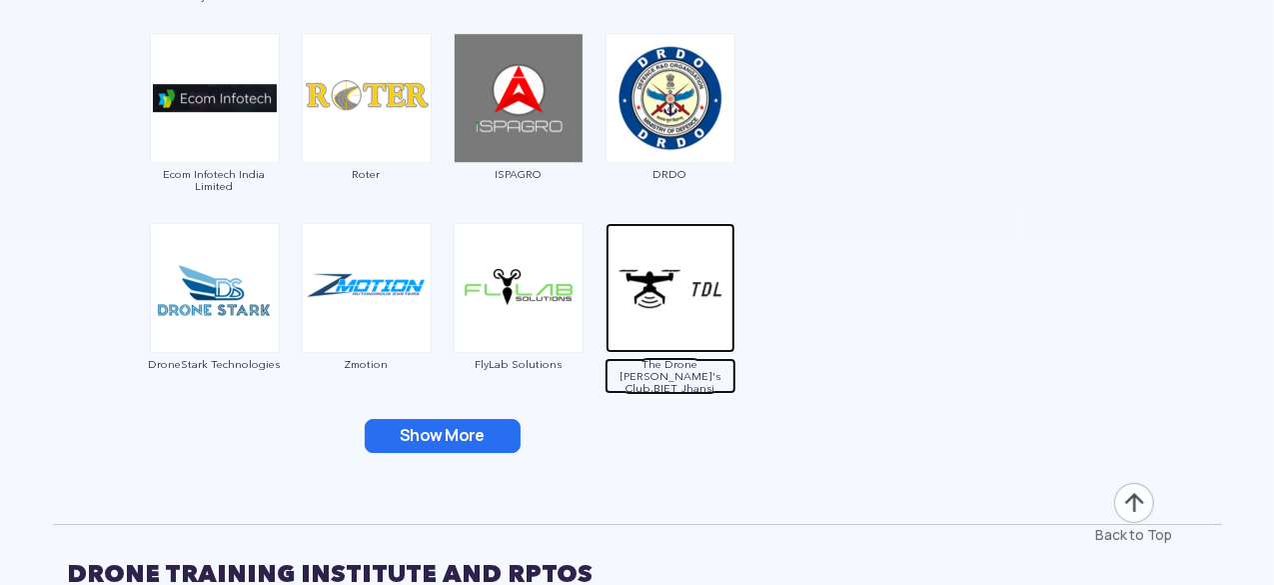
click at [632, 327] on img at bounding box center [671, 288] width 130 height 130
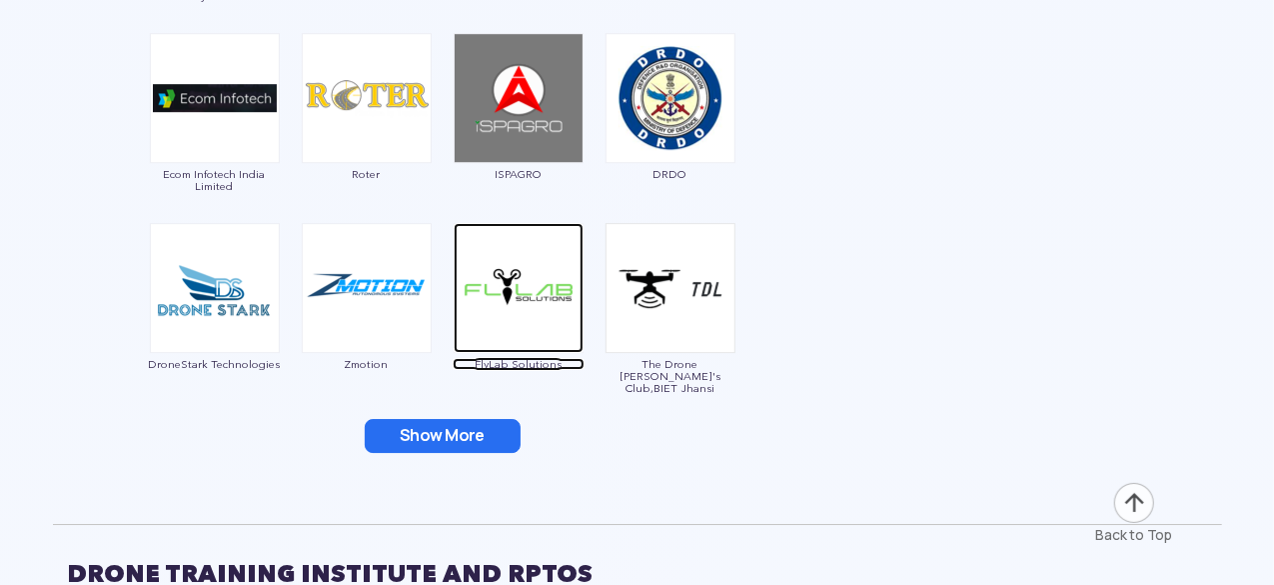
click at [536, 366] on span "FlyLab Solutions" at bounding box center [519, 364] width 132 height 12
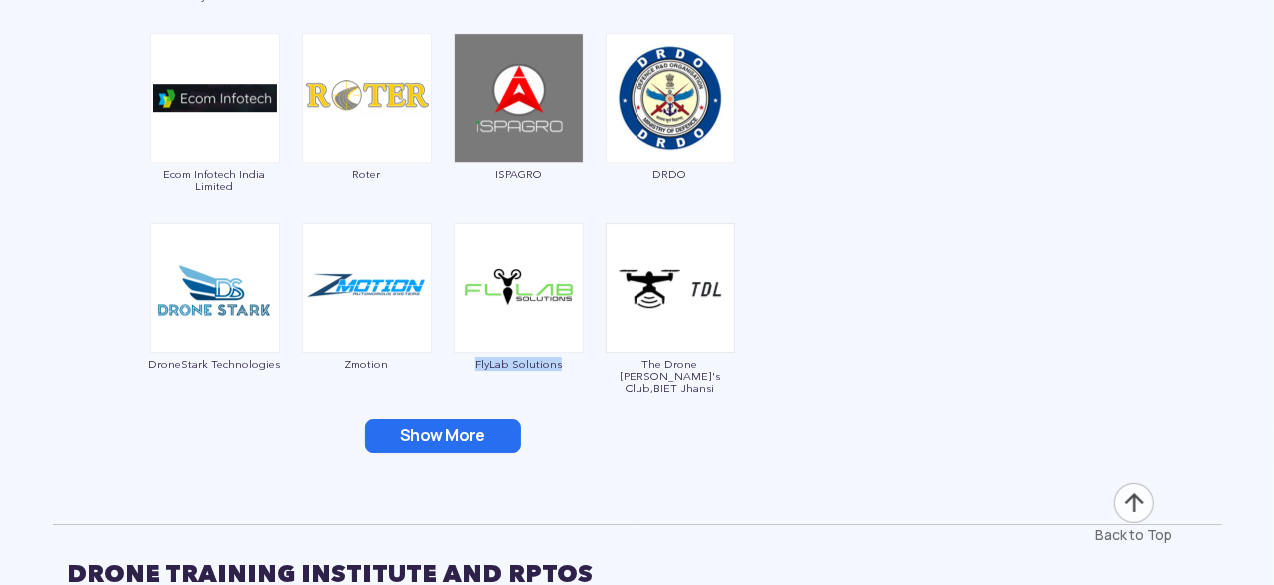
drag, startPoint x: 465, startPoint y: 376, endPoint x: 570, endPoint y: 369, distance: 105.2
click at [570, 369] on div "FlyLab Solutions" at bounding box center [519, 308] width 132 height 170
click at [447, 441] on button "Show More" at bounding box center [443, 436] width 156 height 34
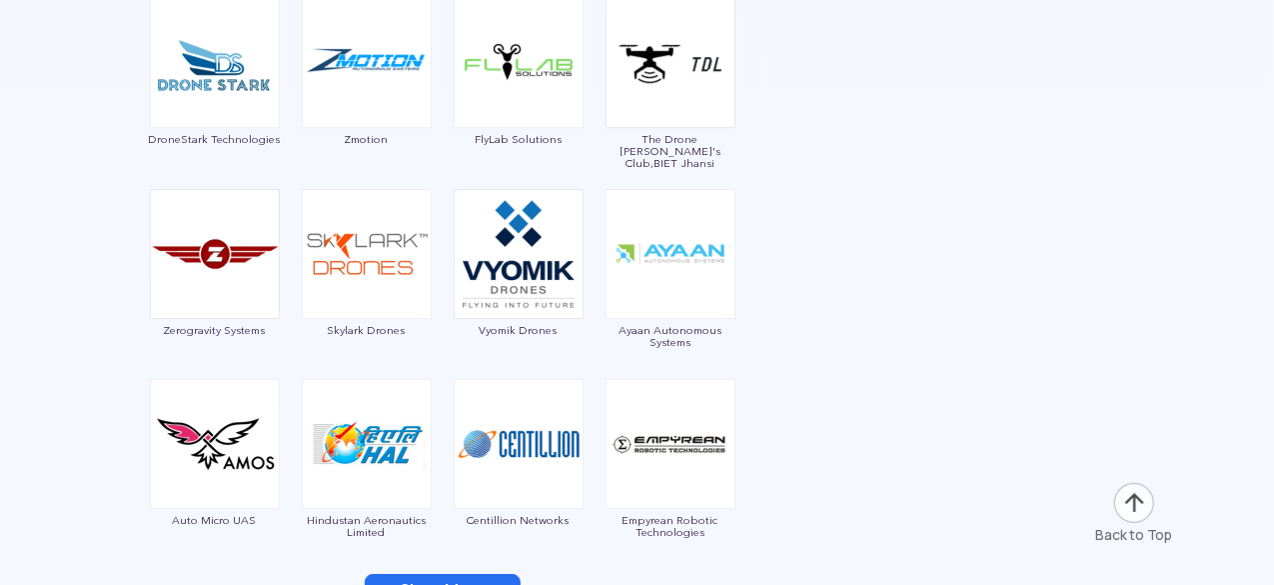
scroll to position [3411, 0]
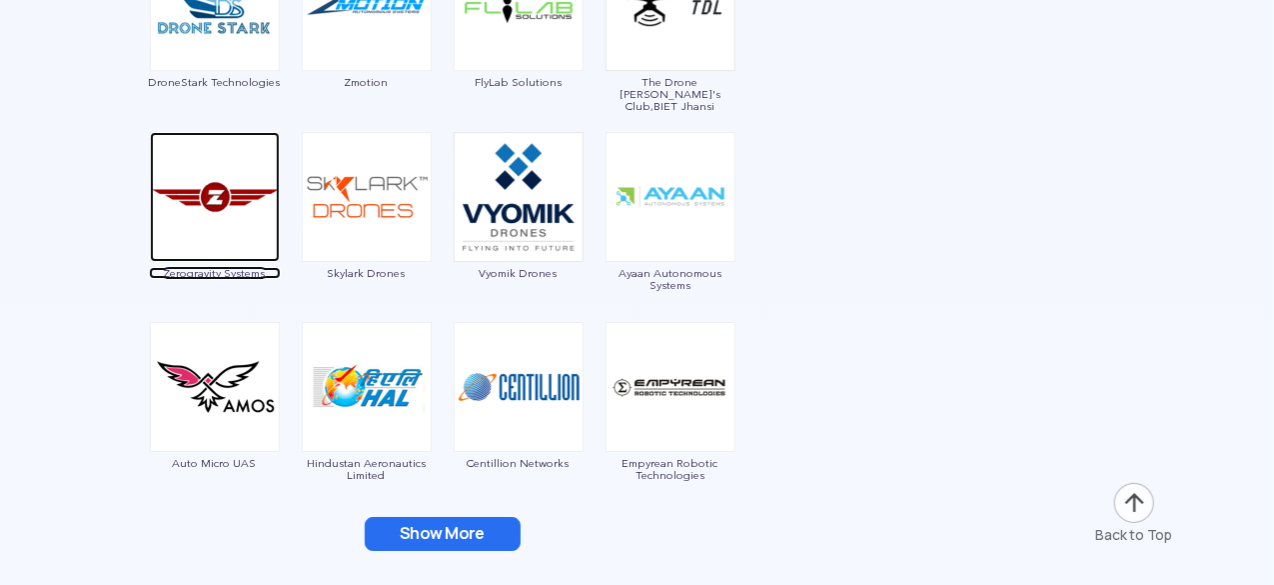
click at [258, 271] on span "Zerogravity Systems" at bounding box center [215, 273] width 132 height 12
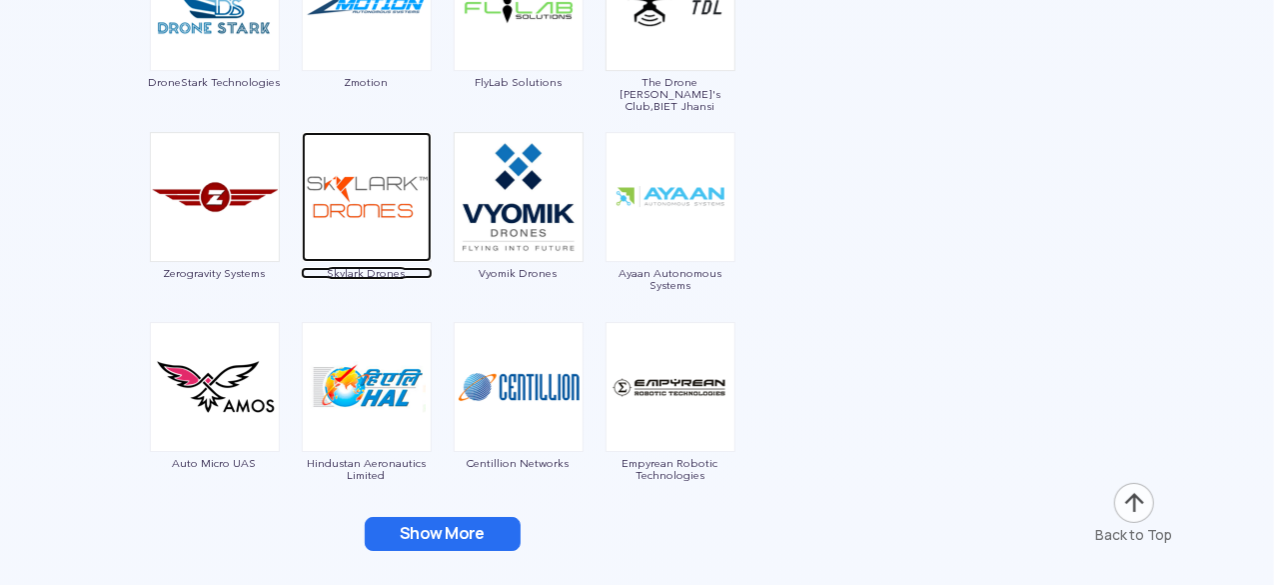
click at [373, 272] on span "Skylark Drones" at bounding box center [367, 273] width 132 height 12
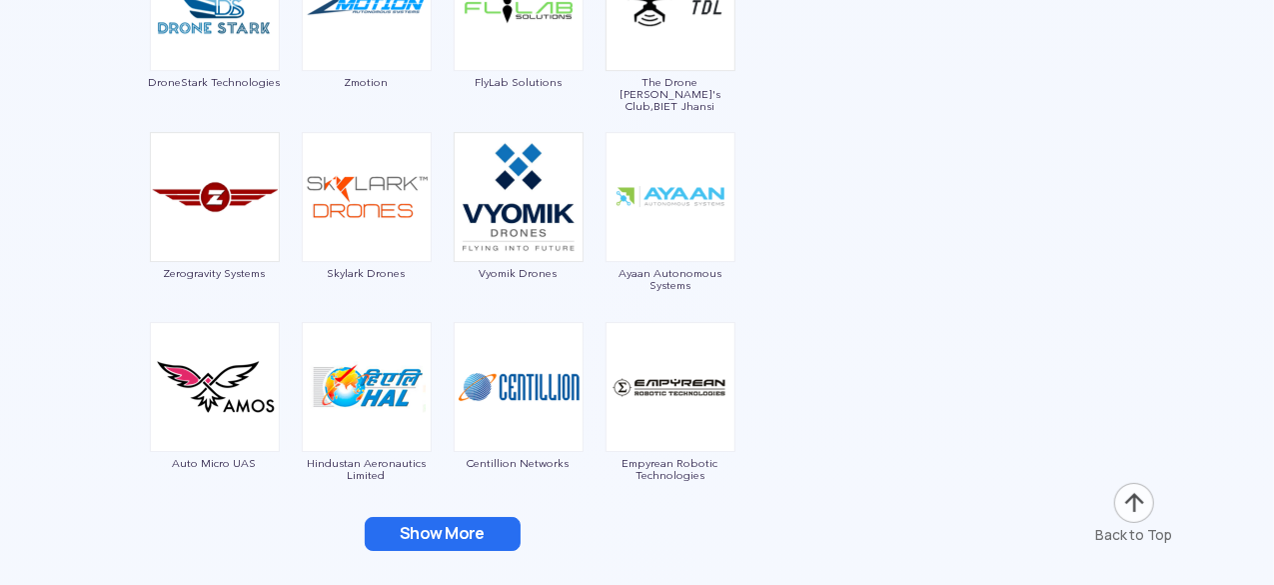
click at [384, 262] on div "Skylark Drones" at bounding box center [367, 217] width 132 height 170
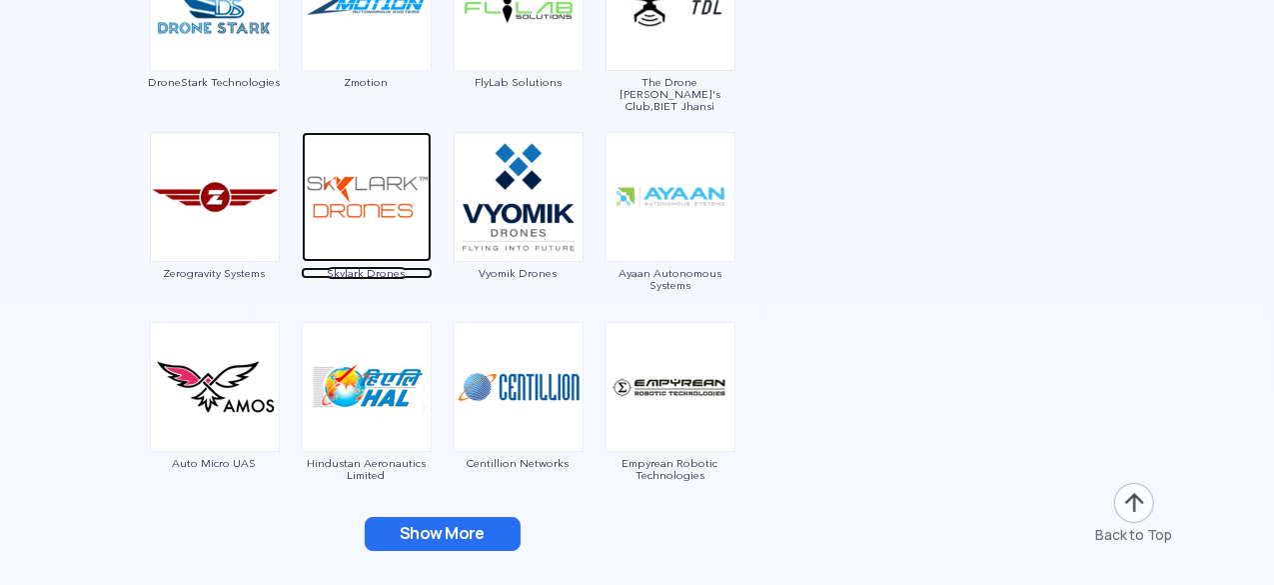
click at [388, 268] on span "Skylark Drones" at bounding box center [367, 273] width 132 height 12
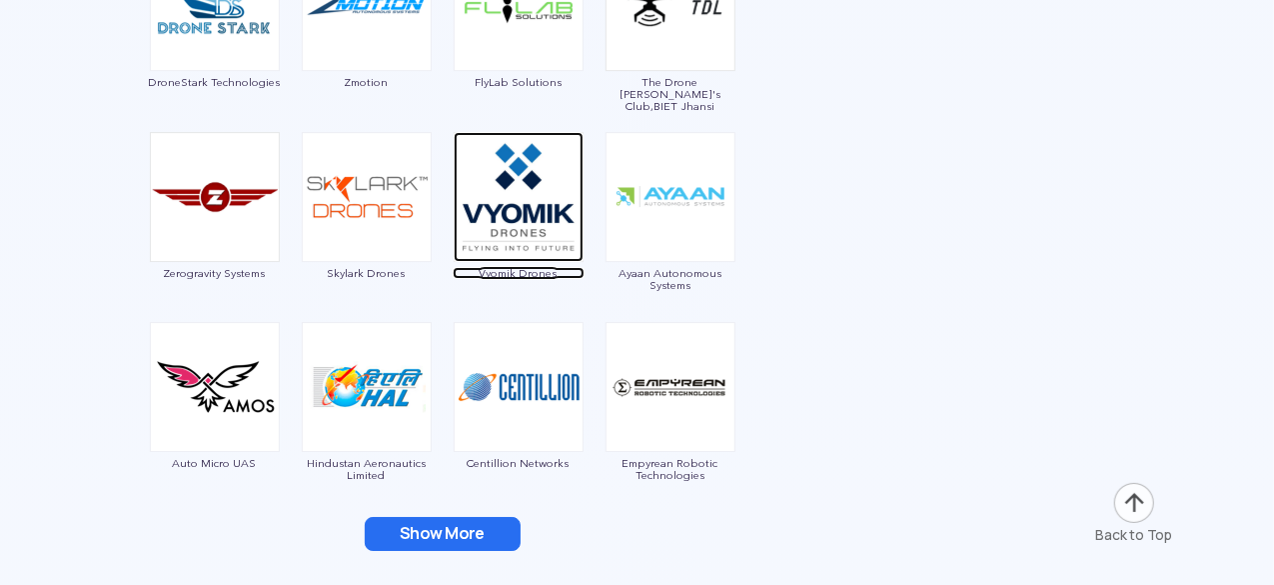
click at [504, 270] on span "Vyomik Drones" at bounding box center [519, 273] width 132 height 12
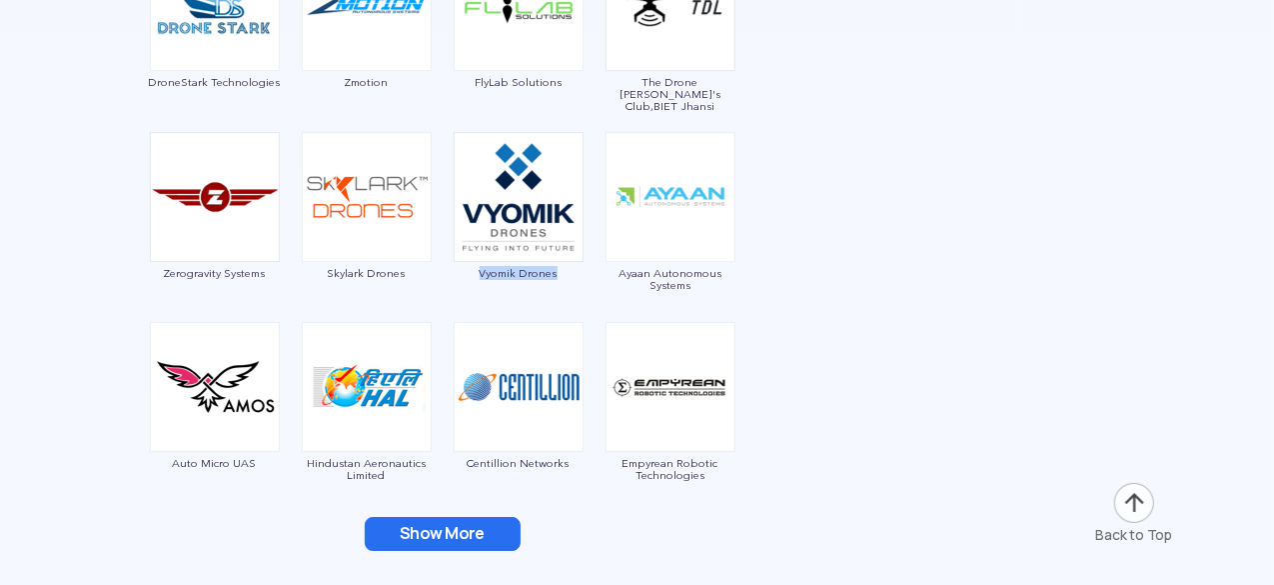
drag, startPoint x: 468, startPoint y: 291, endPoint x: 586, endPoint y: 274, distance: 119.2
click at [742, 517] on div "Show More" at bounding box center [443, 534] width 750 height 34
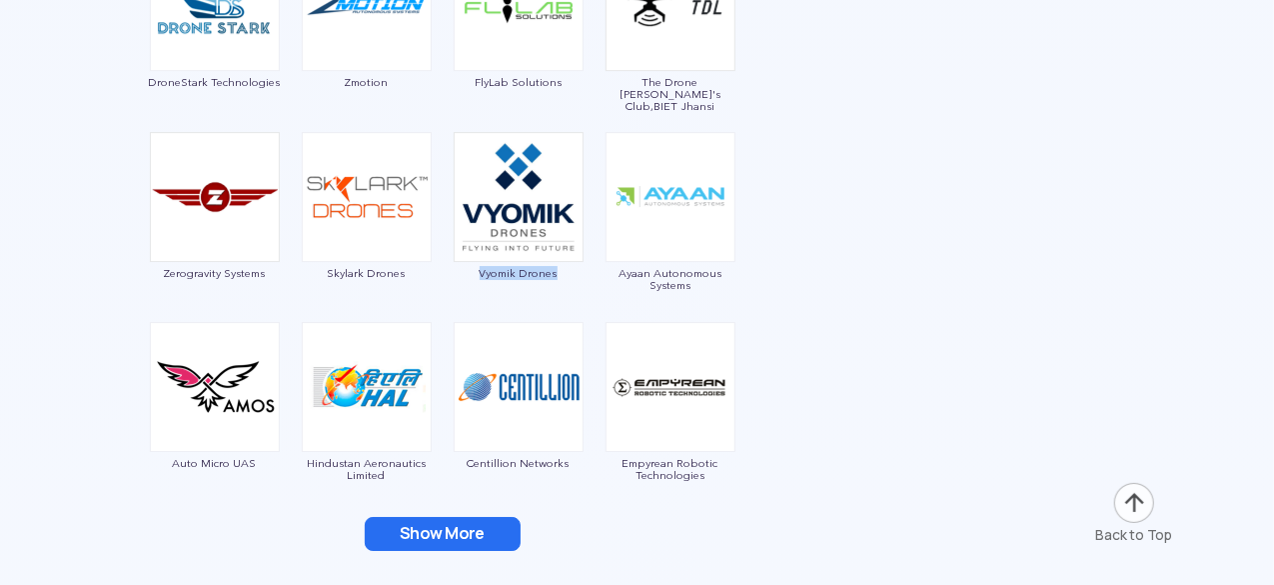
drag, startPoint x: 456, startPoint y: 295, endPoint x: 568, endPoint y: 274, distance: 113.9
click at [568, 274] on div "Vyomik Drones" at bounding box center [519, 217] width 132 height 170
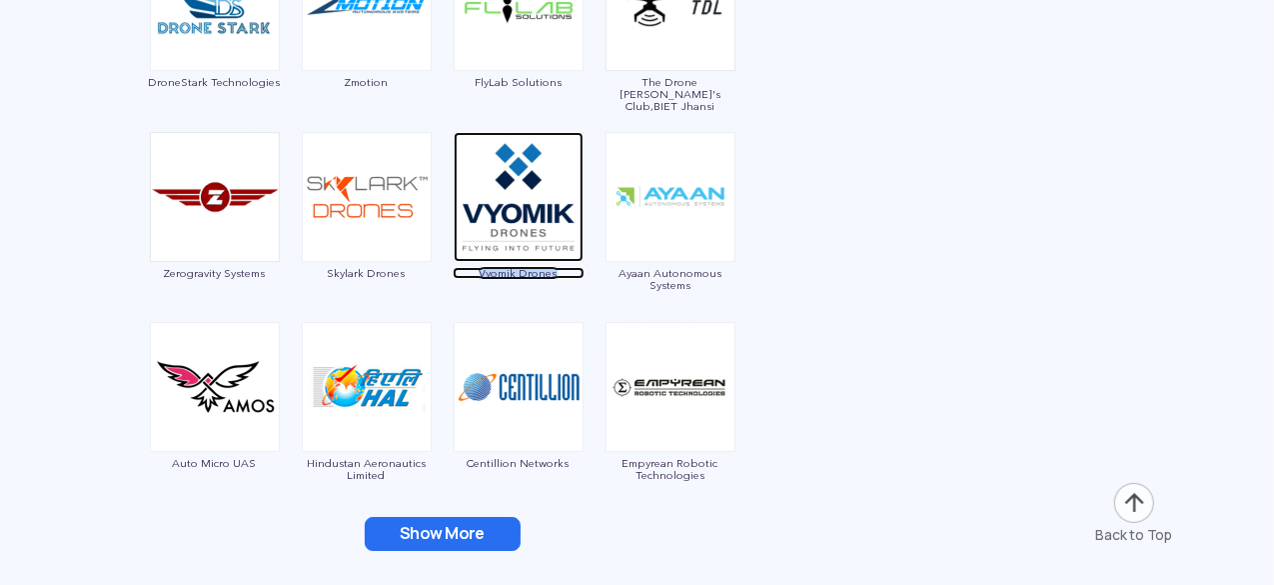
click at [568, 274] on span "Vyomik Drones" at bounding box center [519, 273] width 132 height 12
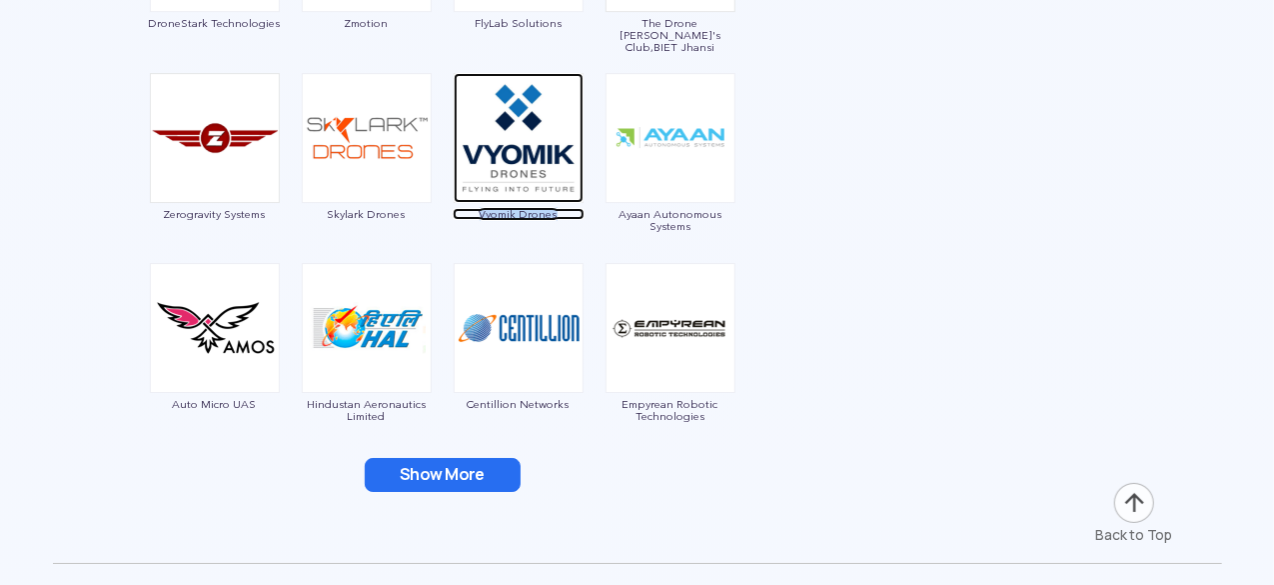
scroll to position [3471, 0]
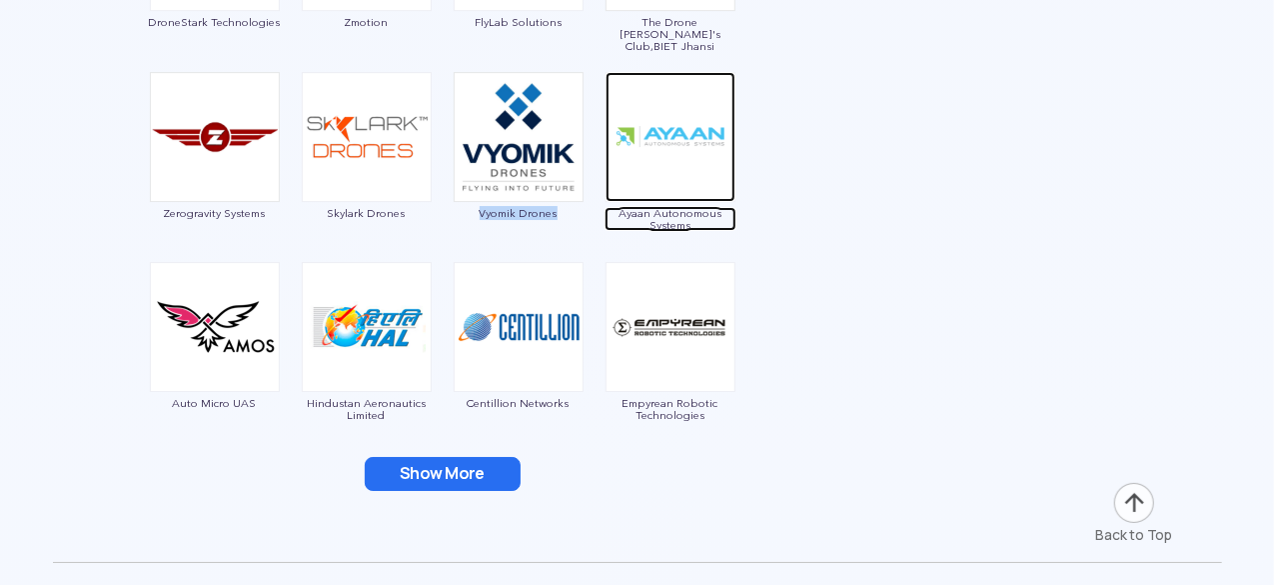
click at [638, 207] on span "Ayaan Autonomous Systems" at bounding box center [671, 219] width 132 height 24
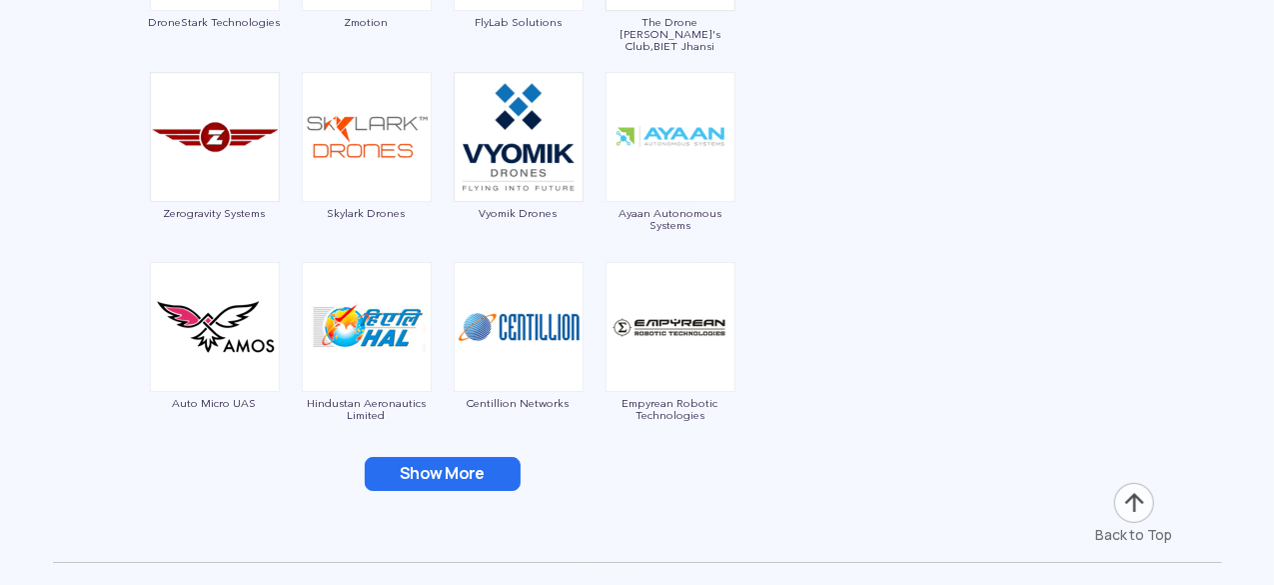
drag, startPoint x: 616, startPoint y: 235, endPoint x: 610, endPoint y: 208, distance: 27.6
click at [610, 208] on div "Ayaan Autonomous Systems" at bounding box center [671, 157] width 132 height 170
click at [599, 465] on div "Show More" at bounding box center [443, 474] width 750 height 34
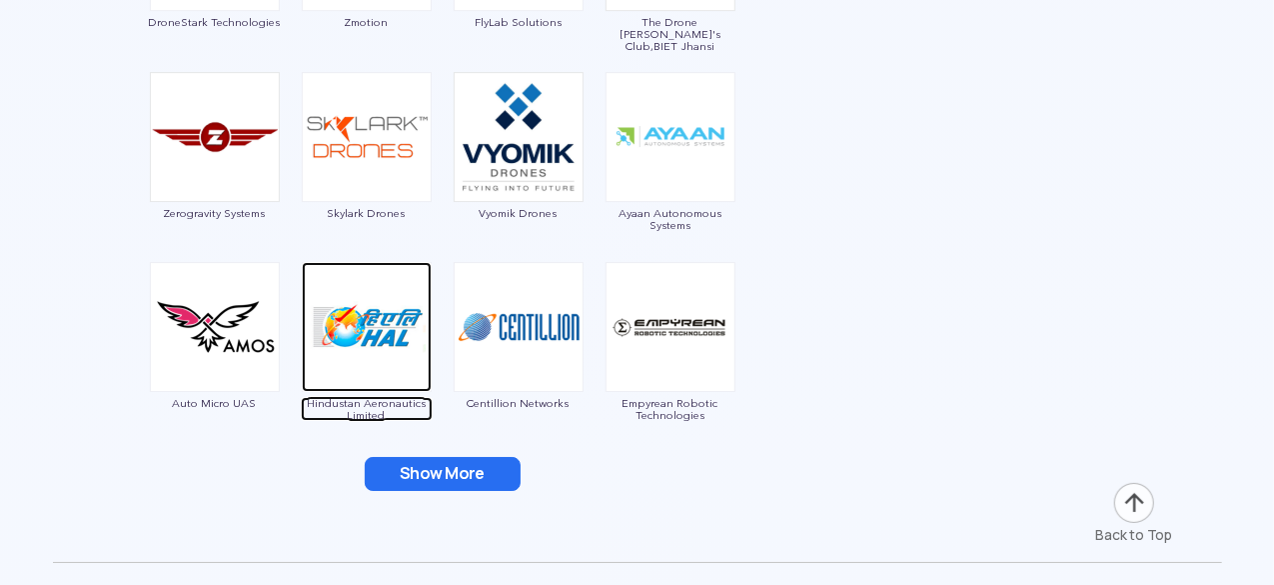
click at [333, 407] on span "Hindustan Aeronautics Limited" at bounding box center [367, 409] width 132 height 24
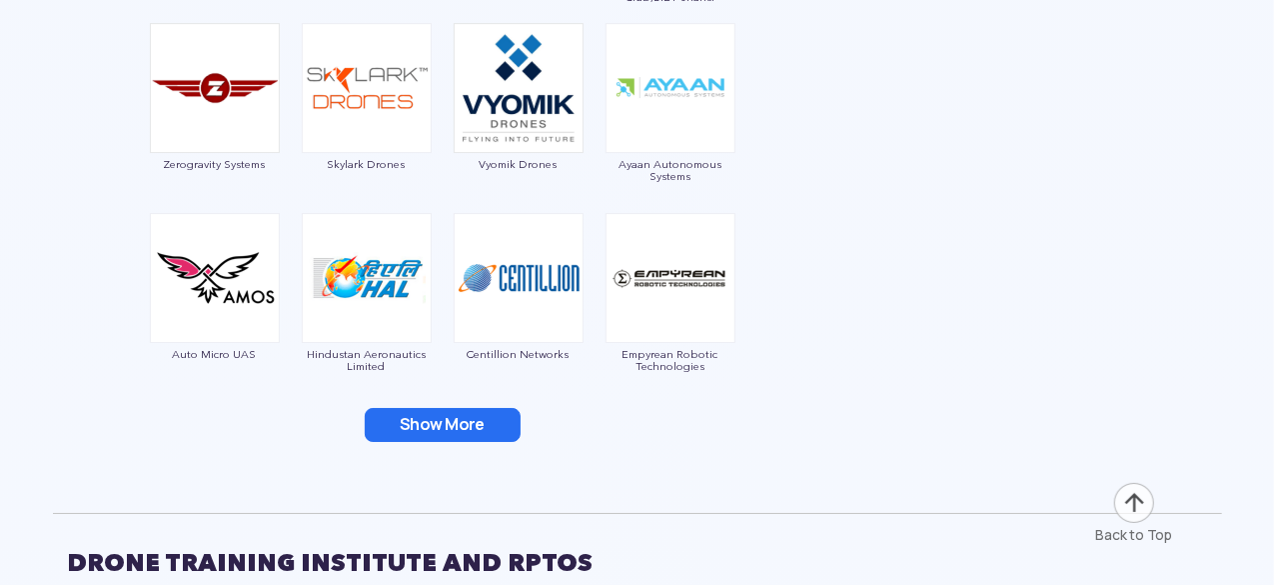
click at [694, 344] on div "Empyrean Robotic Technologies" at bounding box center [671, 298] width 132 height 170
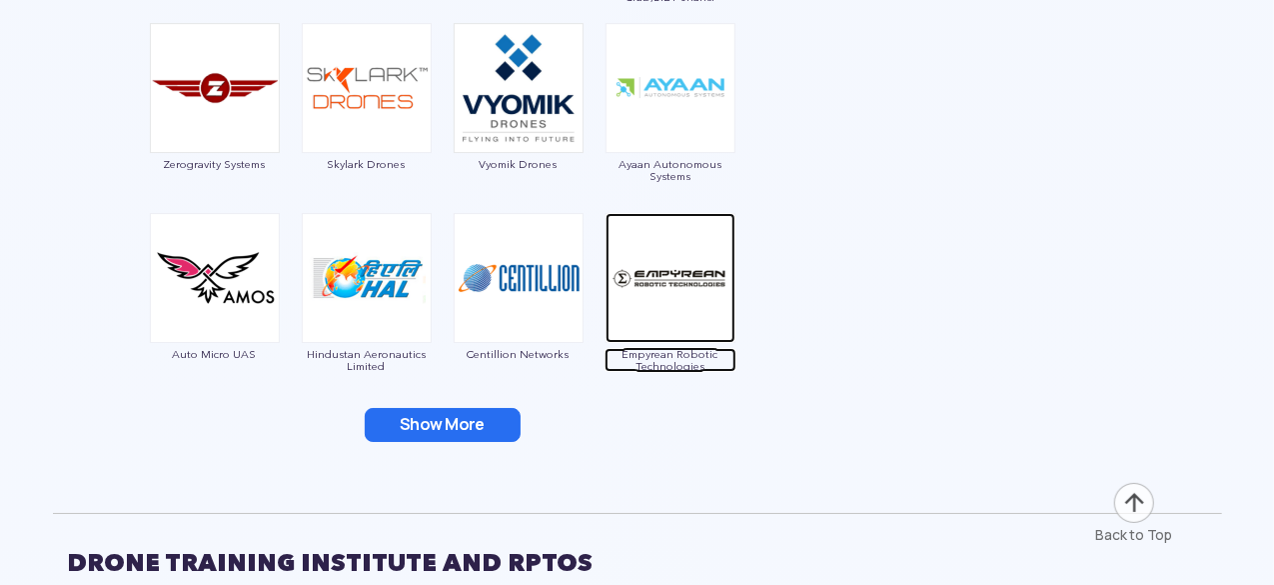
click at [694, 354] on span "Empyrean Robotic Technologies" at bounding box center [671, 360] width 132 height 24
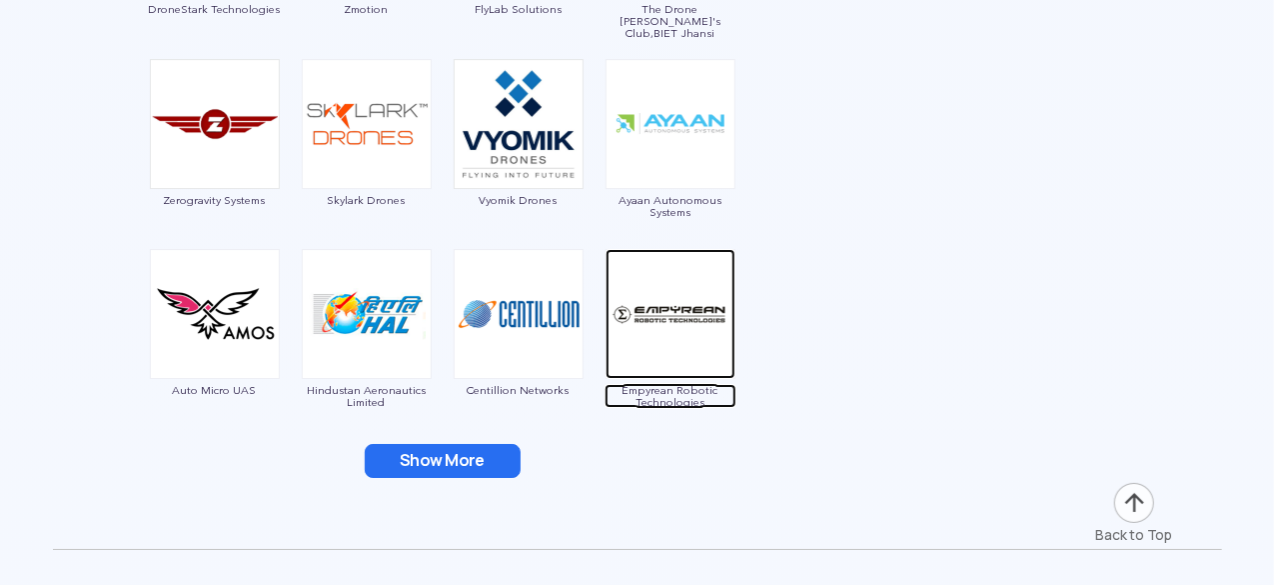
click at [674, 390] on span "Empyrean Robotic Technologies" at bounding box center [671, 396] width 132 height 24
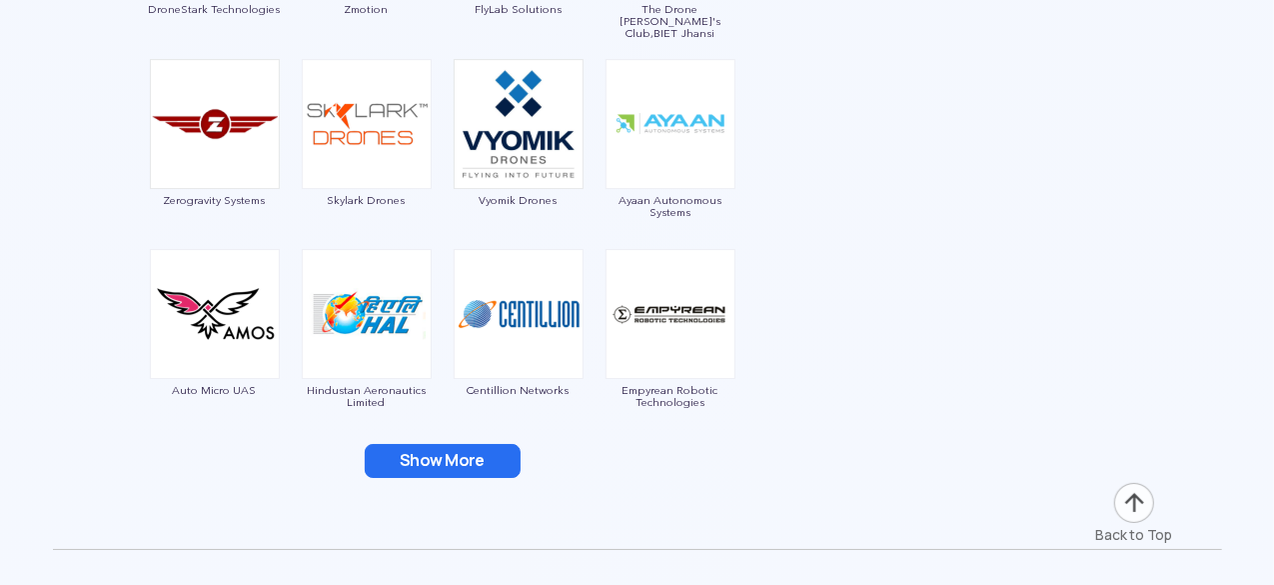
click at [452, 456] on button "Show More" at bounding box center [443, 461] width 156 height 34
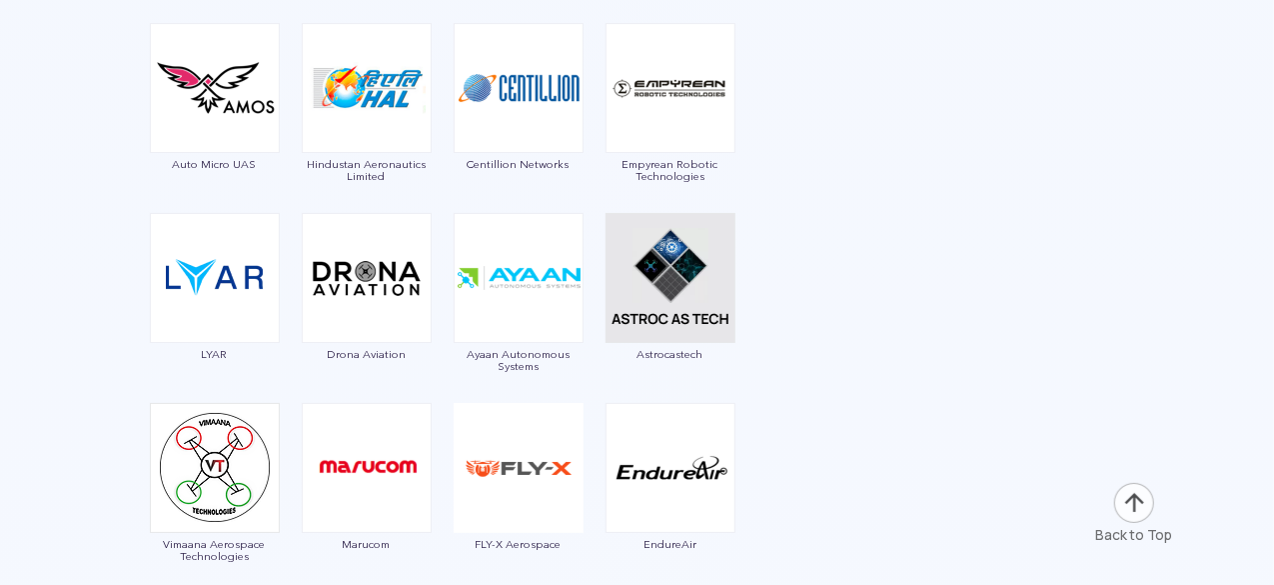
scroll to position [3718, 0]
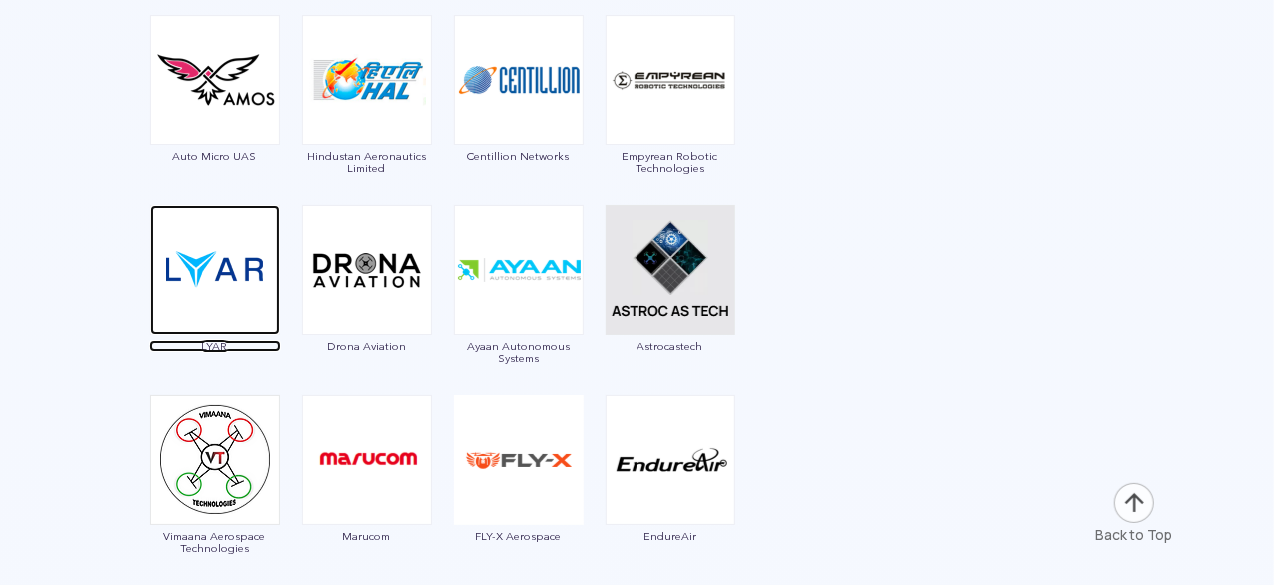
click at [228, 342] on span "LYAR" at bounding box center [215, 346] width 132 height 12
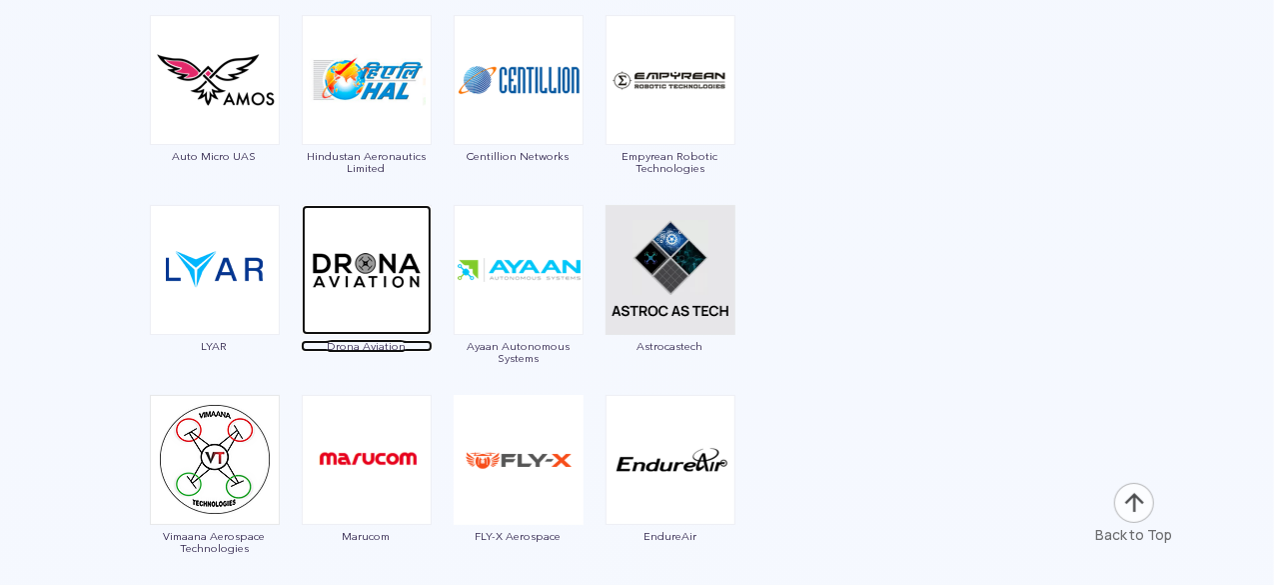
click at [380, 340] on span "Drona Aviation" at bounding box center [367, 346] width 132 height 12
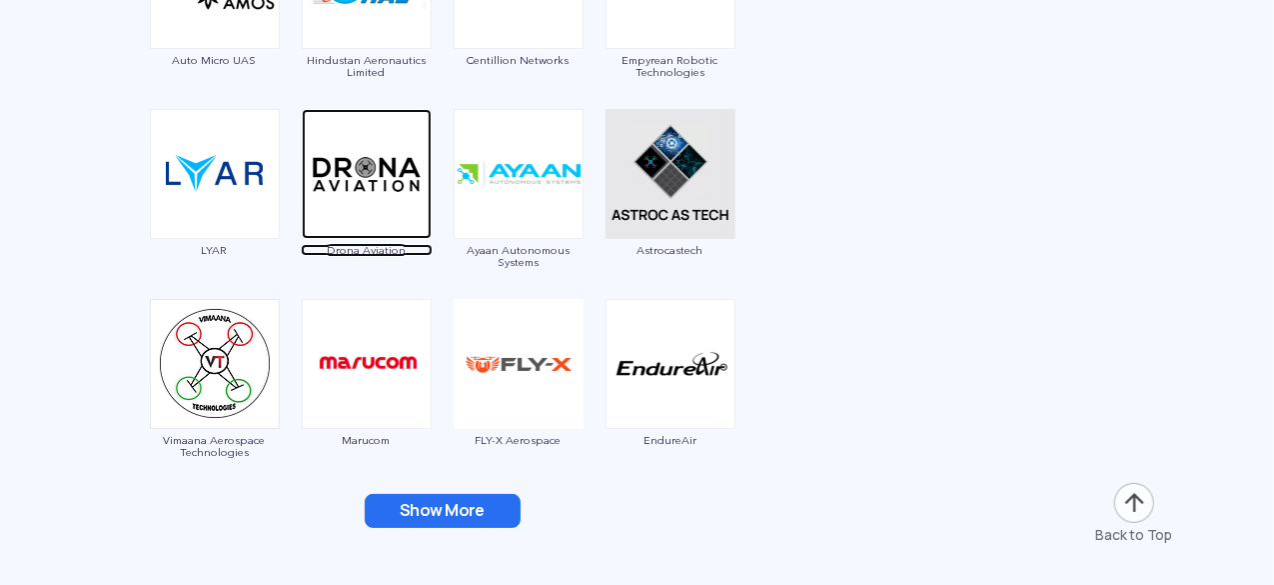
scroll to position [3832, 0]
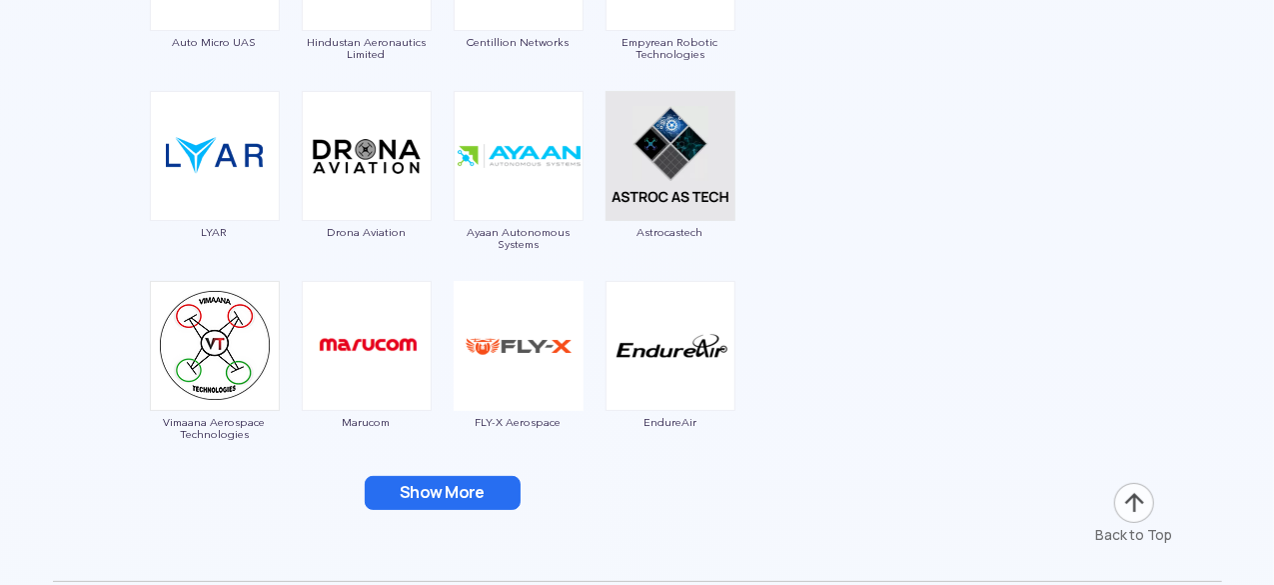
click at [242, 433] on span "Vimaana Aerospace Technologies" at bounding box center [215, 428] width 132 height 24
click at [224, 426] on span "Vimaana Aerospace Technologies" at bounding box center [215, 428] width 132 height 24
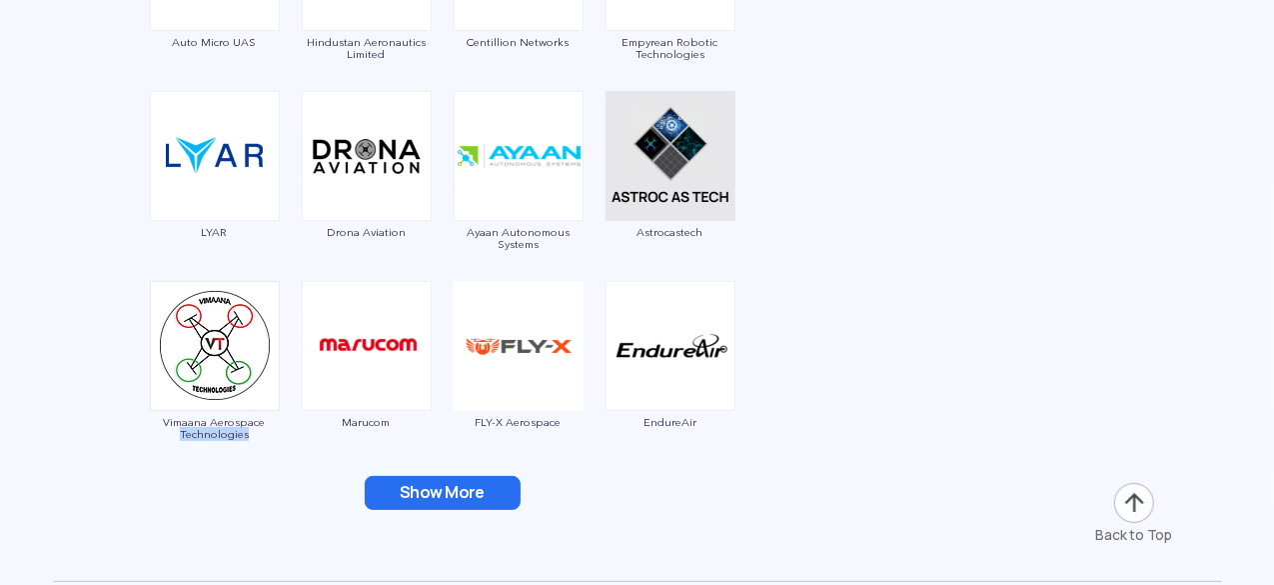
click at [220, 399] on img at bounding box center [215, 346] width 130 height 130
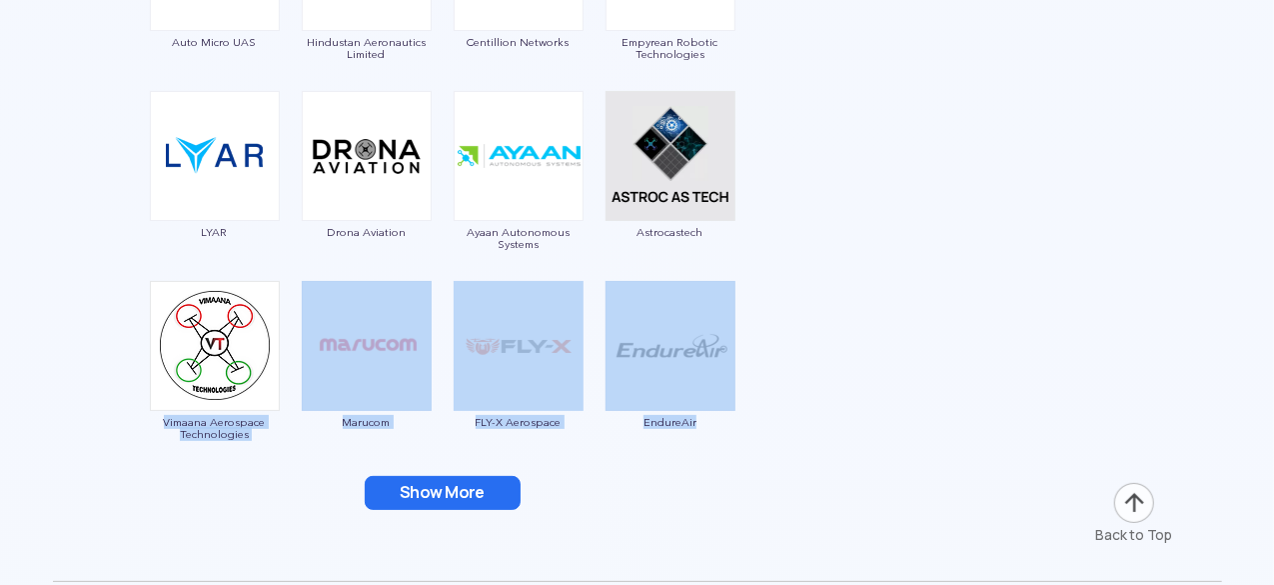
drag, startPoint x: 161, startPoint y: 420, endPoint x: 254, endPoint y: 465, distance: 103.3
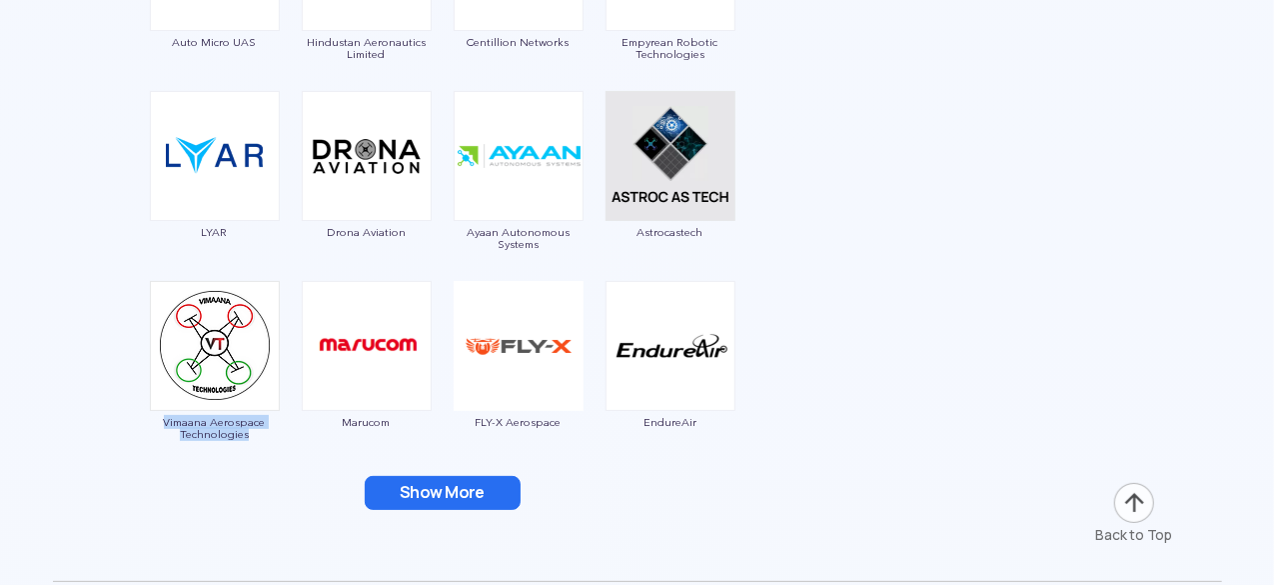
drag, startPoint x: 160, startPoint y: 421, endPoint x: 246, endPoint y: 446, distance: 89.5
click at [246, 446] on div "Vimaana Aerospace Technologies" at bounding box center [215, 366] width 132 height 170
click at [217, 440] on div "Vimaana Aerospace Technologies" at bounding box center [215, 366] width 132 height 170
